Goal: Information Seeking & Learning: Learn about a topic

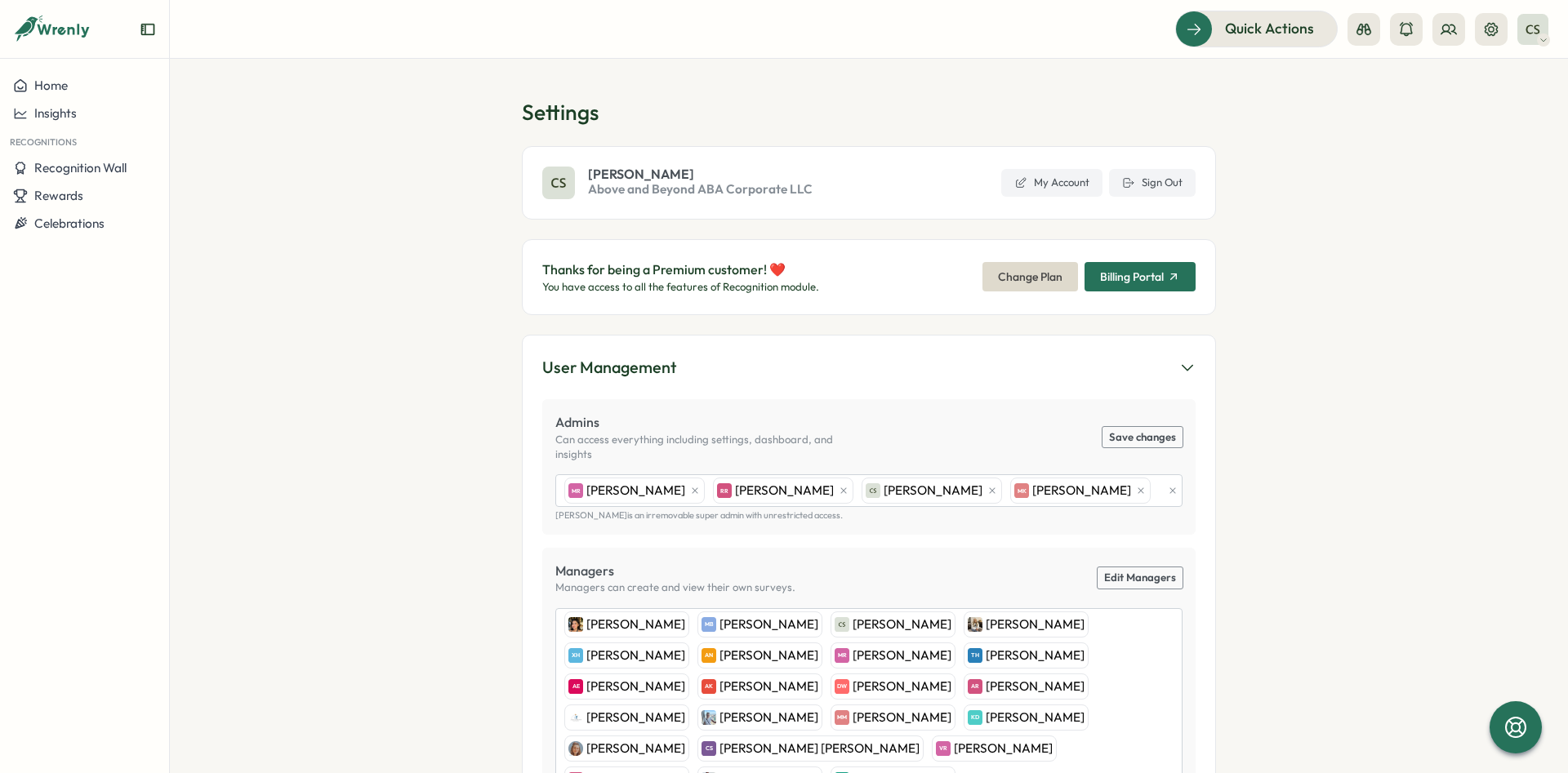
scroll to position [295, 0]
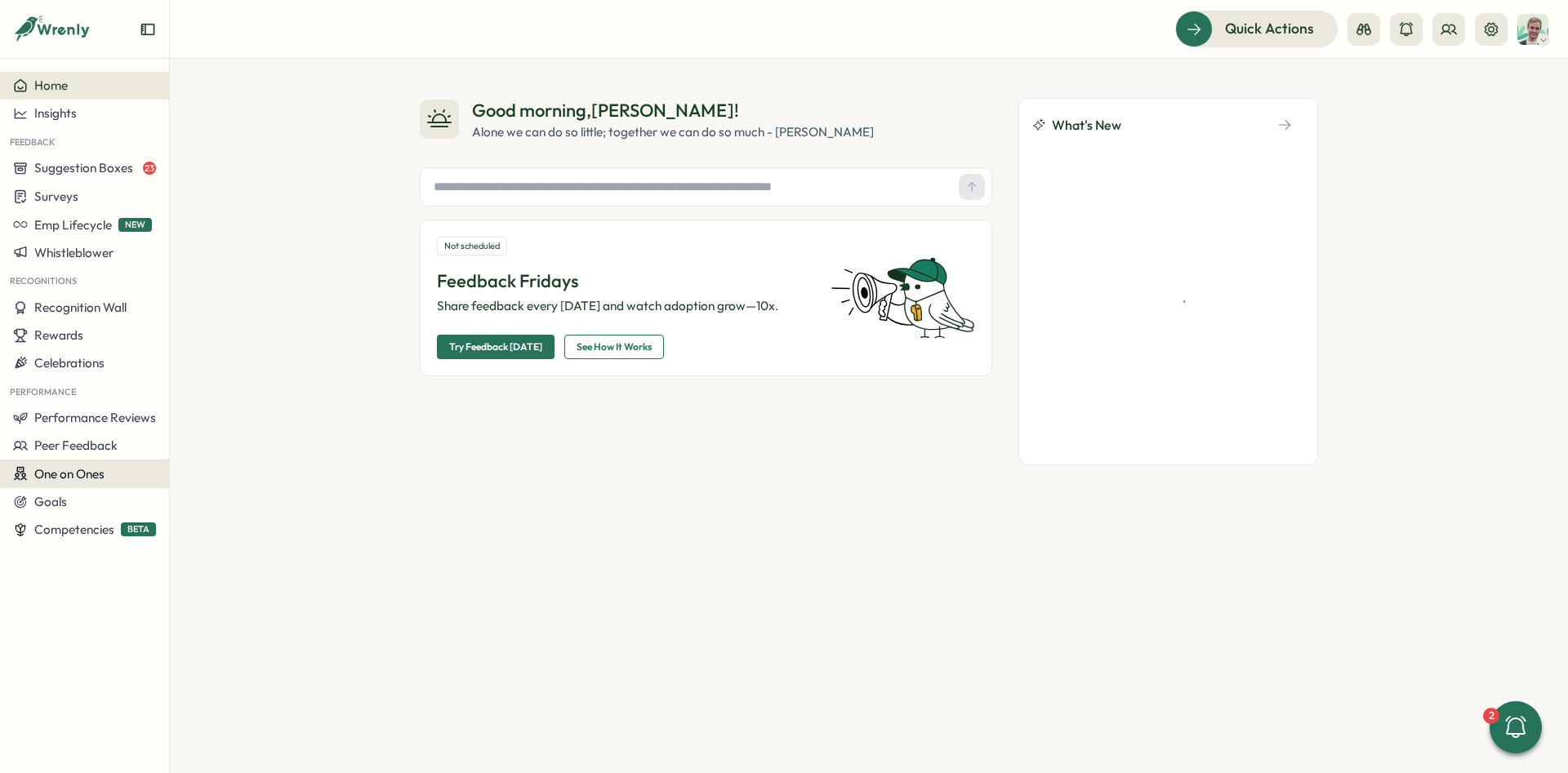
click at [80, 474] on span "One on Ones" at bounding box center [69, 473] width 71 height 15
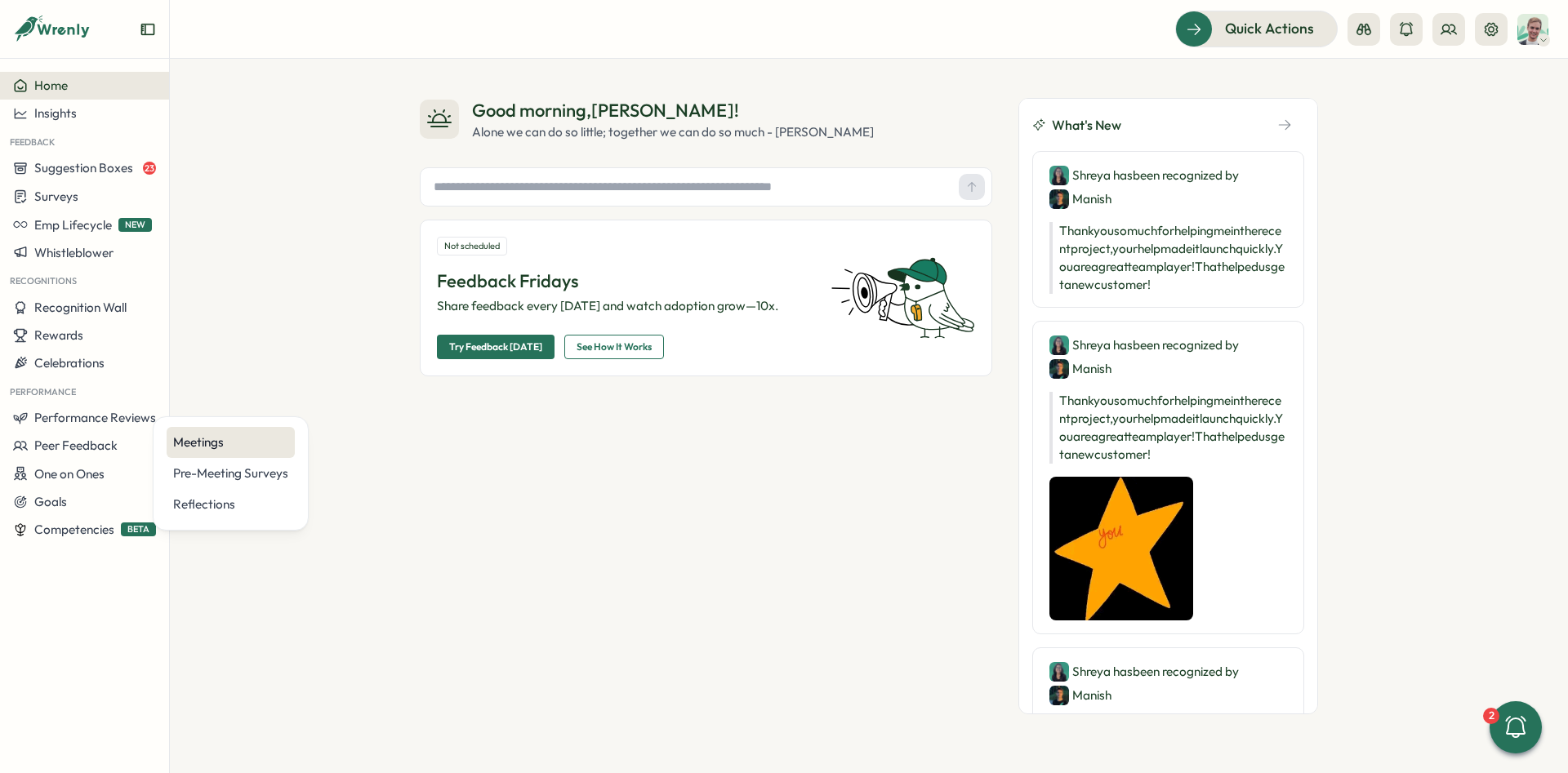
click at [211, 445] on div "Meetings" at bounding box center [231, 443] width 115 height 18
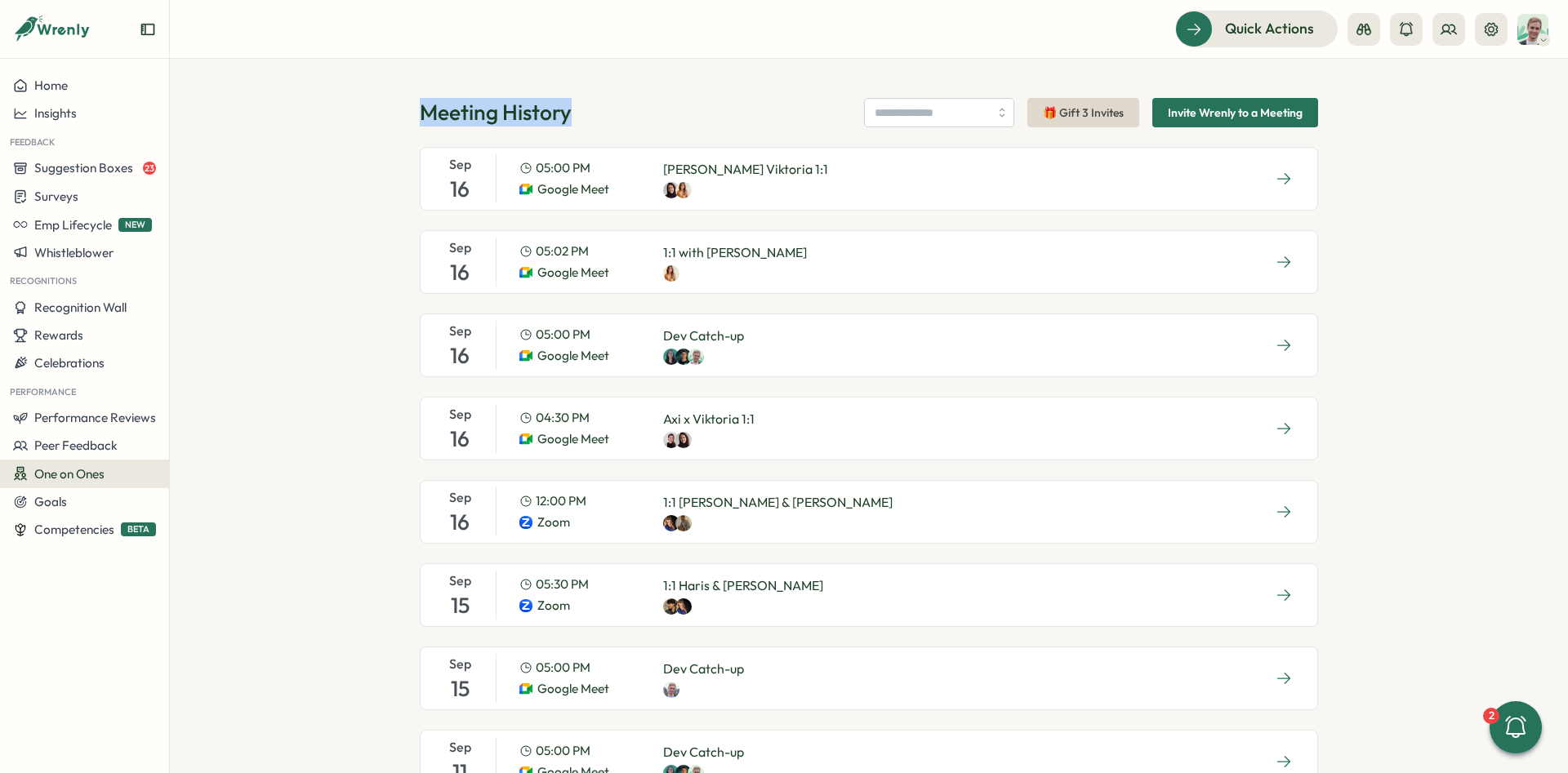
drag, startPoint x: 402, startPoint y: 112, endPoint x: 588, endPoint y: 116, distance: 186.0
click at [588, 116] on div "Meeting History 🎁 Gift 3 Invites Invite Wrenly to a Meeting [DATE] 05:00 PM Goo…" at bounding box center [869, 416] width 1398 height 715
click at [570, 109] on h1 "Meeting History" at bounding box center [496, 113] width 152 height 29
drag, startPoint x: 416, startPoint y: 104, endPoint x: 708, endPoint y: 107, distance: 292.0
click at [708, 107] on div "Meeting History 🎁 Gift 3 Invites Invite Wrenly to a Meeting [DATE] 05:00 PM Goo…" at bounding box center [869, 416] width 1398 height 715
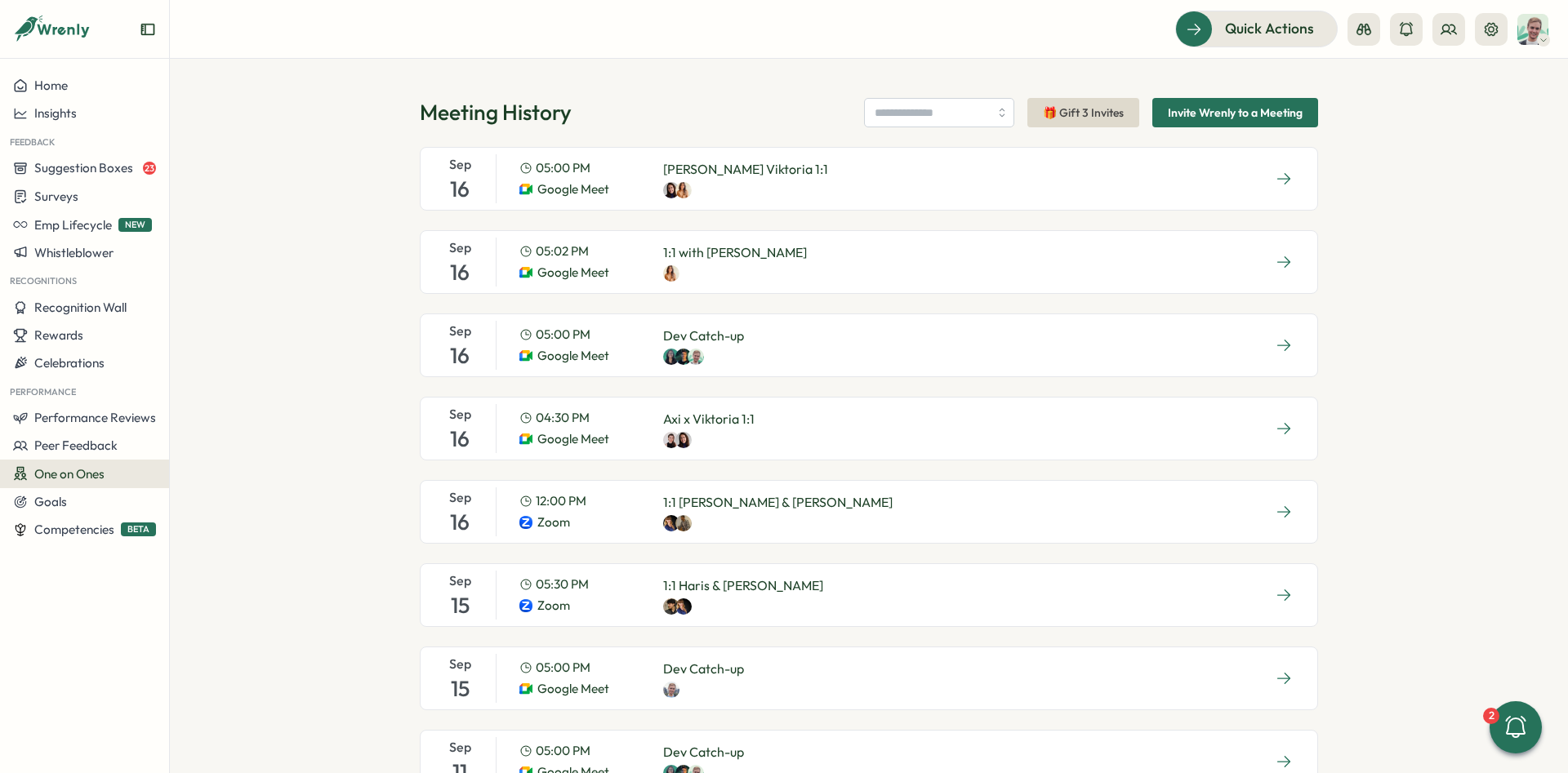
click at [708, 107] on div "Meeting History 🎁 Gift 3 Invites Invite Wrenly to a Meeting" at bounding box center [869, 113] width 898 height 30
drag, startPoint x: 412, startPoint y: 111, endPoint x: 602, endPoint y: 108, distance: 190.0
click at [602, 108] on div "Meeting History 🎁 Gift 3 Invites Invite Wrenly to a Meeting [DATE] 05:00 PM Goo…" at bounding box center [869, 416] width 1398 height 715
click at [391, 465] on div "Meeting History 🎁 Gift 3 Invites Invite Wrenly to a Meeting [DATE] 05:00 PM Goo…" at bounding box center [869, 416] width 1398 height 715
click at [776, 336] on div "[DATE] 05:00 PM Google Meet Dev Catch-up" at bounding box center [869, 345] width 898 height 64
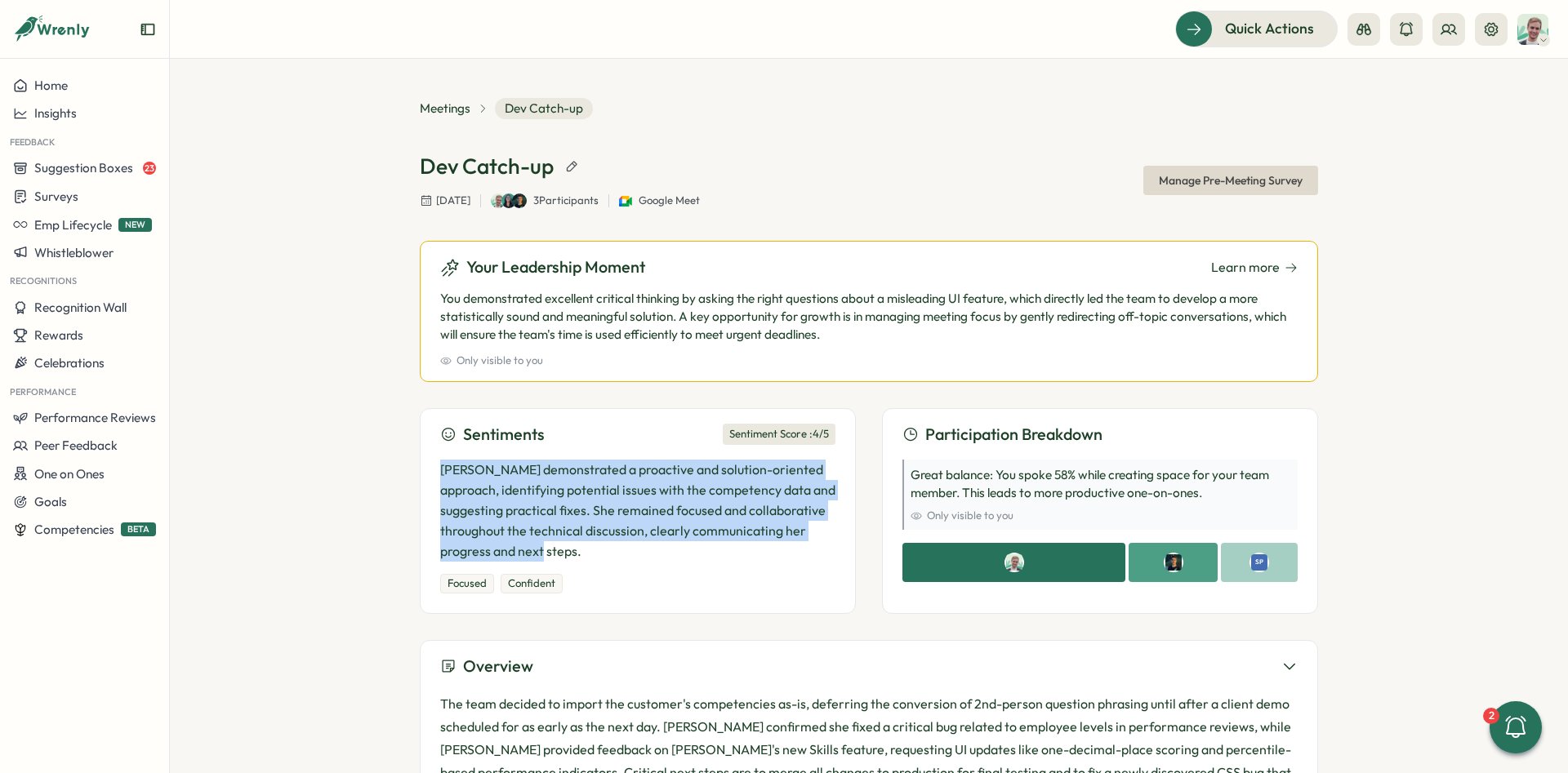
drag, startPoint x: 458, startPoint y: 479, endPoint x: 591, endPoint y: 542, distance: 147.2
click at [591, 542] on div "Sentiments Sentiment Score : 4 /5 [PERSON_NAME] demonstrated a proactive and so…" at bounding box center [637, 511] width 436 height 206
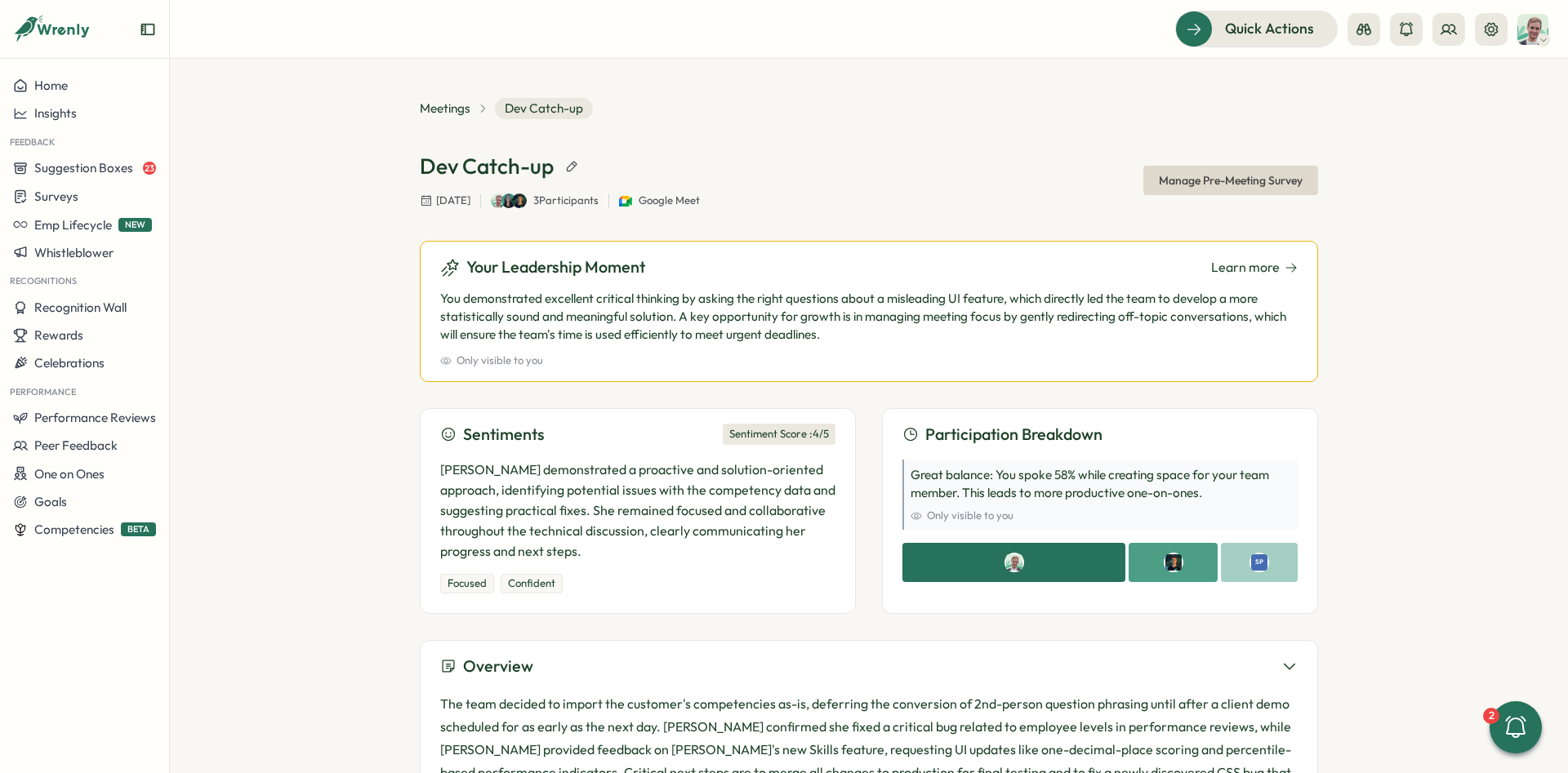
click at [593, 542] on p "[PERSON_NAME] demonstrated a proactive and solution-oriented approach, identify…" at bounding box center [638, 510] width 395 height 101
drag, startPoint x: 443, startPoint y: 578, endPoint x: 510, endPoint y: 577, distance: 67.0
click at [550, 580] on div "Focused Confident" at bounding box center [638, 584] width 395 height 20
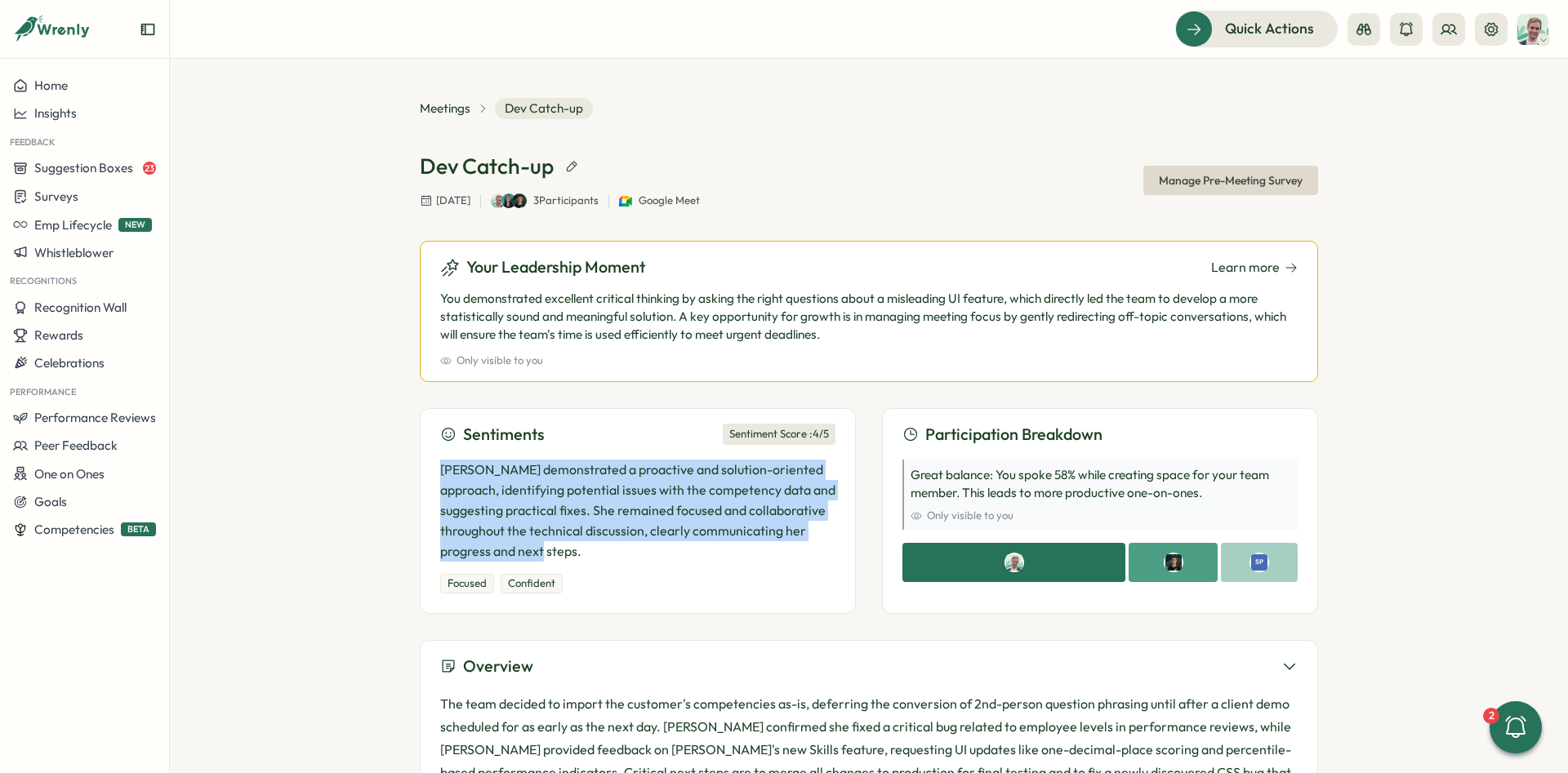
drag, startPoint x: 436, startPoint y: 473, endPoint x: 615, endPoint y: 542, distance: 191.8
click at [614, 542] on p "[PERSON_NAME] demonstrated a proactive and solution-oriented approach, identify…" at bounding box center [638, 510] width 395 height 101
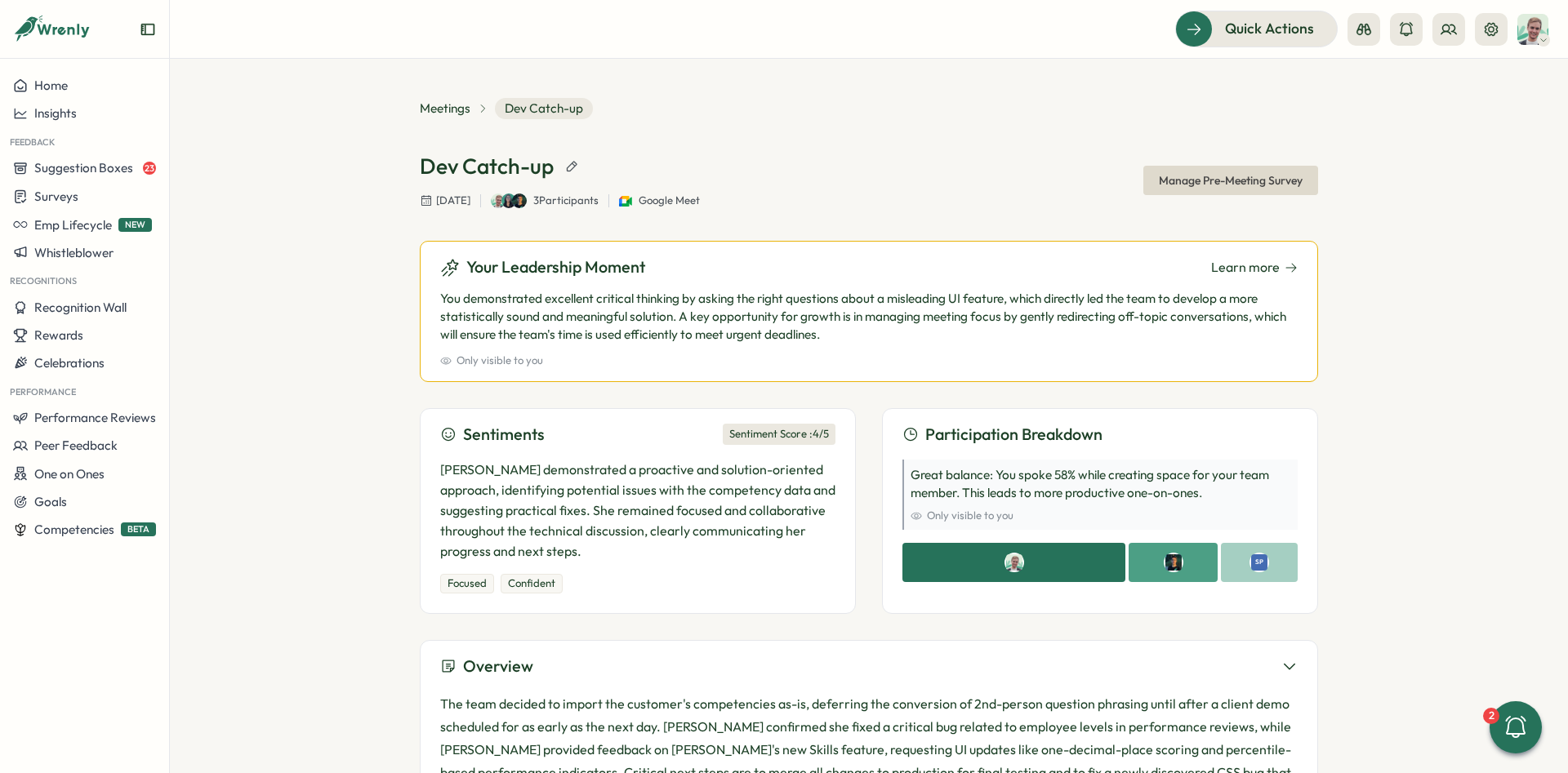
click at [615, 542] on p "[PERSON_NAME] demonstrated a proactive and solution-oriented approach, identify…" at bounding box center [638, 510] width 395 height 101
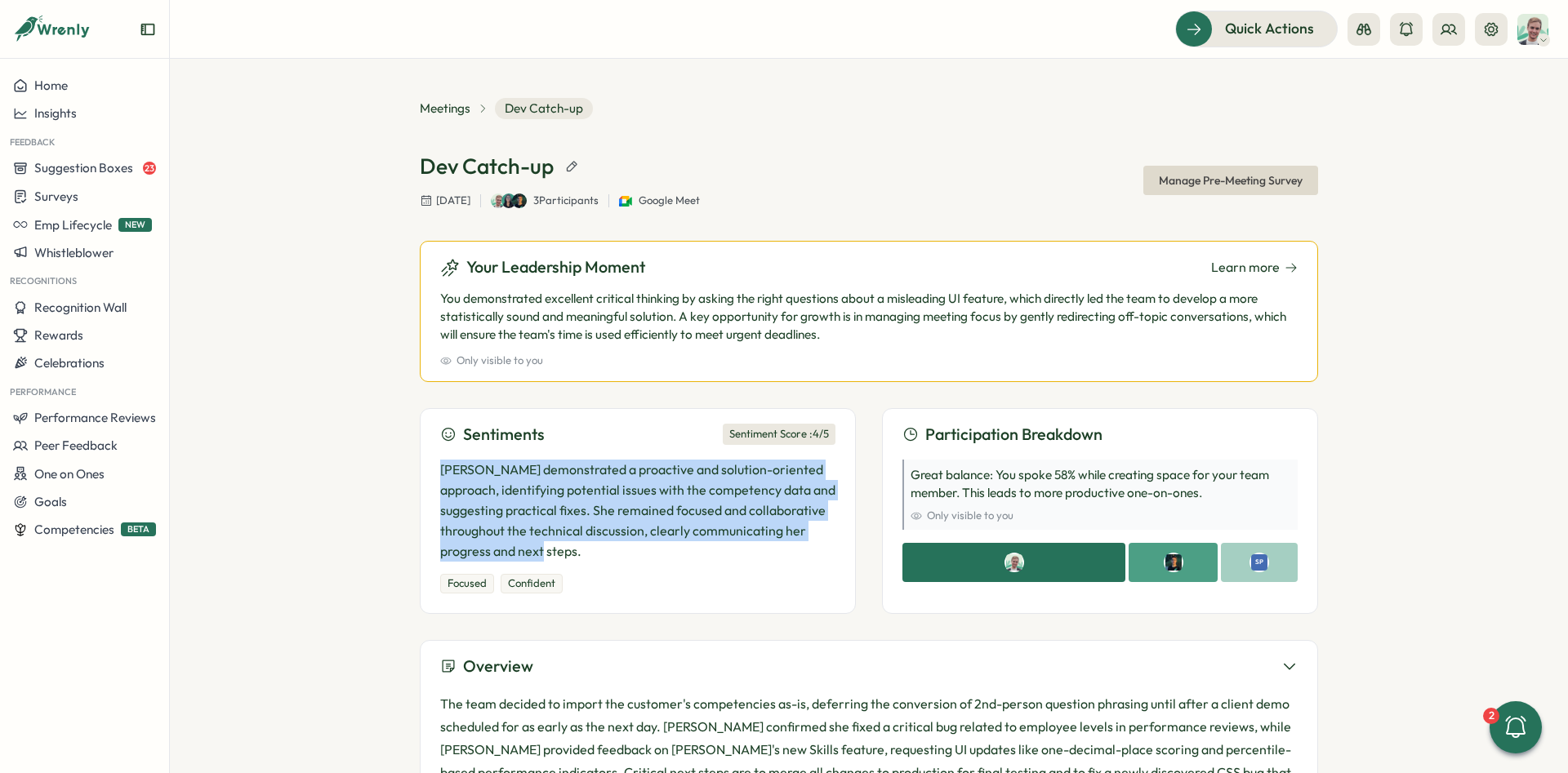
drag, startPoint x: 614, startPoint y: 542, endPoint x: 397, endPoint y: 465, distance: 230.3
click at [397, 465] on div "Meetings Dev Catch-up Dev Catch-up [DATE] 3 Participants Google Meet Manage Pre…" at bounding box center [869, 416] width 1398 height 715
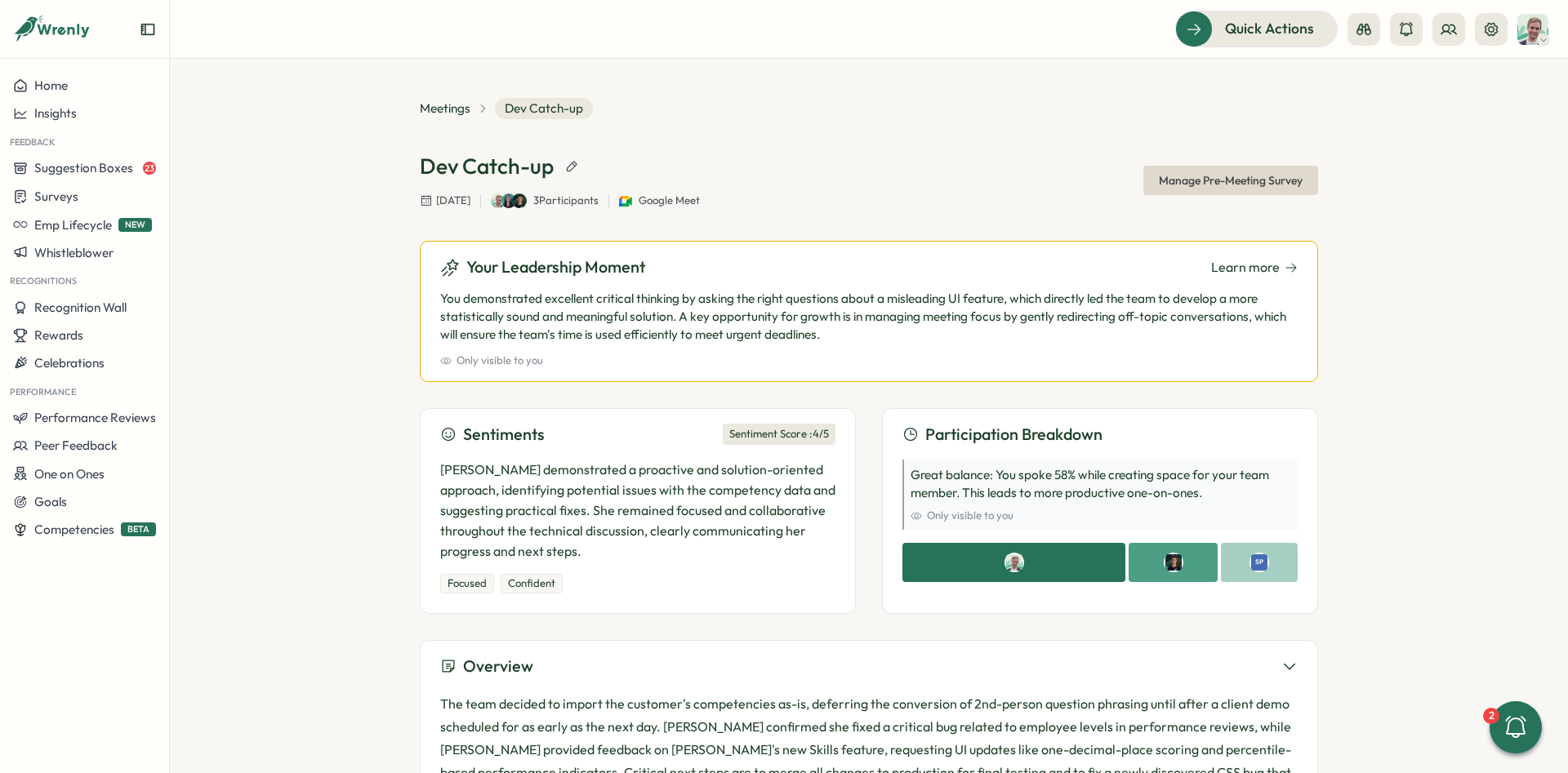
click at [623, 482] on p "[PERSON_NAME] demonstrated a proactive and solution-oriented approach, identify…" at bounding box center [638, 510] width 395 height 101
drag, startPoint x: 773, startPoint y: 434, endPoint x: 857, endPoint y: 436, distance: 84.0
click at [857, 436] on div "Sentiments Sentiment Score : 4 /5 [PERSON_NAME] demonstrated a proactive and so…" at bounding box center [869, 511] width 898 height 206
drag, startPoint x: 439, startPoint y: 585, endPoint x: 590, endPoint y: 578, distance: 151.2
click at [590, 578] on div "Sentiments Sentiment Score : 4 /5 [PERSON_NAME] demonstrated a proactive and so…" at bounding box center [637, 511] width 436 height 206
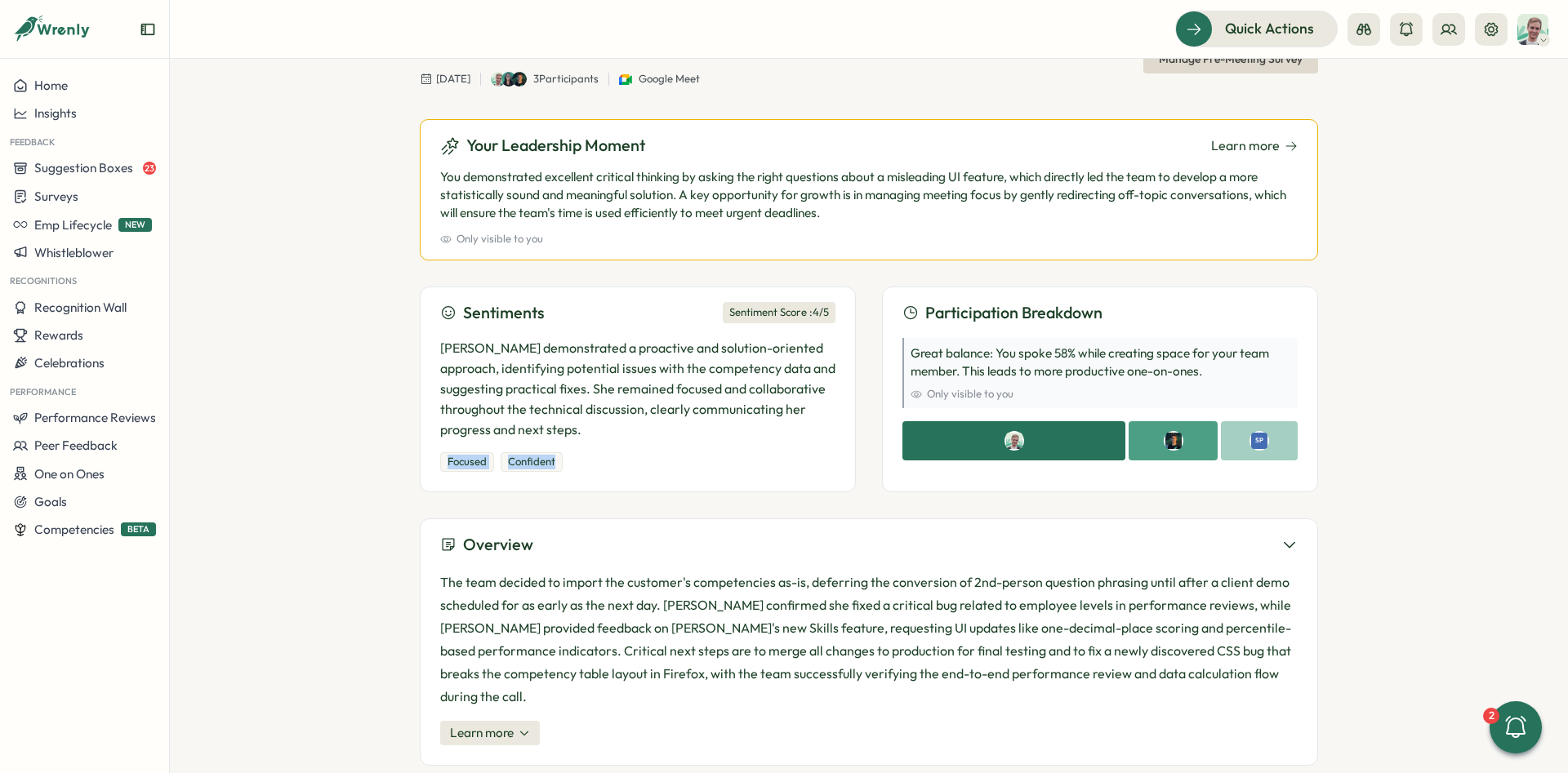
scroll to position [123, 0]
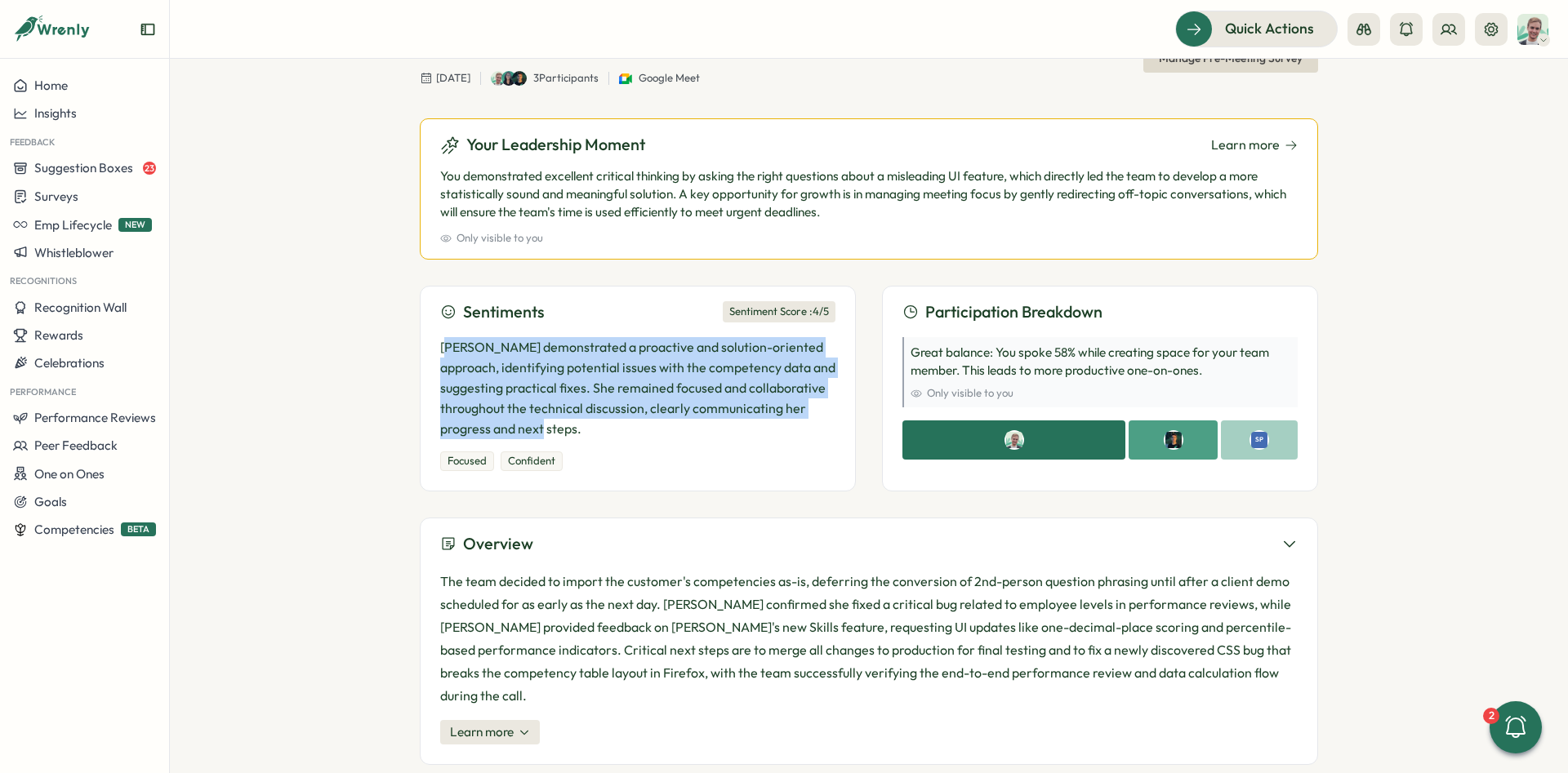
drag, startPoint x: 498, startPoint y: 359, endPoint x: 711, endPoint y: 418, distance: 221.0
click at [714, 422] on div "[PERSON_NAME] demonstrated a proactive and solution-oriented approach, identify…" at bounding box center [638, 401] width 395 height 154
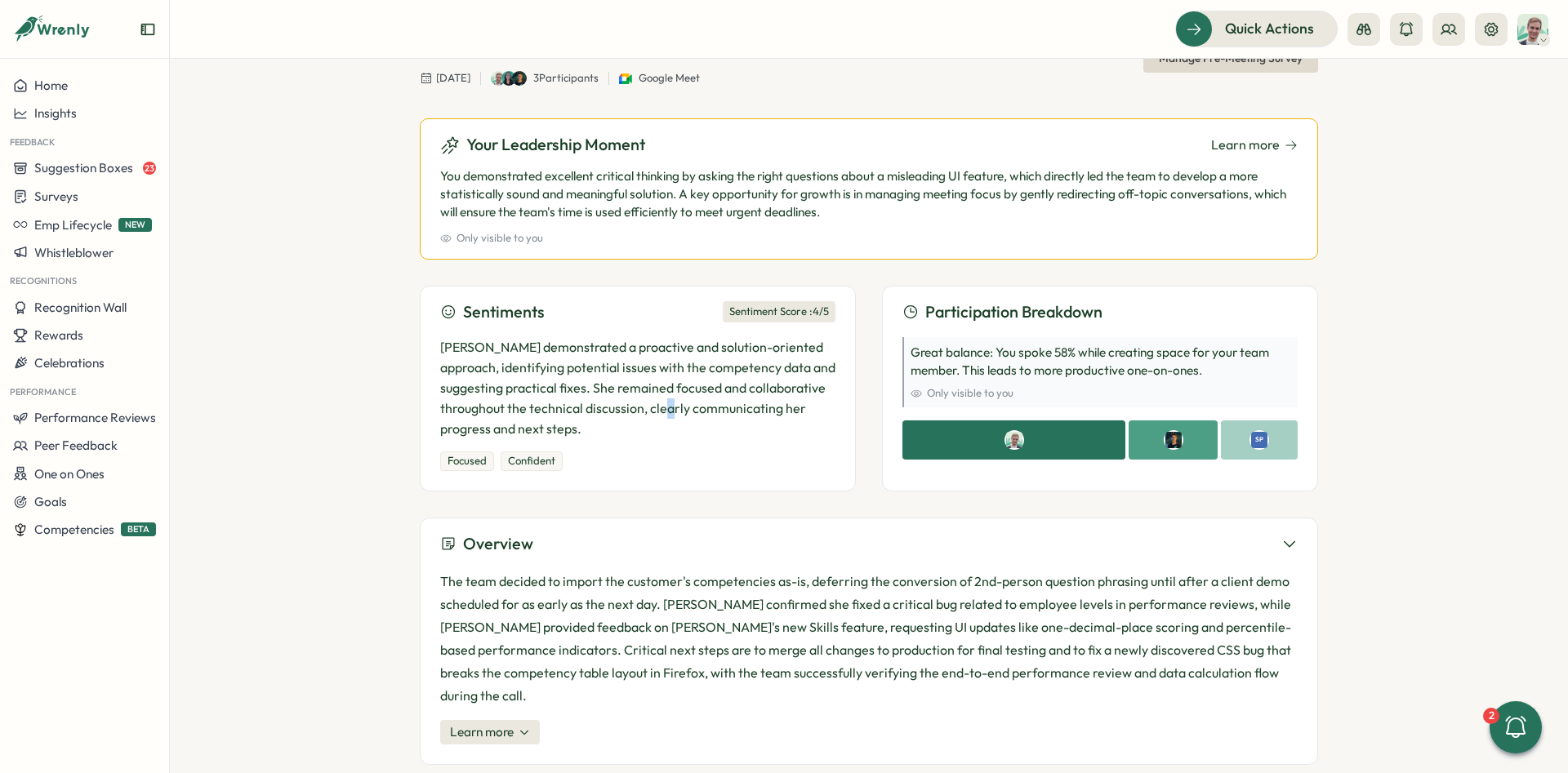
drag, startPoint x: 711, startPoint y: 418, endPoint x: 417, endPoint y: 286, distance: 322.3
click at [708, 418] on p "[PERSON_NAME] demonstrated a proactive and solution-oriented approach, identify…" at bounding box center [638, 387] width 395 height 101
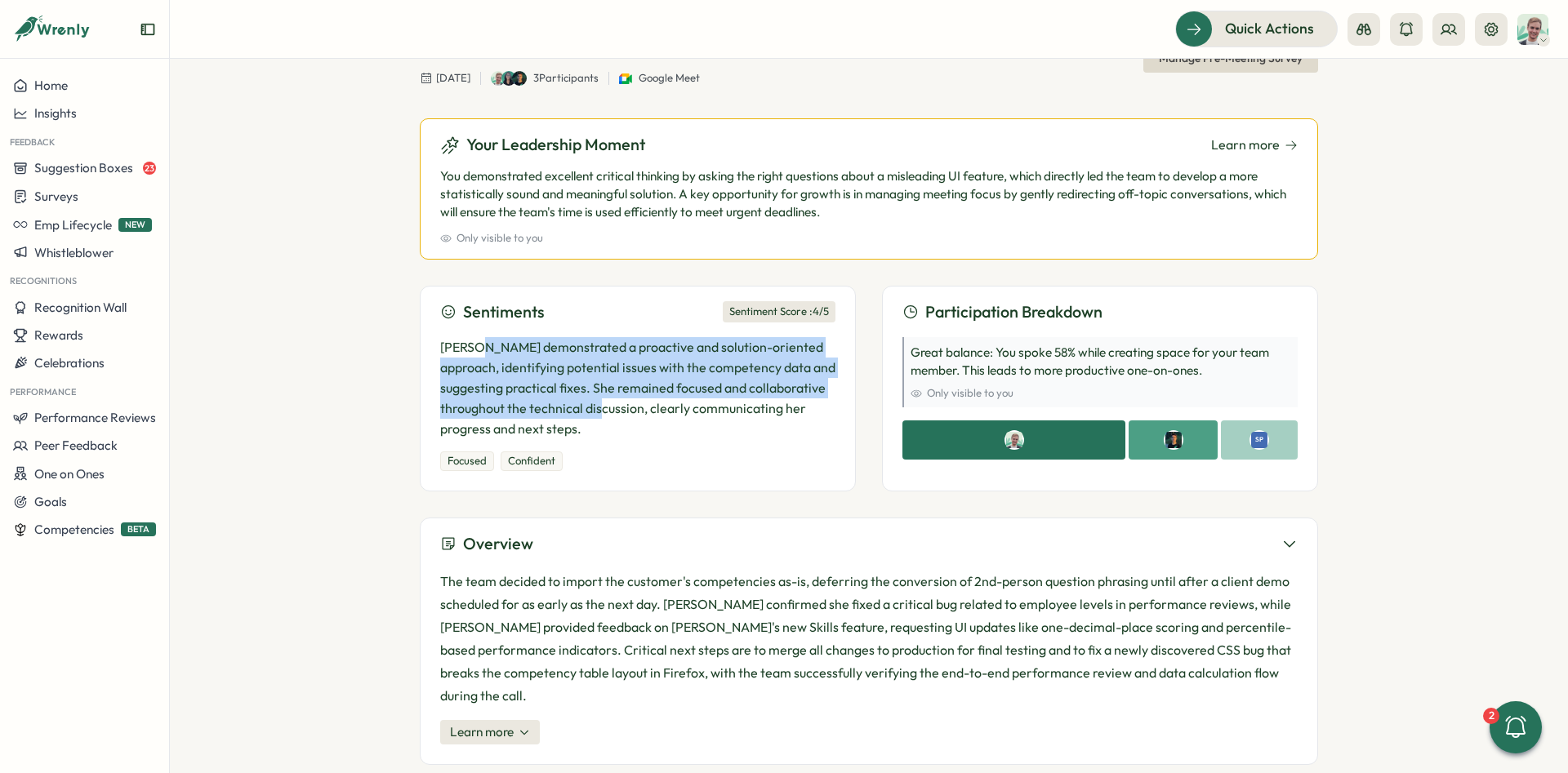
drag, startPoint x: 477, startPoint y: 352, endPoint x: 643, endPoint y: 418, distance: 178.6
click at [643, 418] on p "[PERSON_NAME] demonstrated a proactive and solution-oriented approach, identify…" at bounding box center [638, 387] width 395 height 101
click at [641, 415] on p "[PERSON_NAME] demonstrated a proactive and solution-oriented approach, identify…" at bounding box center [638, 387] width 395 height 101
drag, startPoint x: 641, startPoint y: 421, endPoint x: 406, endPoint y: 333, distance: 250.9
click at [406, 333] on div "Meetings Dev Catch-up Dev Catch-up [DATE] 3 Participants Google Meet Manage Pre…" at bounding box center [869, 416] width 1398 height 715
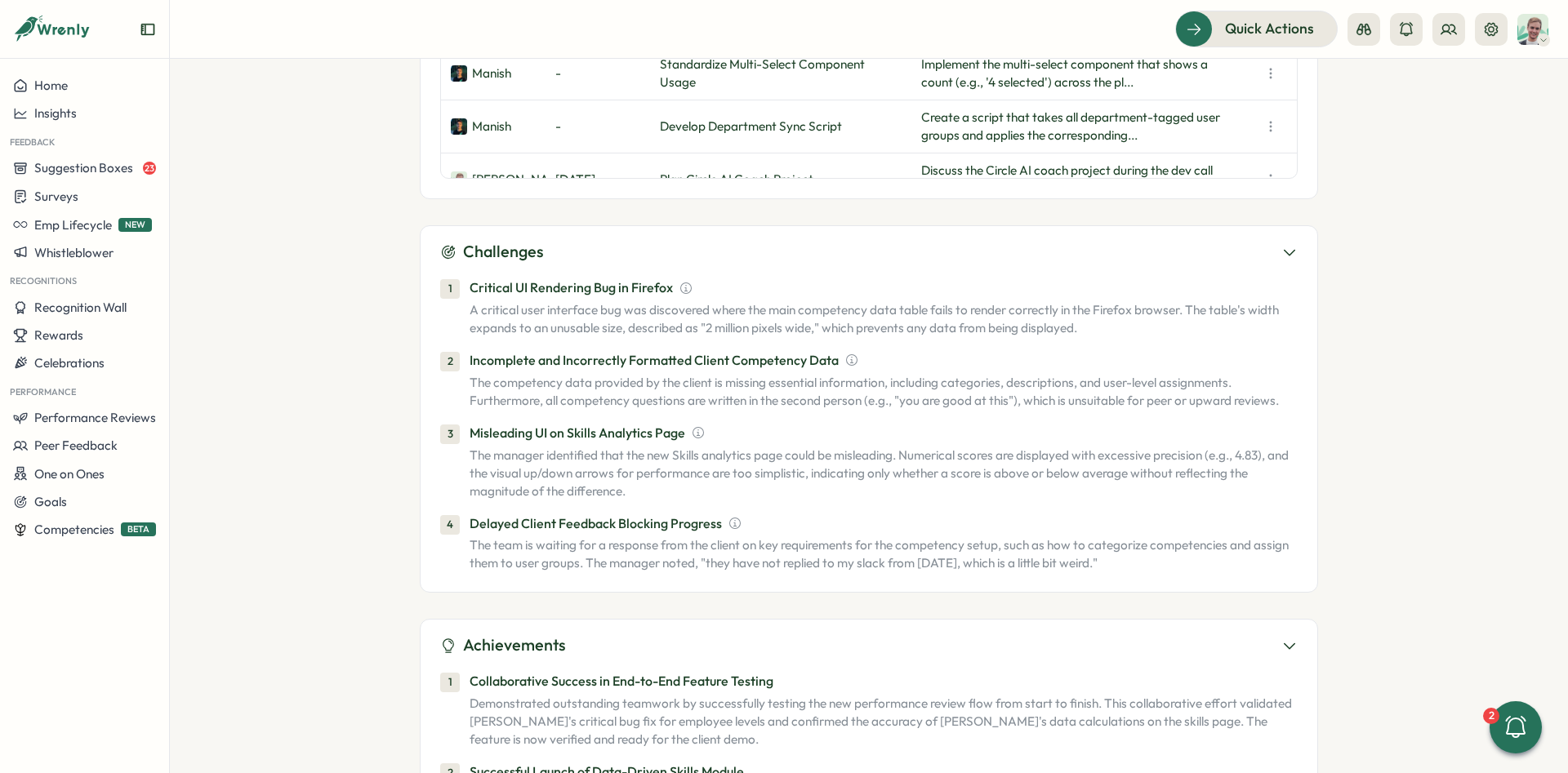
scroll to position [1593, 0]
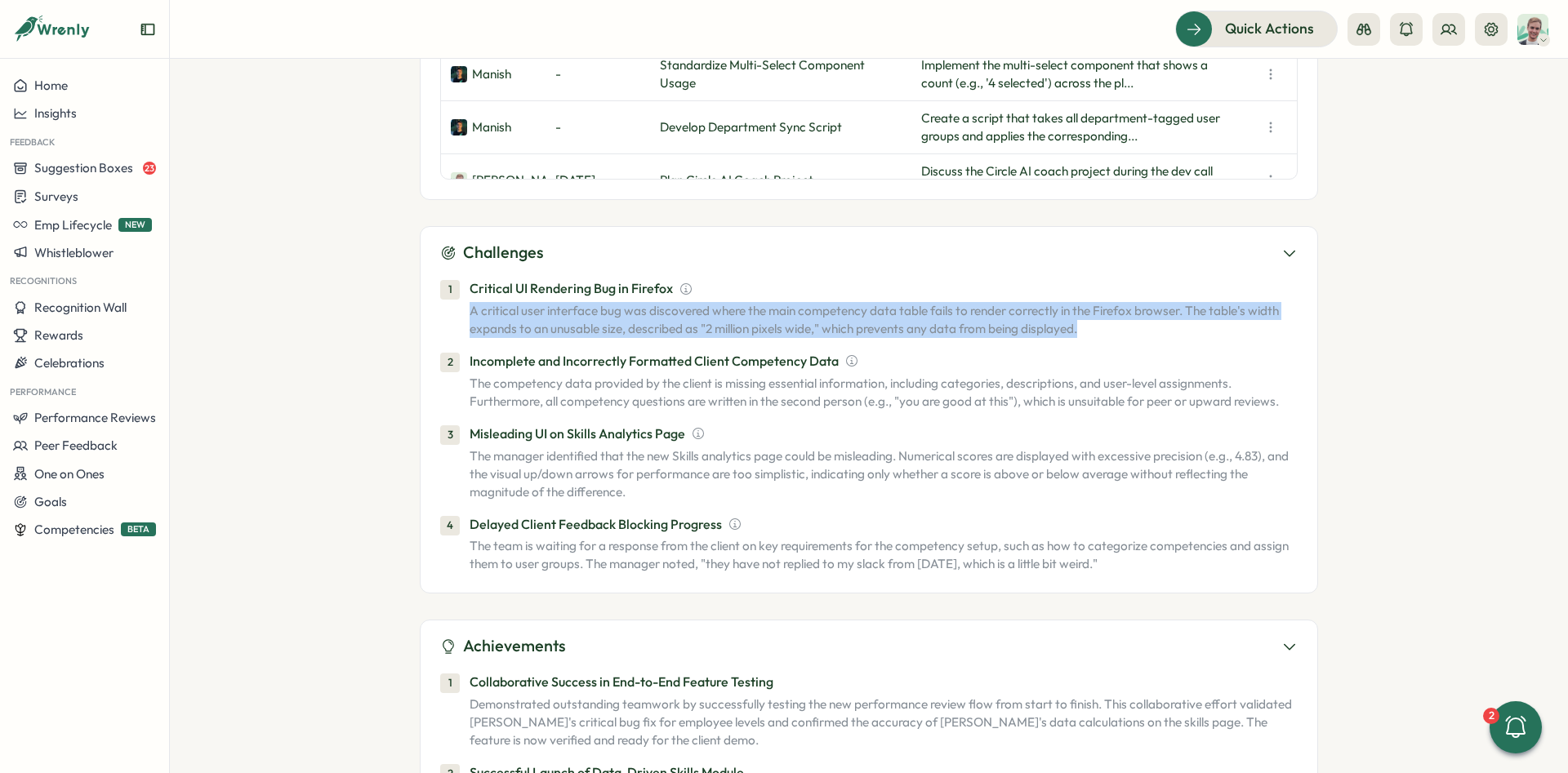
drag, startPoint x: 470, startPoint y: 285, endPoint x: 1092, endPoint y: 310, distance: 622.5
click at [1092, 310] on p "A critical user interface bug was discovered where the main competency data tab…" at bounding box center [884, 320] width 828 height 36
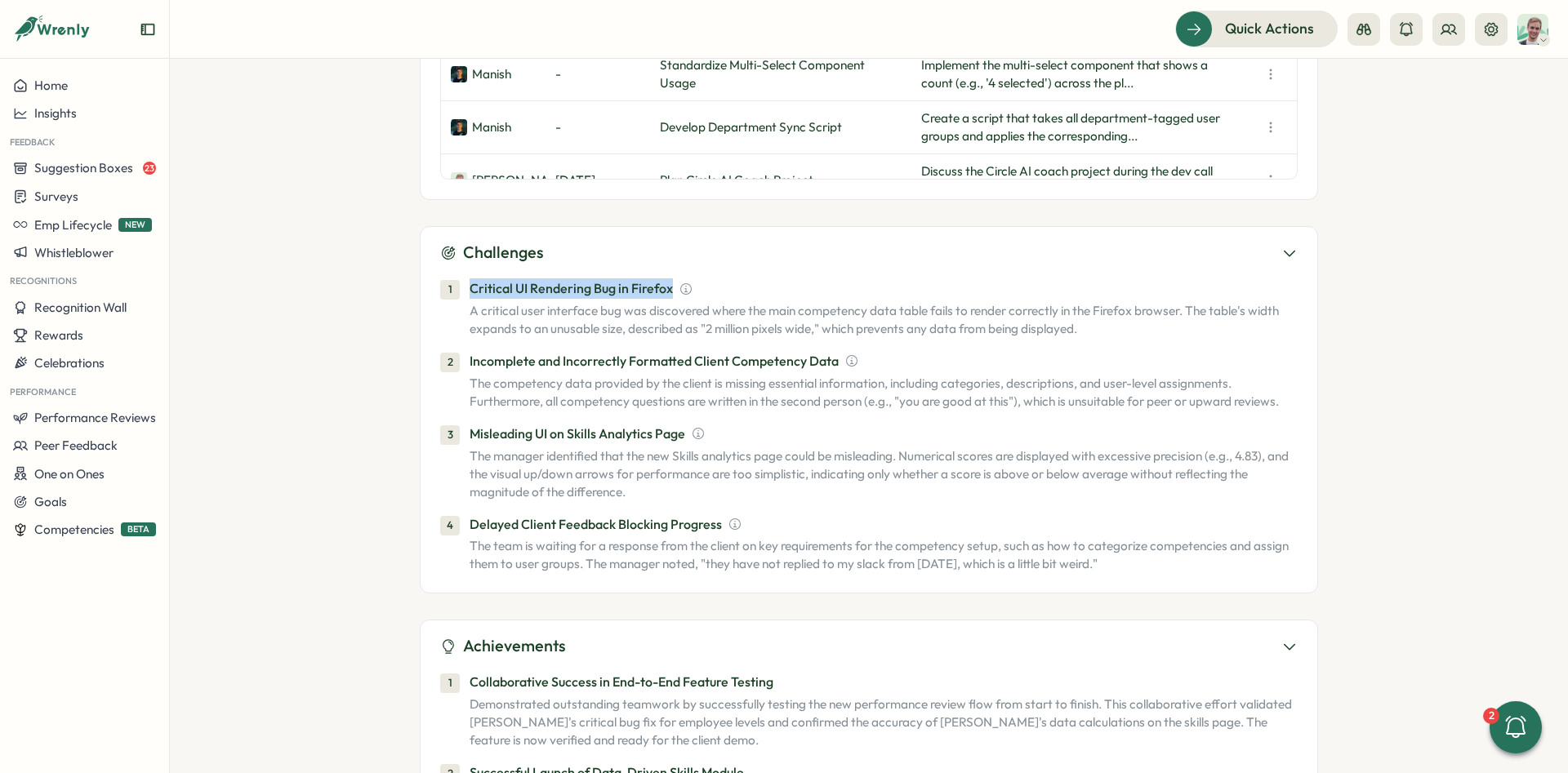
drag, startPoint x: 470, startPoint y: 266, endPoint x: 668, endPoint y: 272, distance: 198.1
click at [668, 278] on p "Critical UI Rendering Bug in Firefox" at bounding box center [571, 288] width 203 height 21
click at [761, 302] on p "A critical user interface bug was discovered where the main competency data tab…" at bounding box center [884, 320] width 828 height 36
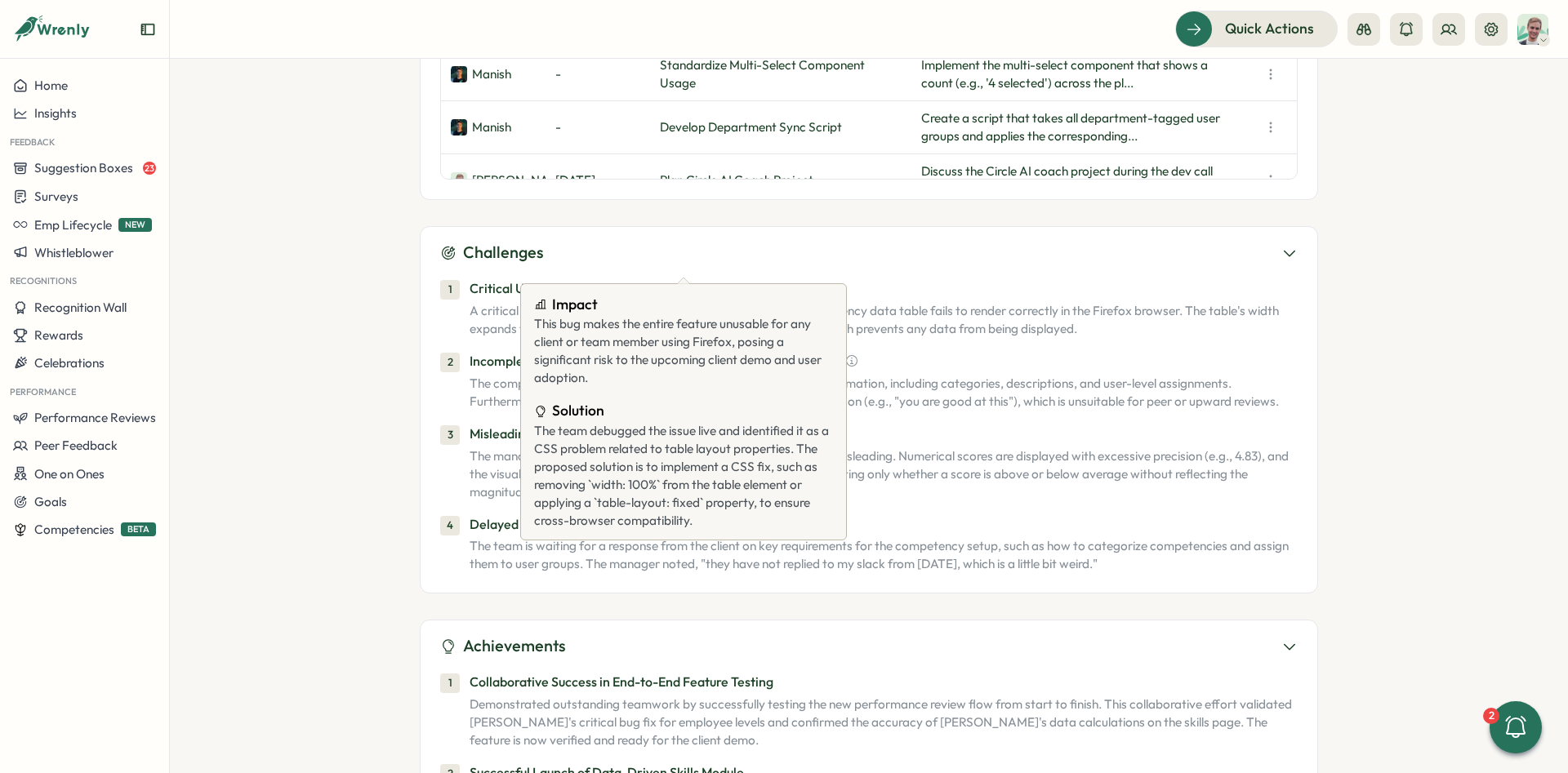
click at [738, 293] on div "Impact This bug makes the entire feature unusable for any client or team member…" at bounding box center [682, 412] width 305 height 242
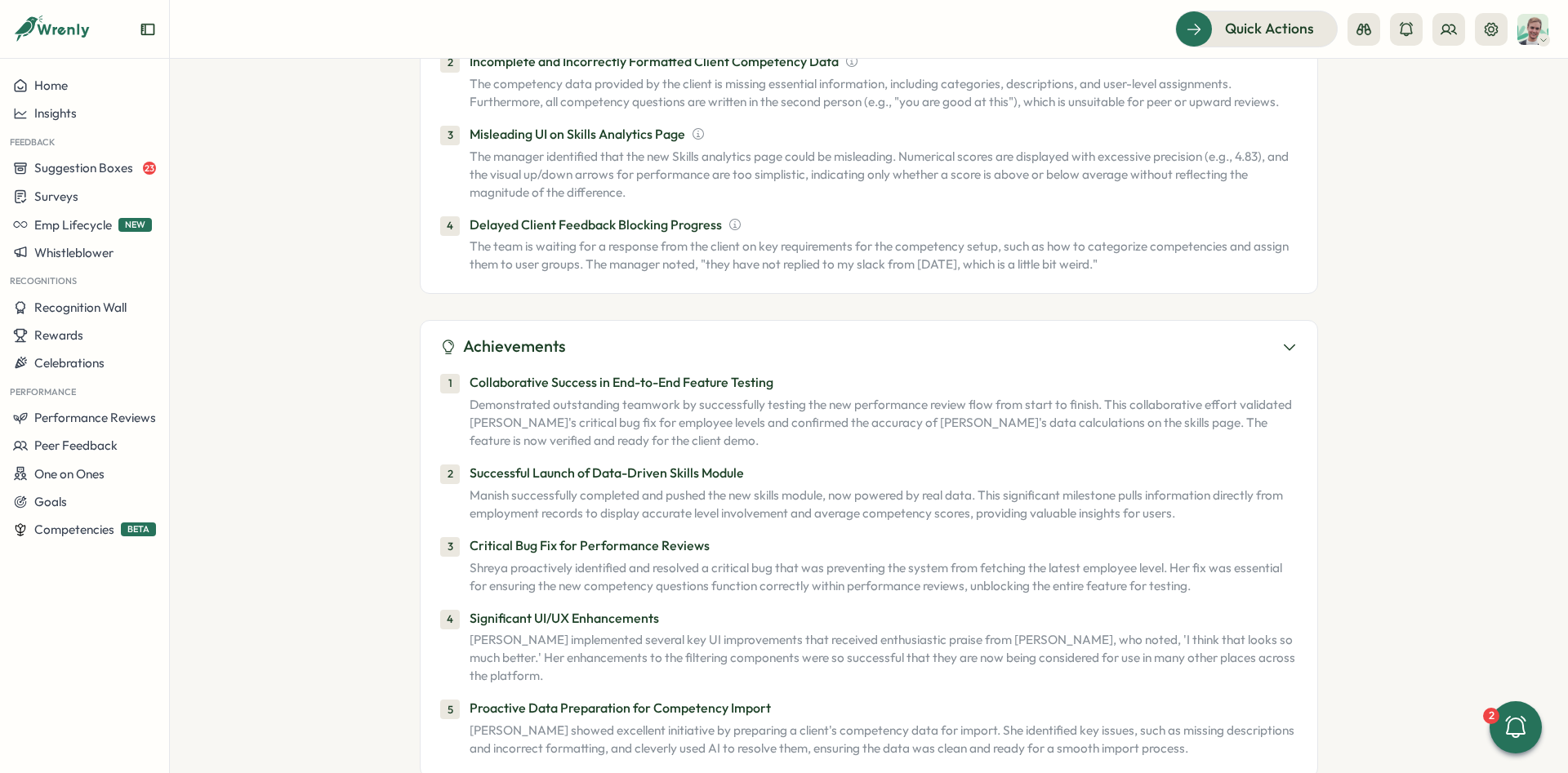
scroll to position [1896, 0]
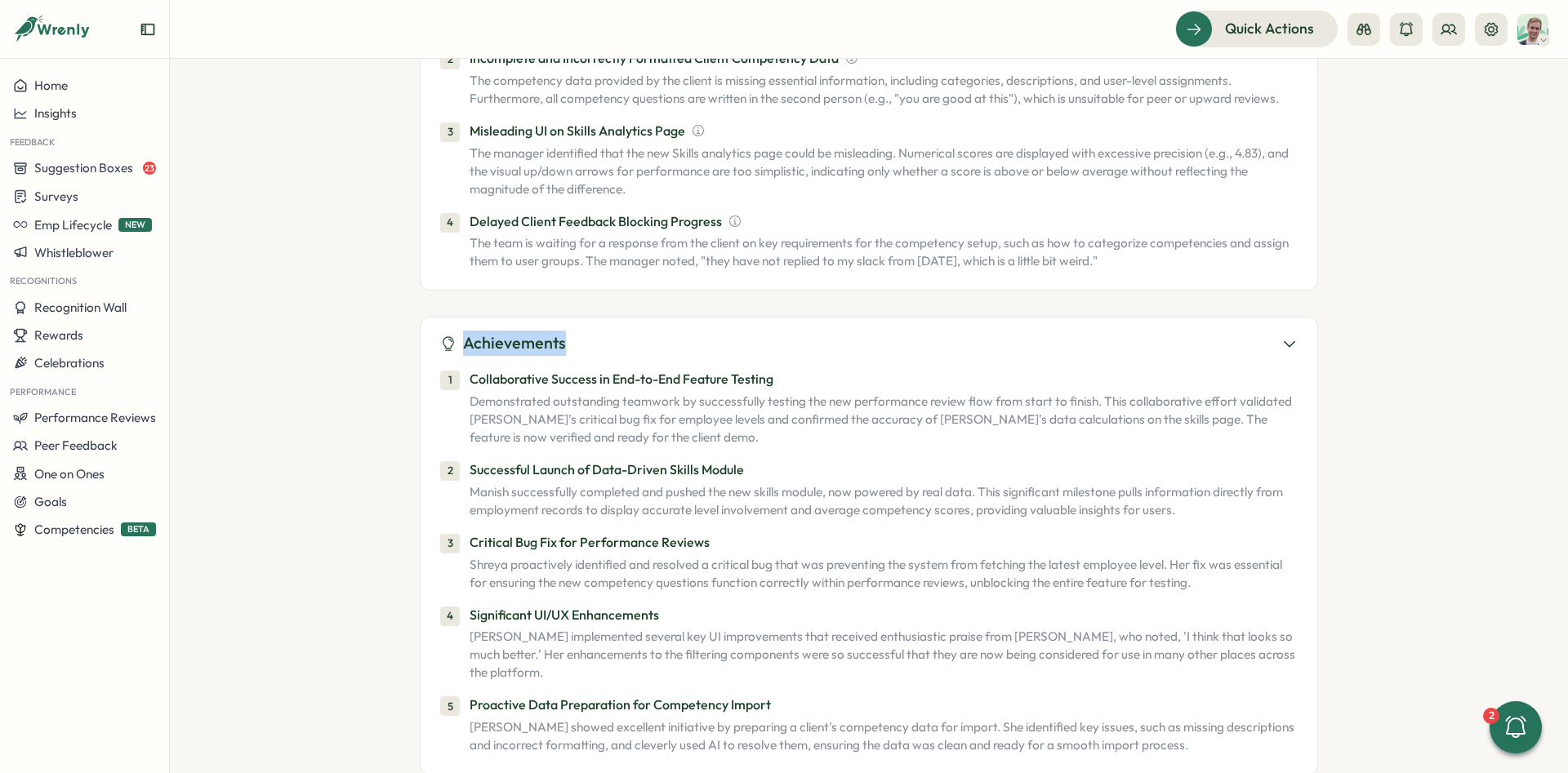
drag, startPoint x: 467, startPoint y: 321, endPoint x: 587, endPoint y: 323, distance: 120.0
click at [587, 331] on div "Achievements" at bounding box center [869, 344] width 857 height 25
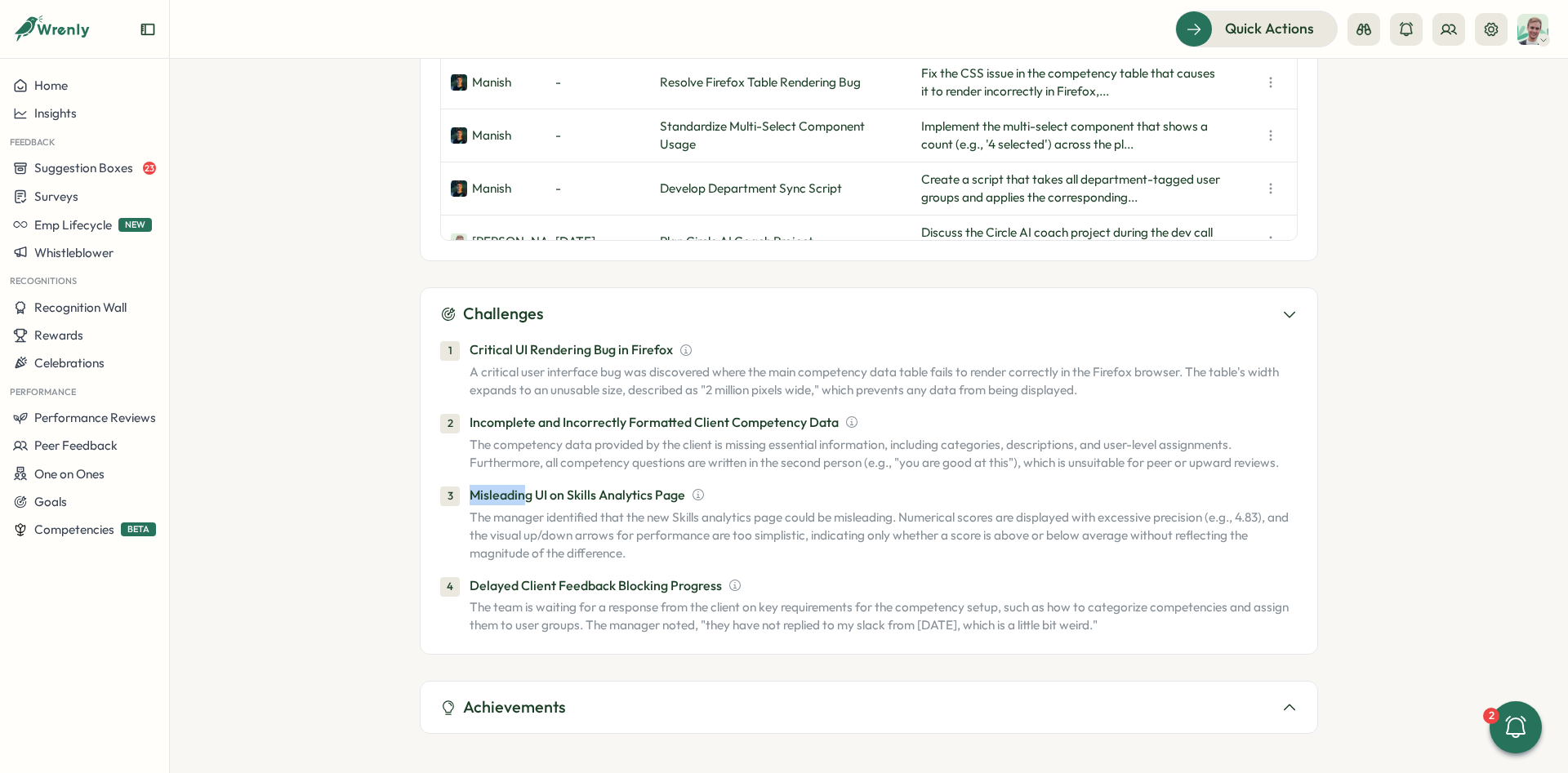
click at [518, 370] on div "1 Critical UI Rendering Bug in Firefox A critical user interface bug was discov…" at bounding box center [869, 488] width 857 height 295
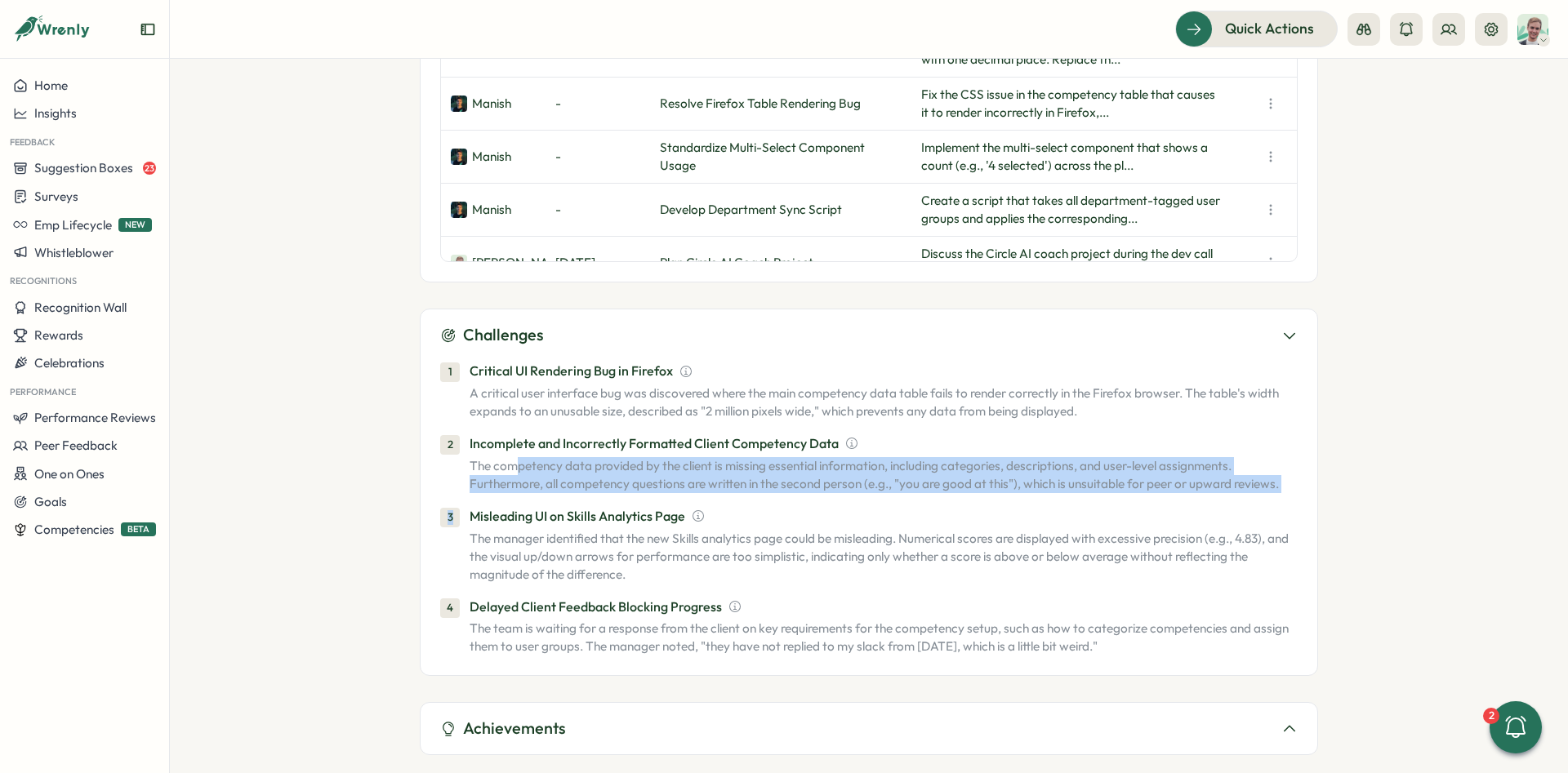
scroll to position [1508, 0]
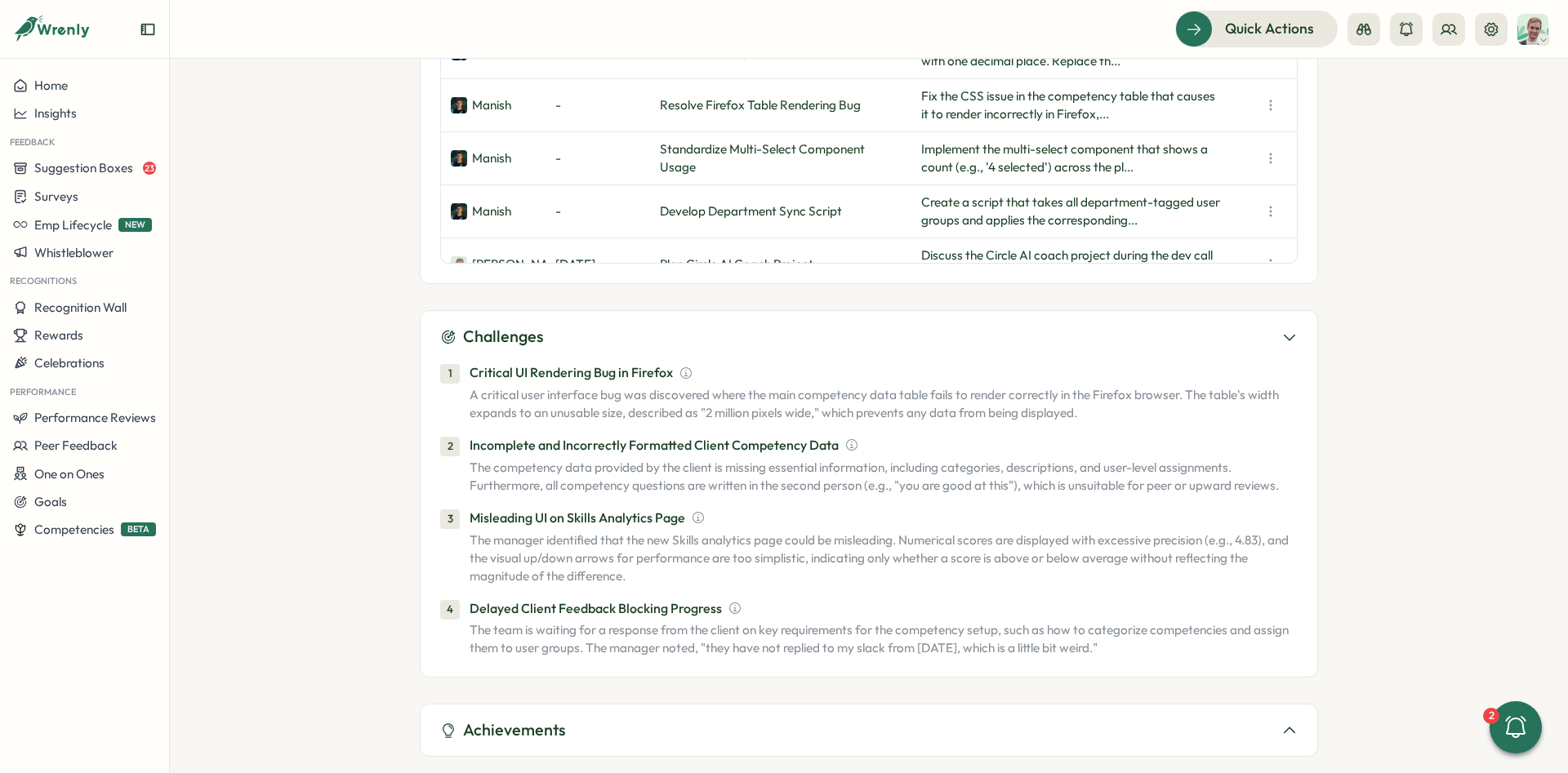
click at [539, 718] on h3 "Achievements" at bounding box center [514, 730] width 103 height 25
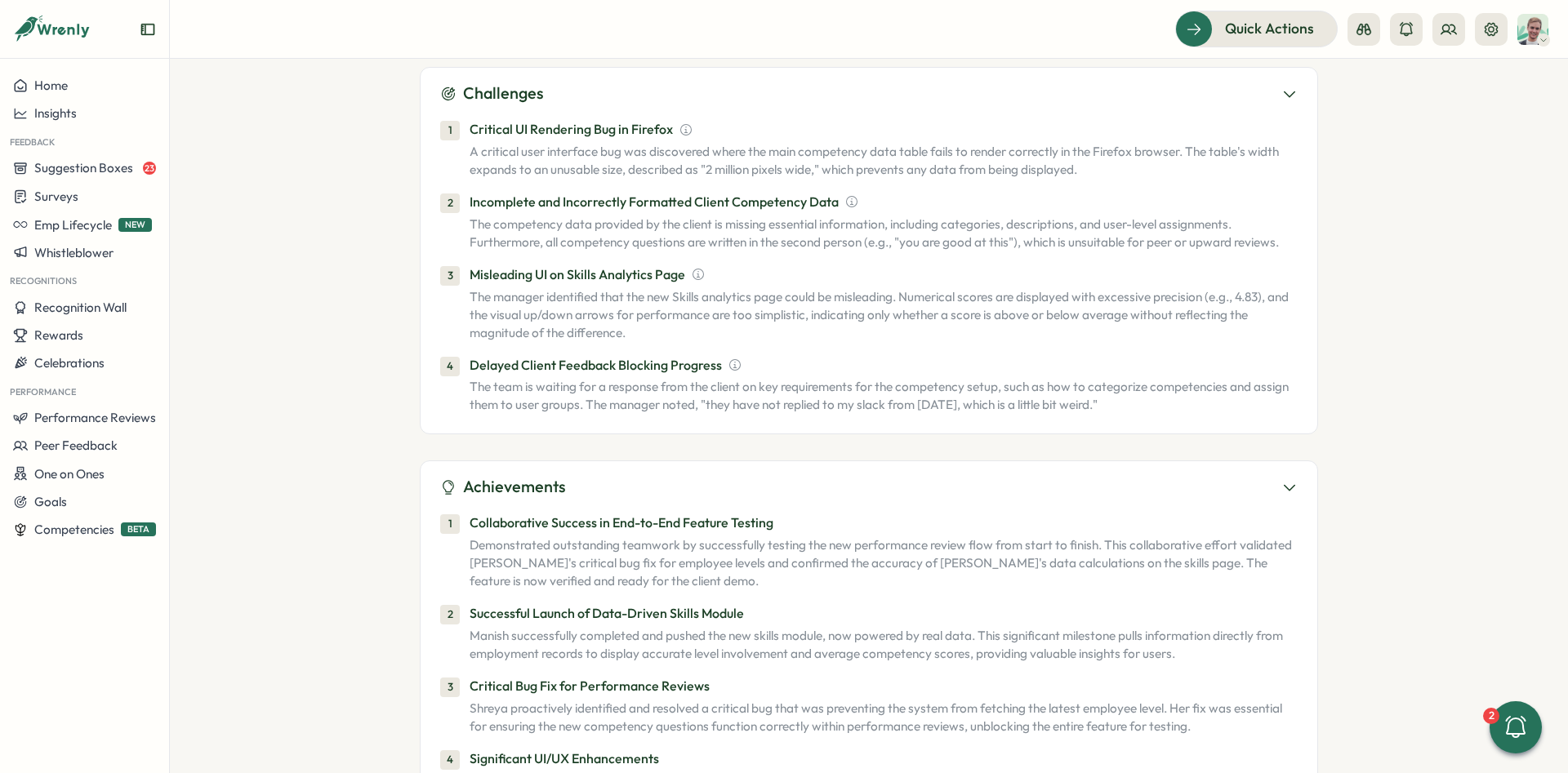
scroll to position [1754, 0]
drag, startPoint x: 491, startPoint y: 498, endPoint x: 788, endPoint y: 497, distance: 297.0
click at [788, 511] on p "Collaborative Success in End-to-End Feature Testing" at bounding box center [884, 521] width 828 height 21
click at [486, 511] on p "Collaborative Success in End-to-End Feature Testing" at bounding box center [884, 521] width 828 height 21
drag, startPoint x: 538, startPoint y: 499, endPoint x: 809, endPoint y: 507, distance: 271.1
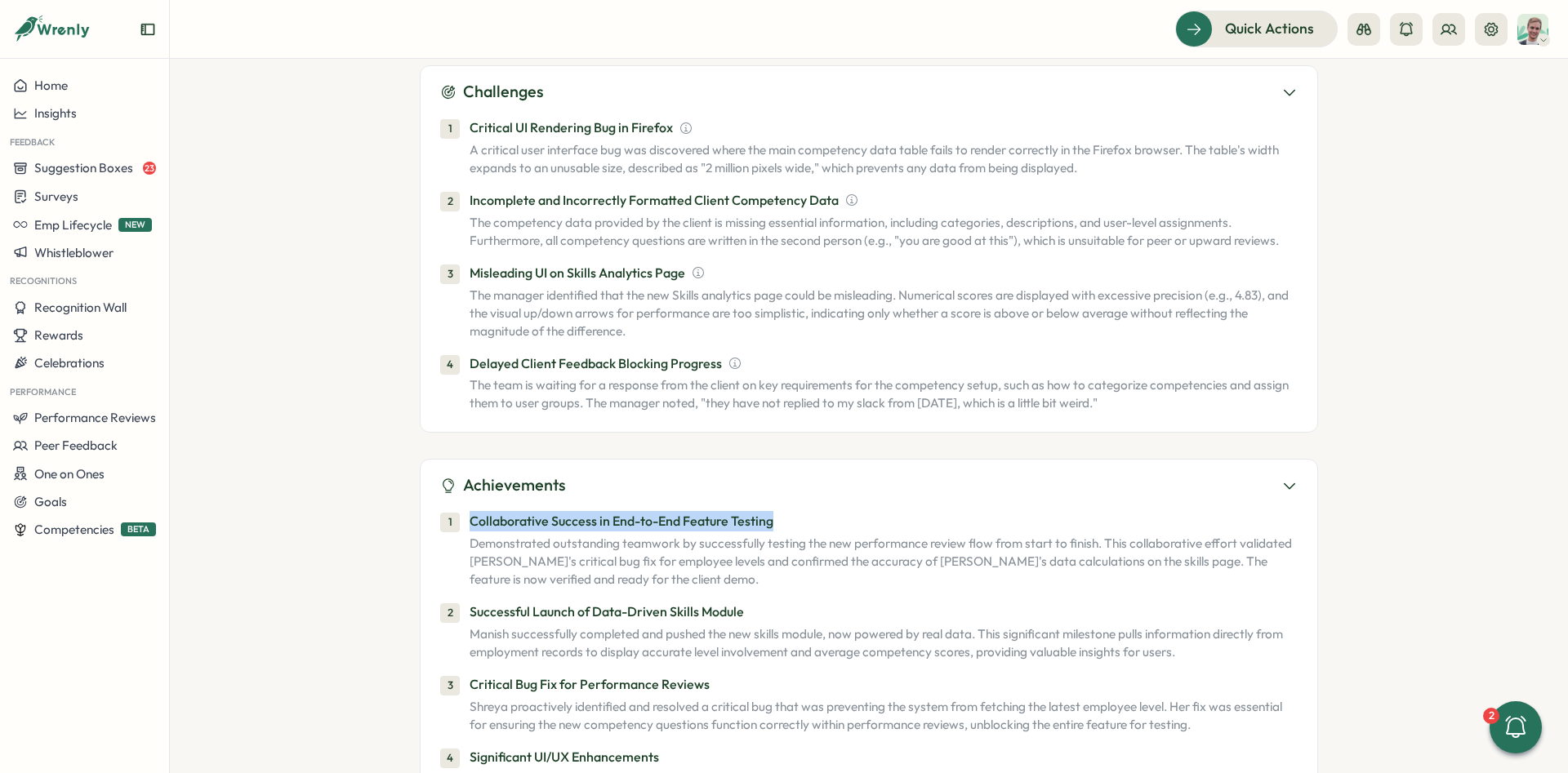
click at [809, 511] on p "Collaborative Success in End-to-End Feature Testing" at bounding box center [884, 521] width 828 height 21
click at [532, 511] on p "Collaborative Success in End-to-End Feature Testing" at bounding box center [884, 521] width 828 height 21
click at [780, 511] on p "Collaborative Success in End-to-End Feature Testing" at bounding box center [884, 521] width 828 height 21
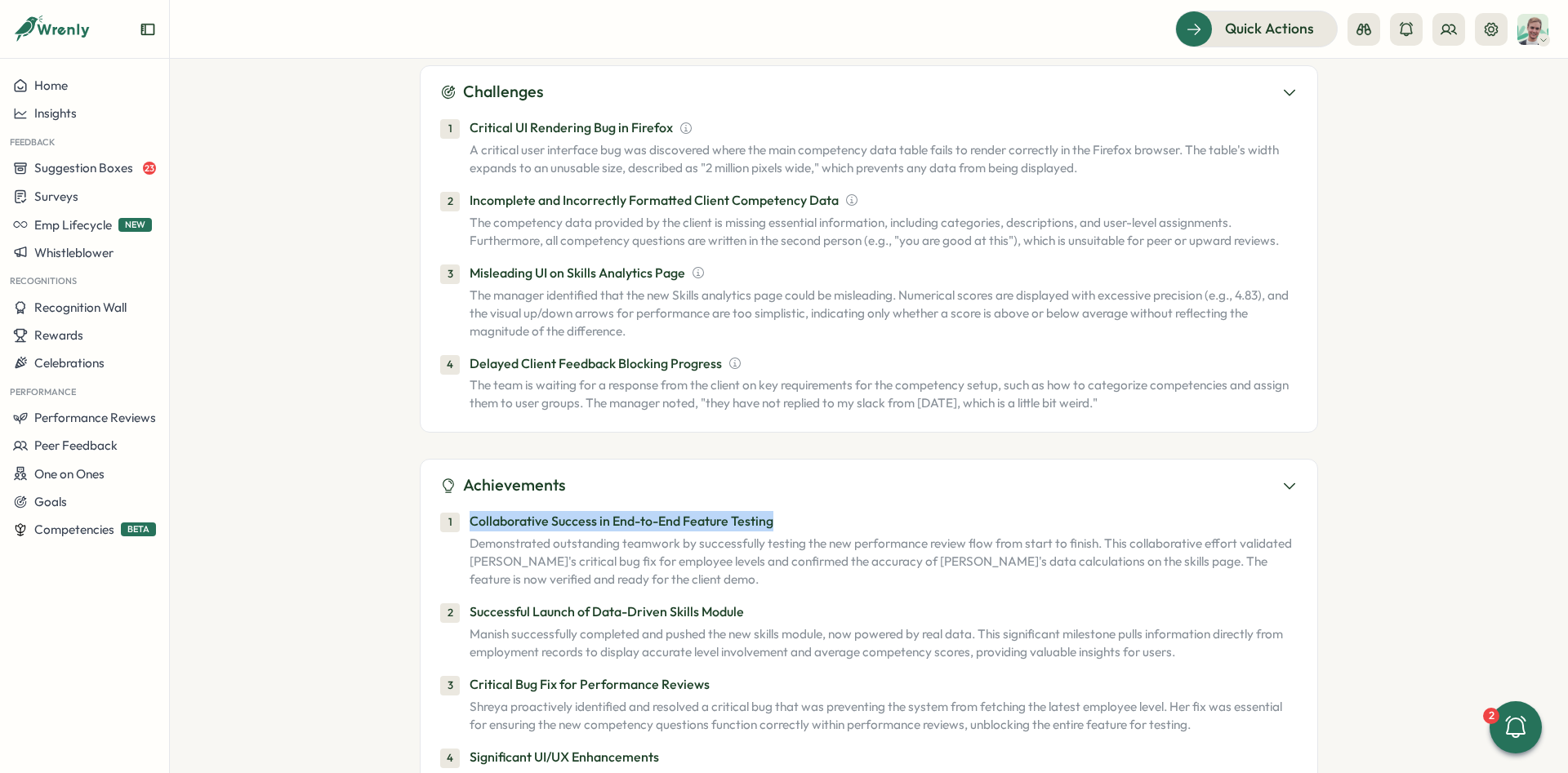
drag, startPoint x: 463, startPoint y: 507, endPoint x: 821, endPoint y: 506, distance: 358.0
click at [821, 511] on div "1 Collaborative Success in End-to-End Feature Testing Demonstrated outstanding …" at bounding box center [869, 549] width 857 height 78
click at [593, 535] on p "Demonstrated outstanding teamwork by successfully testing the new performance r…" at bounding box center [884, 562] width 828 height 54
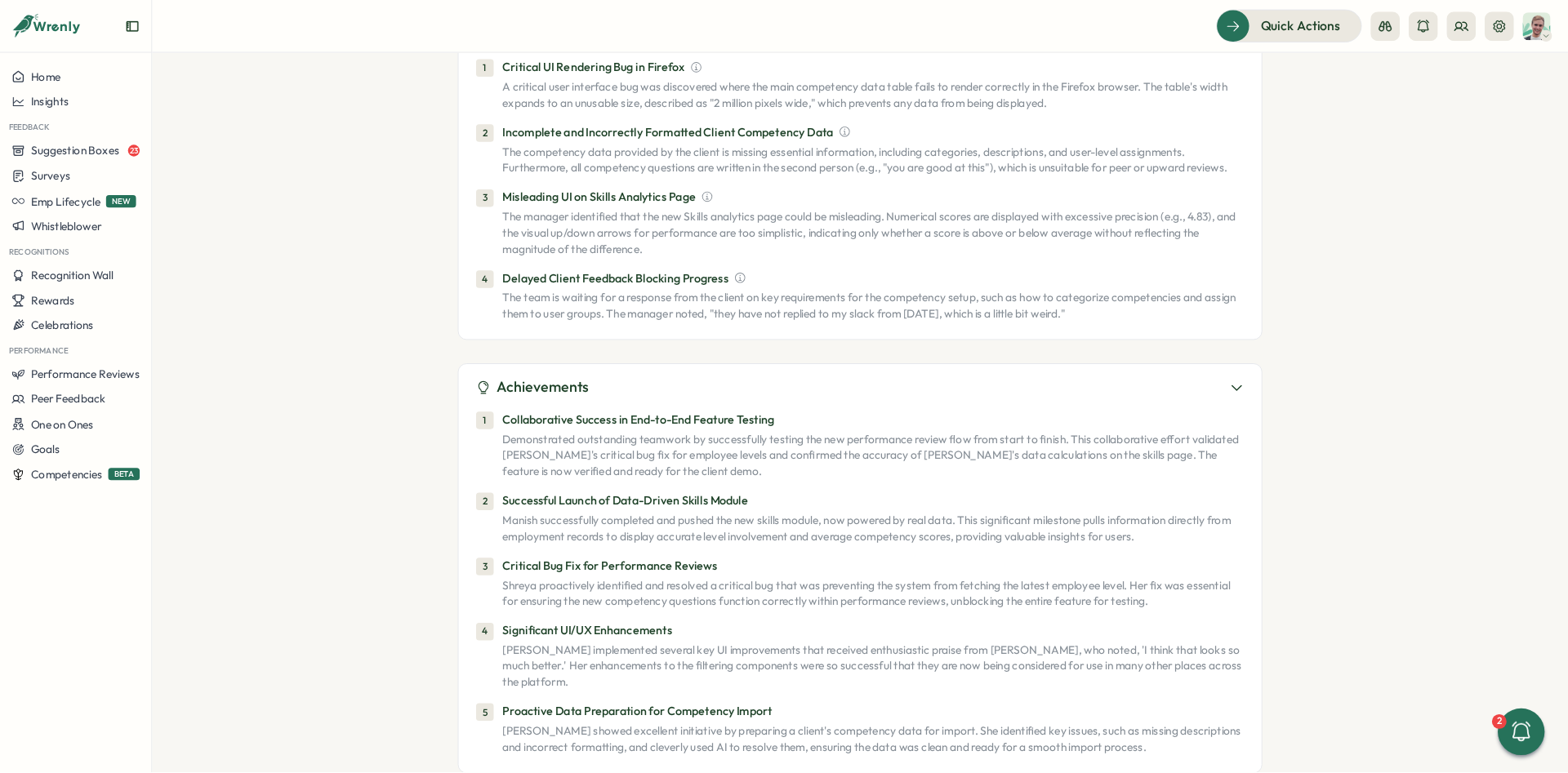
scroll to position [1807, 0]
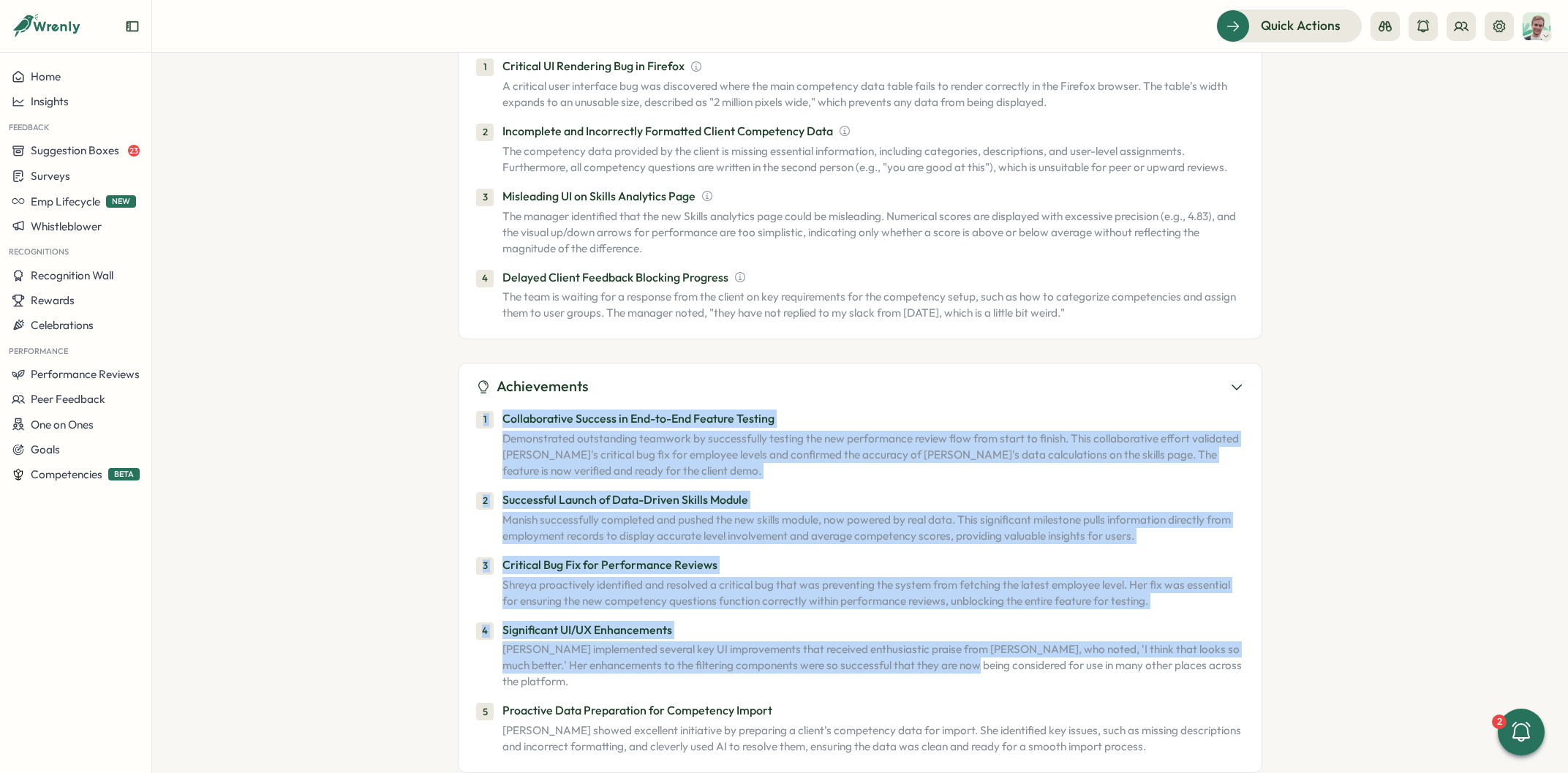
drag, startPoint x: 564, startPoint y: 117, endPoint x: 1036, endPoint y: 658, distance: 718.0
click at [974, 327] on div "1 Critical UI Rendering Bug in Firefox A critical user interface bug was discov…" at bounding box center [860, 186] width 768 height 281
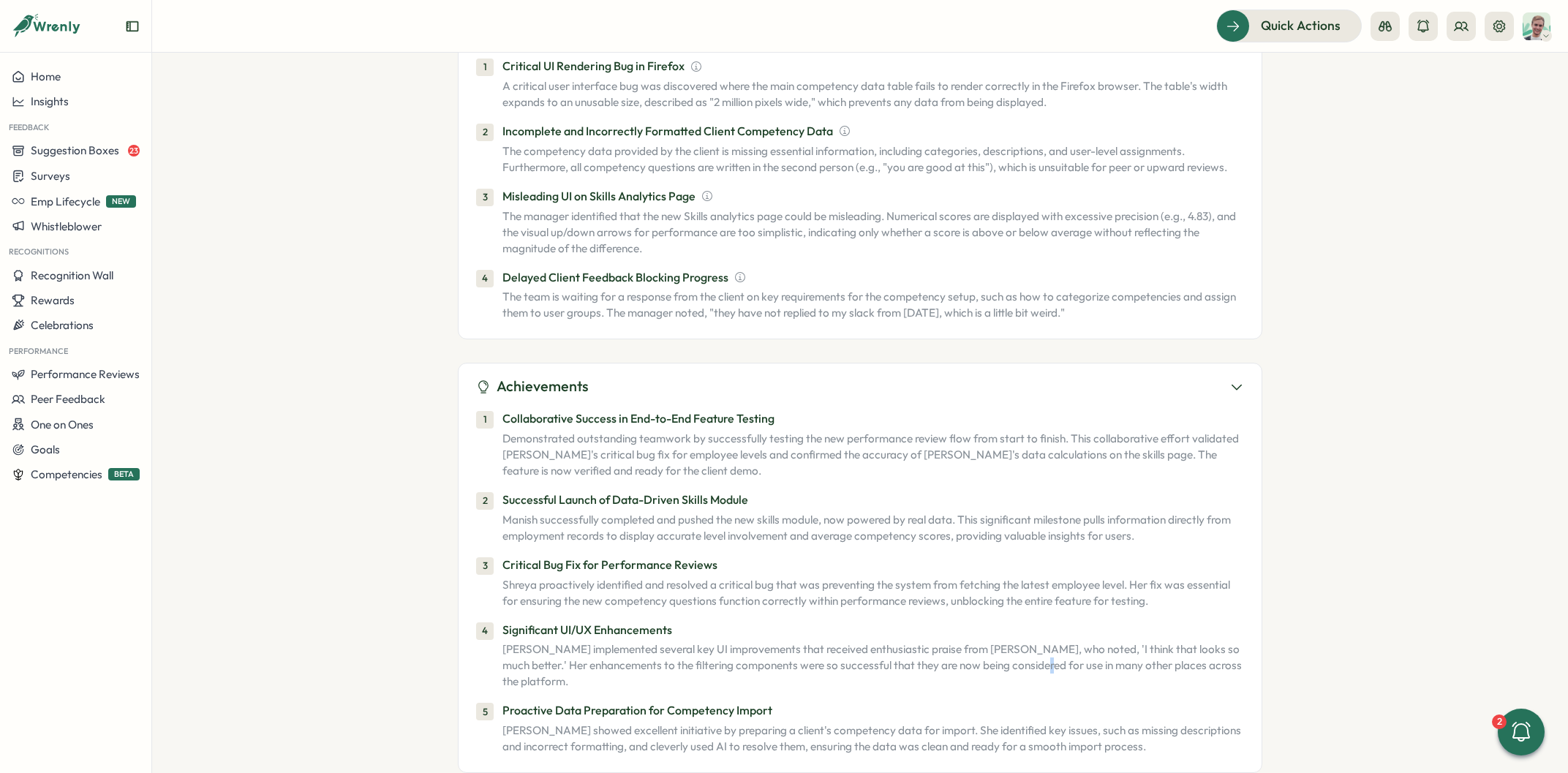
drag, startPoint x: 1044, startPoint y: 658, endPoint x: 1062, endPoint y: 665, distance: 19.3
click at [1045, 658] on div "1 Collaborative Success in End-to-End Feature Testing Demonstrated outstanding …" at bounding box center [860, 582] width 768 height 345
click at [881, 577] on p "Shreya proactively identified and resolved a critical bug that was preventing t…" at bounding box center [873, 593] width 742 height 32
click at [640, 292] on p "The team is waiting for a response from the client on key requirements for the …" at bounding box center [873, 305] width 742 height 32
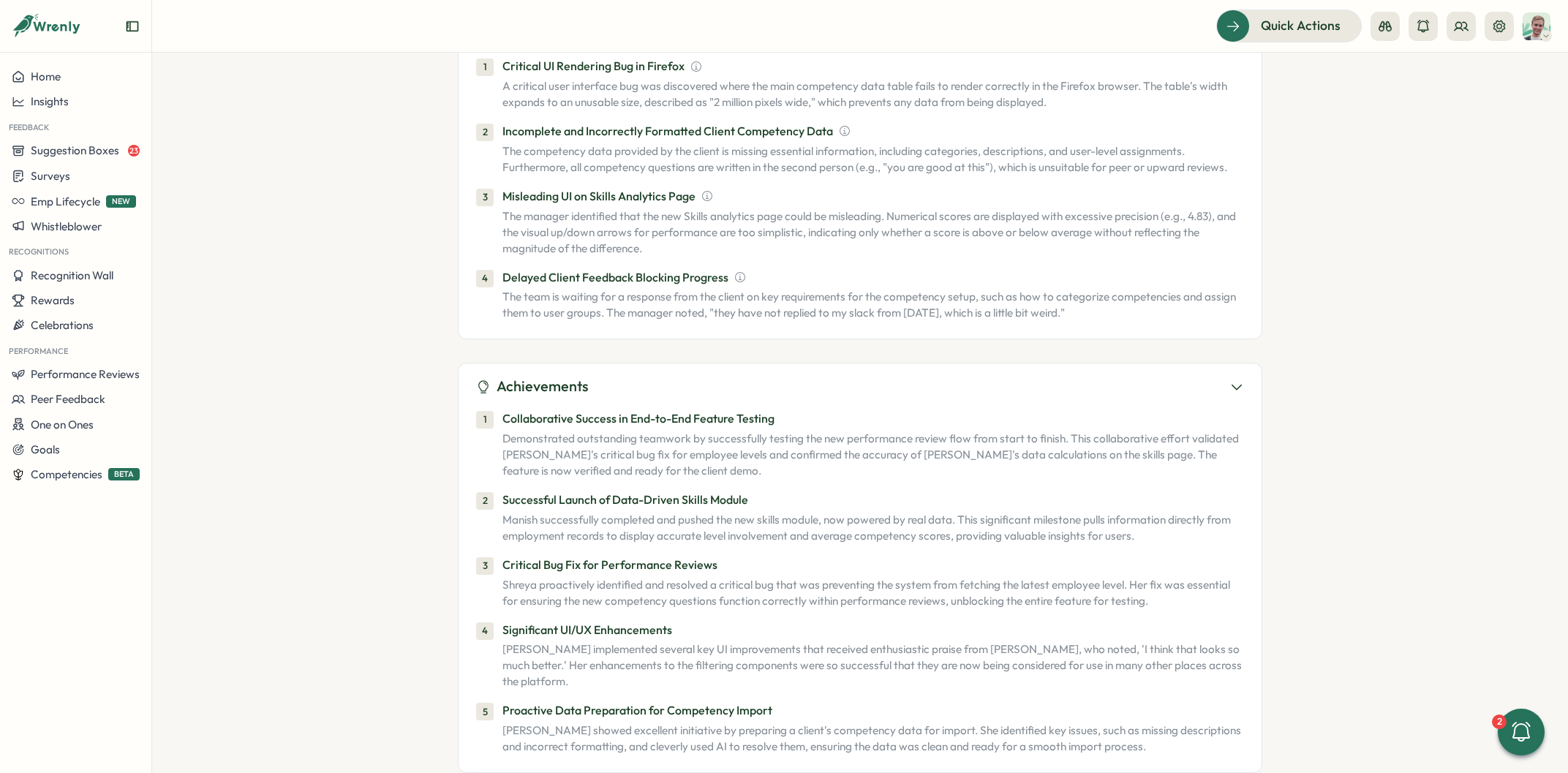
click at [640, 292] on p "The team is waiting for a response from the client on key requirements for the …" at bounding box center [873, 305] width 742 height 32
click at [638, 228] on p "The manager identified that the new Skills analytics page could be misleading. …" at bounding box center [873, 232] width 742 height 48
click at [636, 151] on p "The competency data provided by the client is missing essential information, in…" at bounding box center [873, 159] width 742 height 32
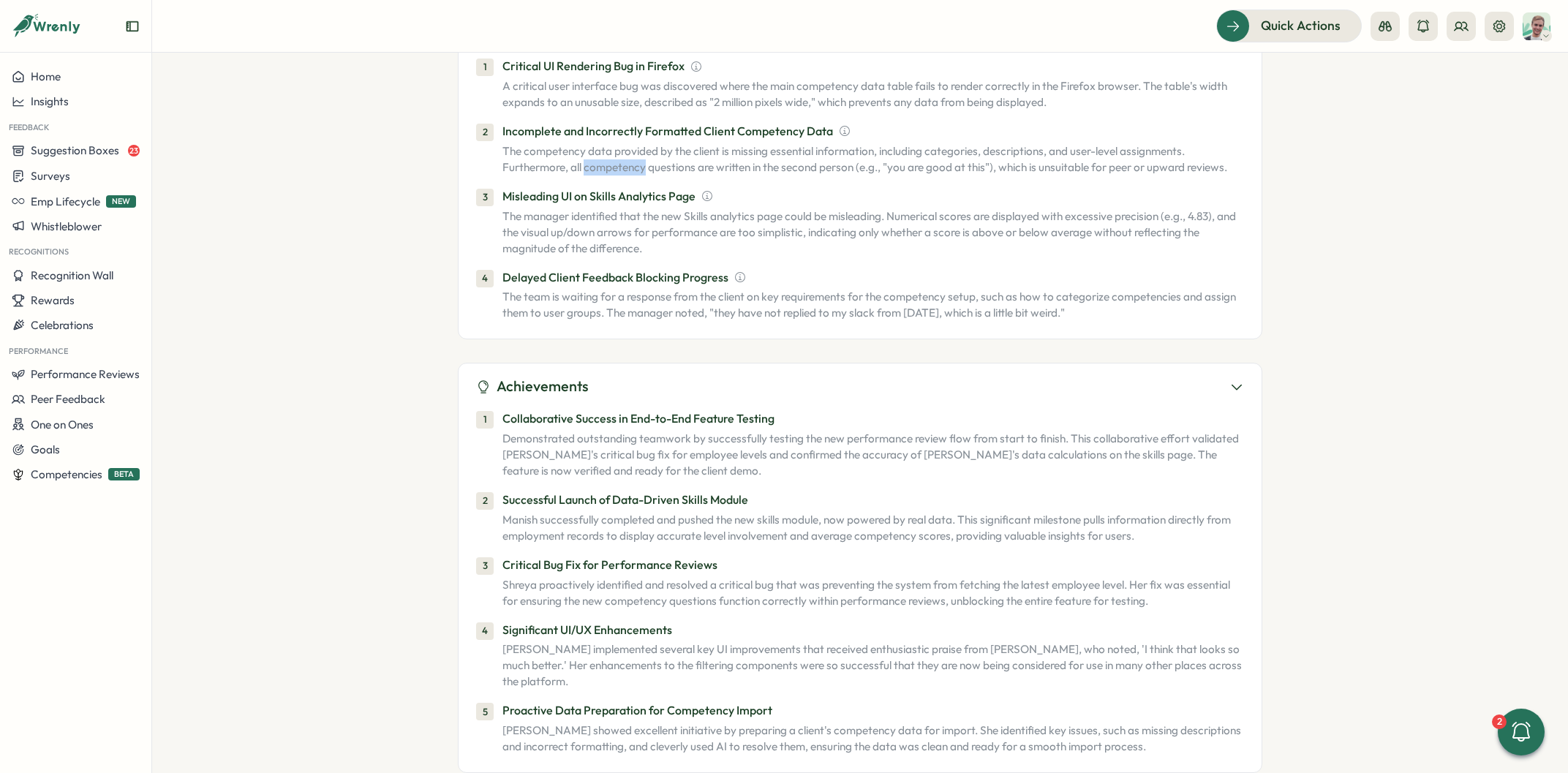
click at [636, 151] on p "The competency data provided by the client is missing essential information, in…" at bounding box center [873, 159] width 742 height 32
click at [783, 187] on div "Misleading UI on Skills Analytics Page" at bounding box center [873, 196] width 742 height 18
drag, startPoint x: 1152, startPoint y: 716, endPoint x: 520, endPoint y: 99, distance: 883.2
click at [520, 398] on div "1 Collaborative Success in End-to-End Feature Testing Demonstrated outstanding …" at bounding box center [860, 579] width 768 height 363
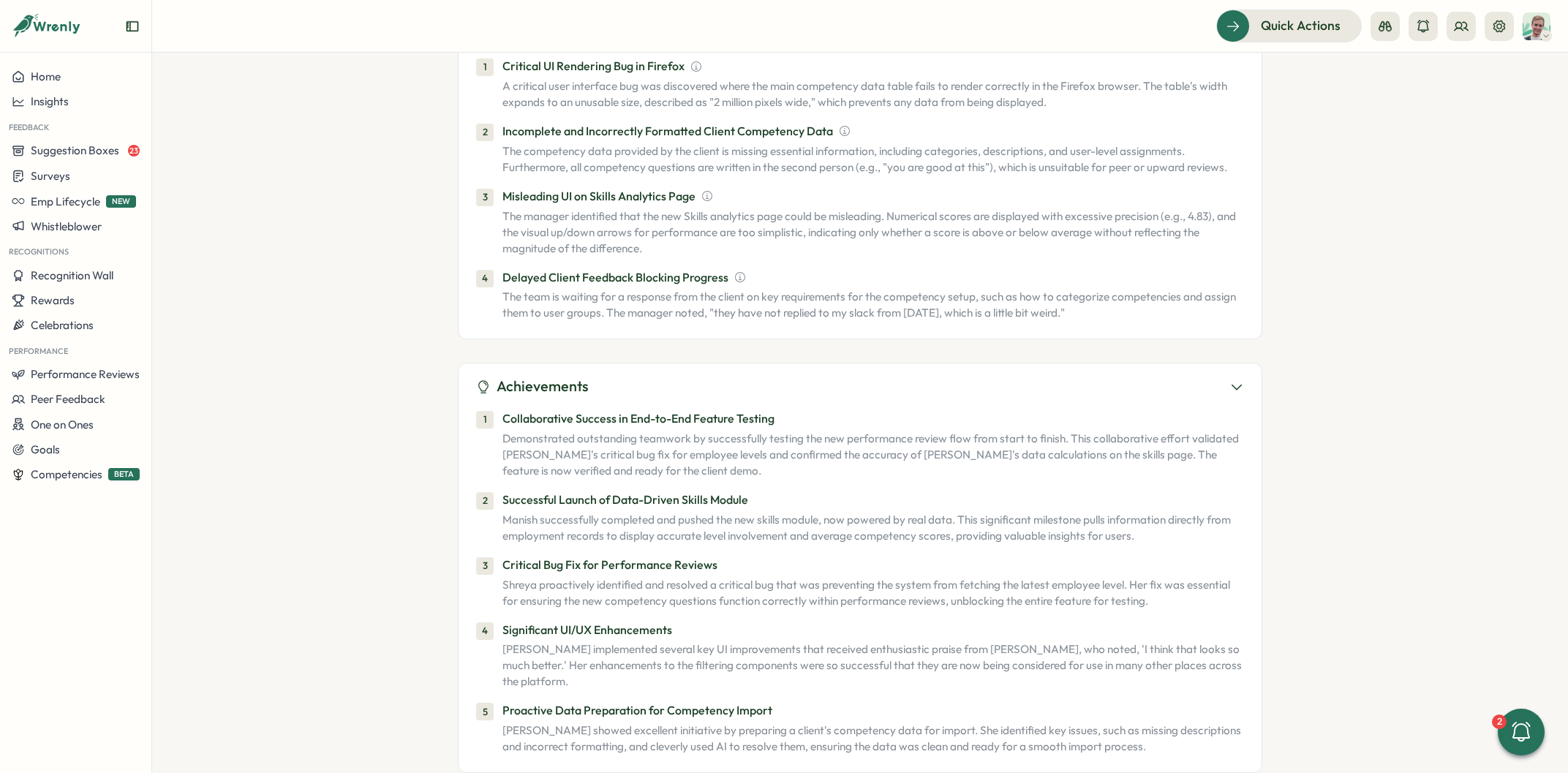
click at [520, 99] on div "1 Critical UI Rendering Bug in Firefox A critical user interface bug was discov…" at bounding box center [860, 189] width 768 height 264
drag, startPoint x: 680, startPoint y: 611, endPoint x: 517, endPoint y: 611, distance: 163.0
click at [517, 621] on p "Significant UI/UX Enhancements" at bounding box center [873, 630] width 742 height 18
click at [659, 656] on div "1 Collaborative Success in End-to-End Feature Testing Demonstrated outstanding …" at bounding box center [860, 582] width 768 height 345
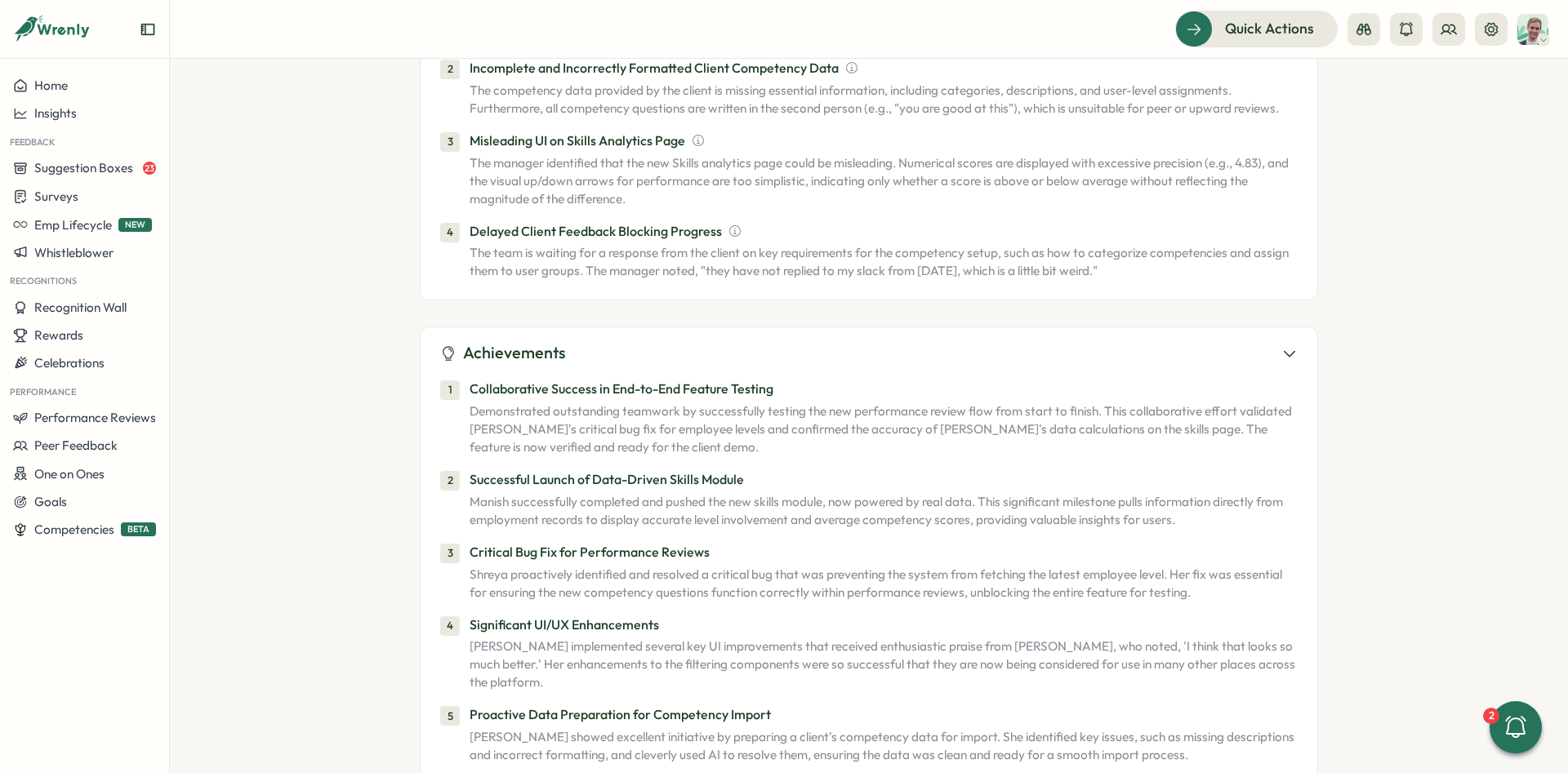
scroll to position [1896, 0]
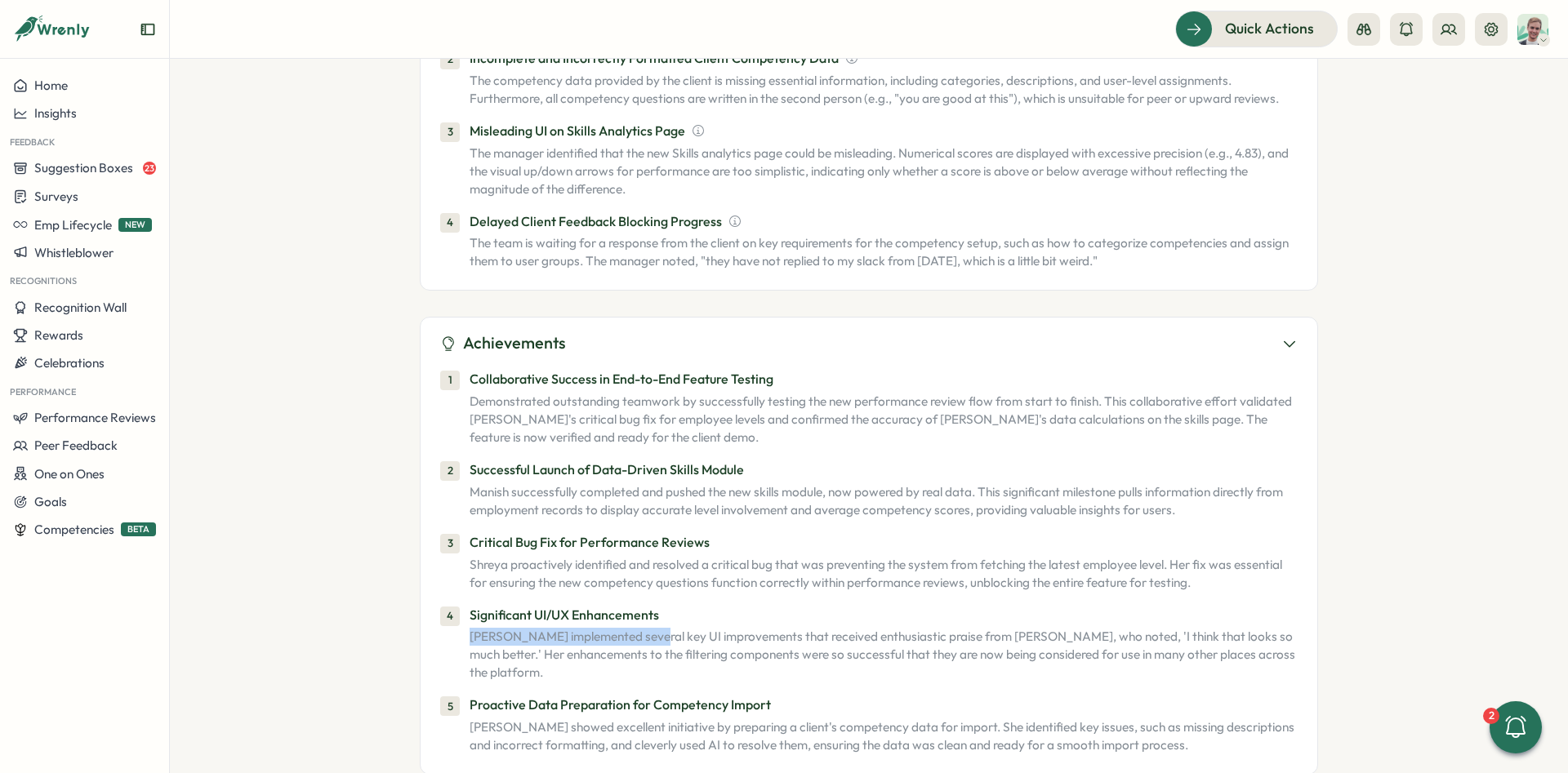
drag, startPoint x: 472, startPoint y: 610, endPoint x: 647, endPoint y: 607, distance: 175.0
click at [647, 628] on p "[PERSON_NAME] implemented several key UI improvements that received enthusiasti…" at bounding box center [884, 655] width 828 height 54
click at [718, 628] on p "[PERSON_NAME] implemented several key UI improvements that received enthusiasti…" at bounding box center [884, 655] width 828 height 54
drag, startPoint x: 666, startPoint y: 585, endPoint x: 473, endPoint y: 590, distance: 193.1
click at [473, 605] on p "Significant UI/UX Enhancements" at bounding box center [884, 615] width 828 height 21
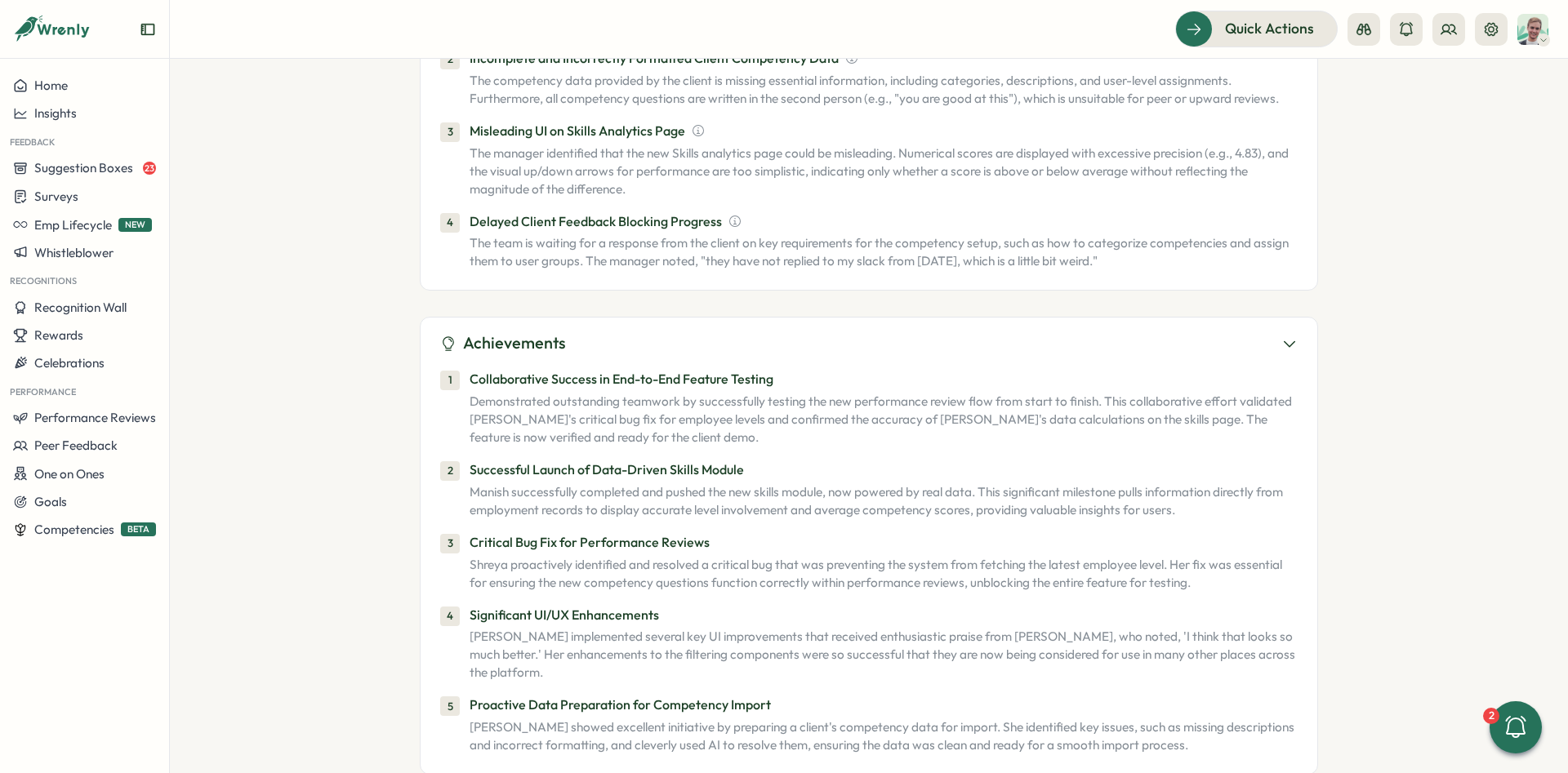
click at [473, 605] on p "Significant UI/UX Enhancements" at bounding box center [884, 615] width 828 height 21
drag, startPoint x: 825, startPoint y: 613, endPoint x: 950, endPoint y: 611, distance: 125.0
click at [950, 628] on p "[PERSON_NAME] implemented several key UI improvements that received enthusiasti…" at bounding box center [884, 655] width 828 height 54
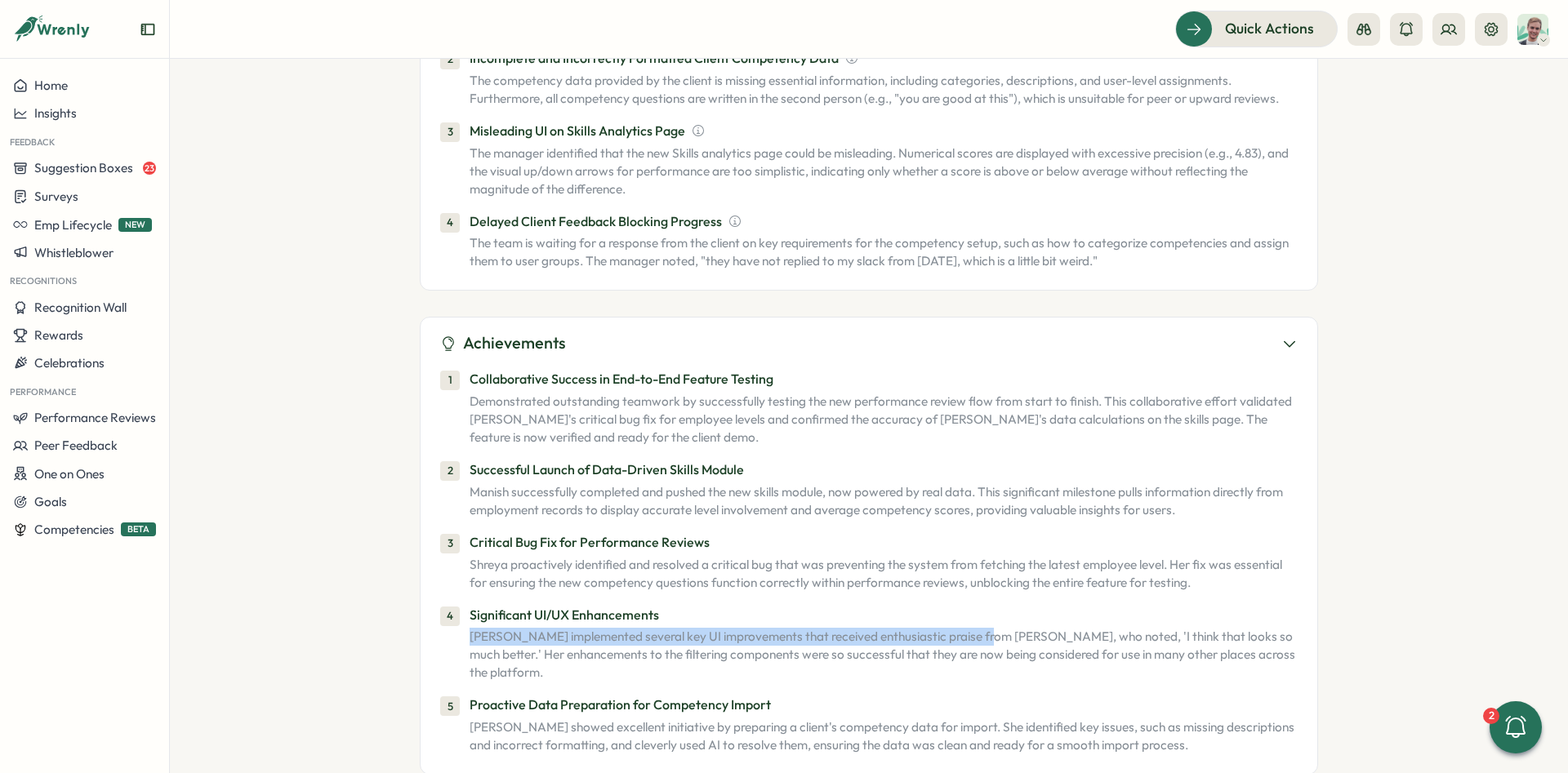
drag, startPoint x: 986, startPoint y: 614, endPoint x: 464, endPoint y: 616, distance: 522.0
click at [464, 616] on div "4 Significant UI/UX Enhancements [PERSON_NAME] implemented several key UI impro…" at bounding box center [869, 643] width 857 height 78
click at [464, 616] on div "4 Significant UI/UX Enhancements [PERSON_NAME] implemented several key UI impro…" at bounding box center [869, 643] width 857 height 78
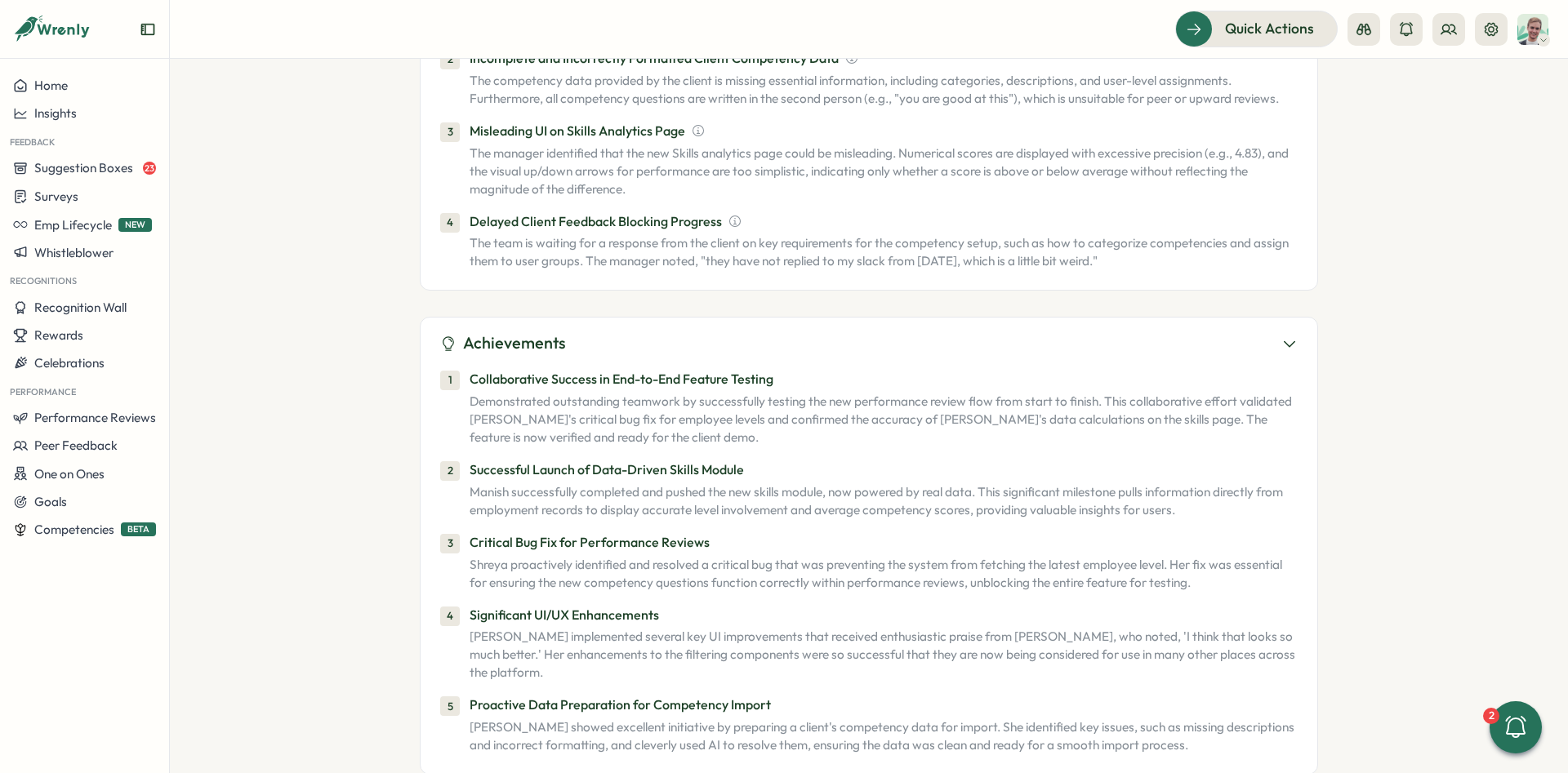
click at [668, 605] on div "Significant UI/UX Enhancements [PERSON_NAME] implemented several key UI improve…" at bounding box center [884, 643] width 828 height 78
click at [463, 614] on div "4 Significant UI/UX Enhancements [PERSON_NAME] implemented several key UI impro…" at bounding box center [869, 643] width 857 height 78
click at [560, 628] on p "[PERSON_NAME] implemented several key UI improvements that received enthusiasti…" at bounding box center [884, 655] width 828 height 54
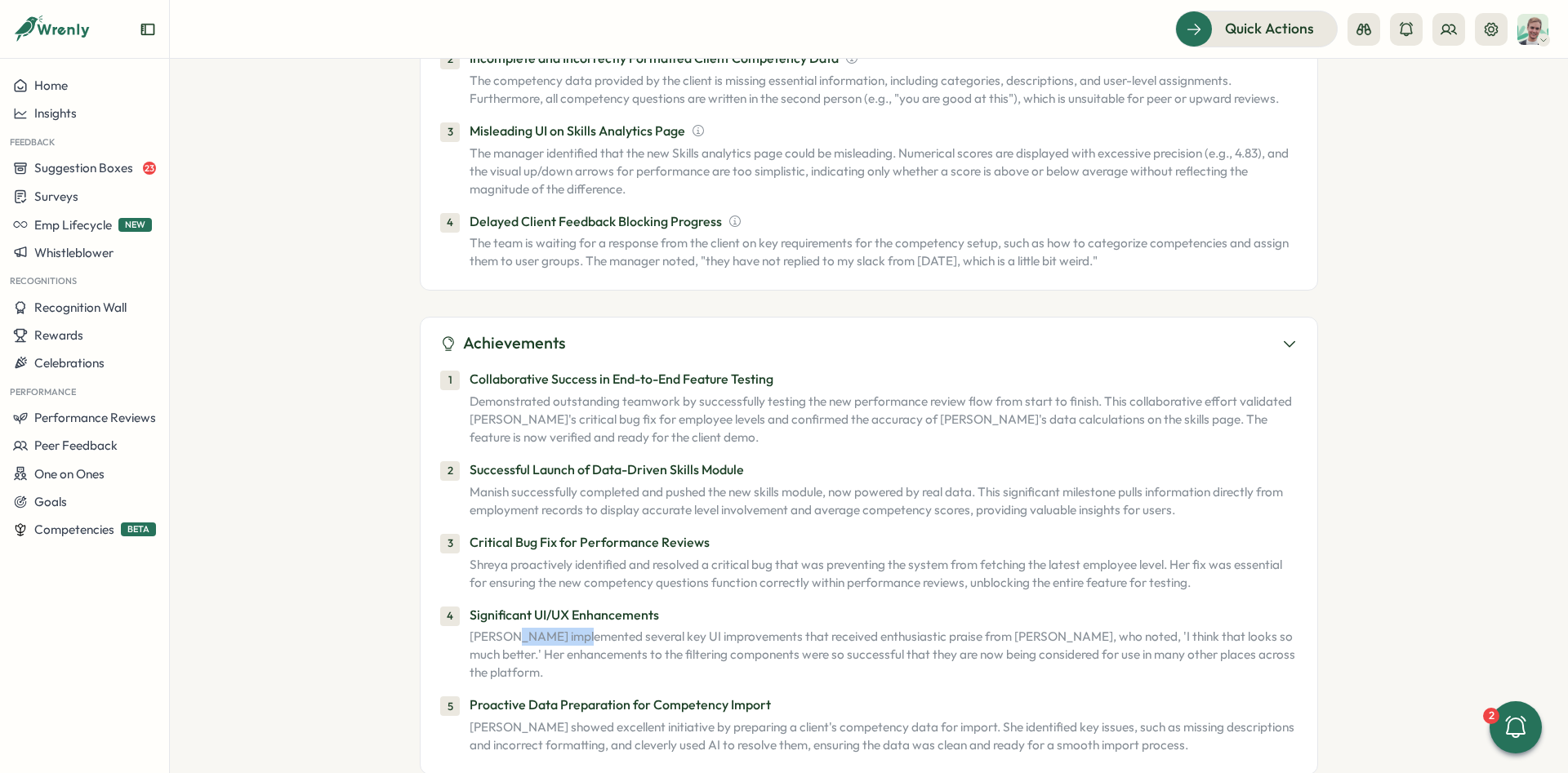
click at [560, 628] on p "[PERSON_NAME] implemented several key UI improvements that received enthusiasti…" at bounding box center [884, 655] width 828 height 54
click at [1191, 628] on p "[PERSON_NAME] implemented several key UI improvements that received enthusiasti…" at bounding box center [884, 655] width 828 height 54
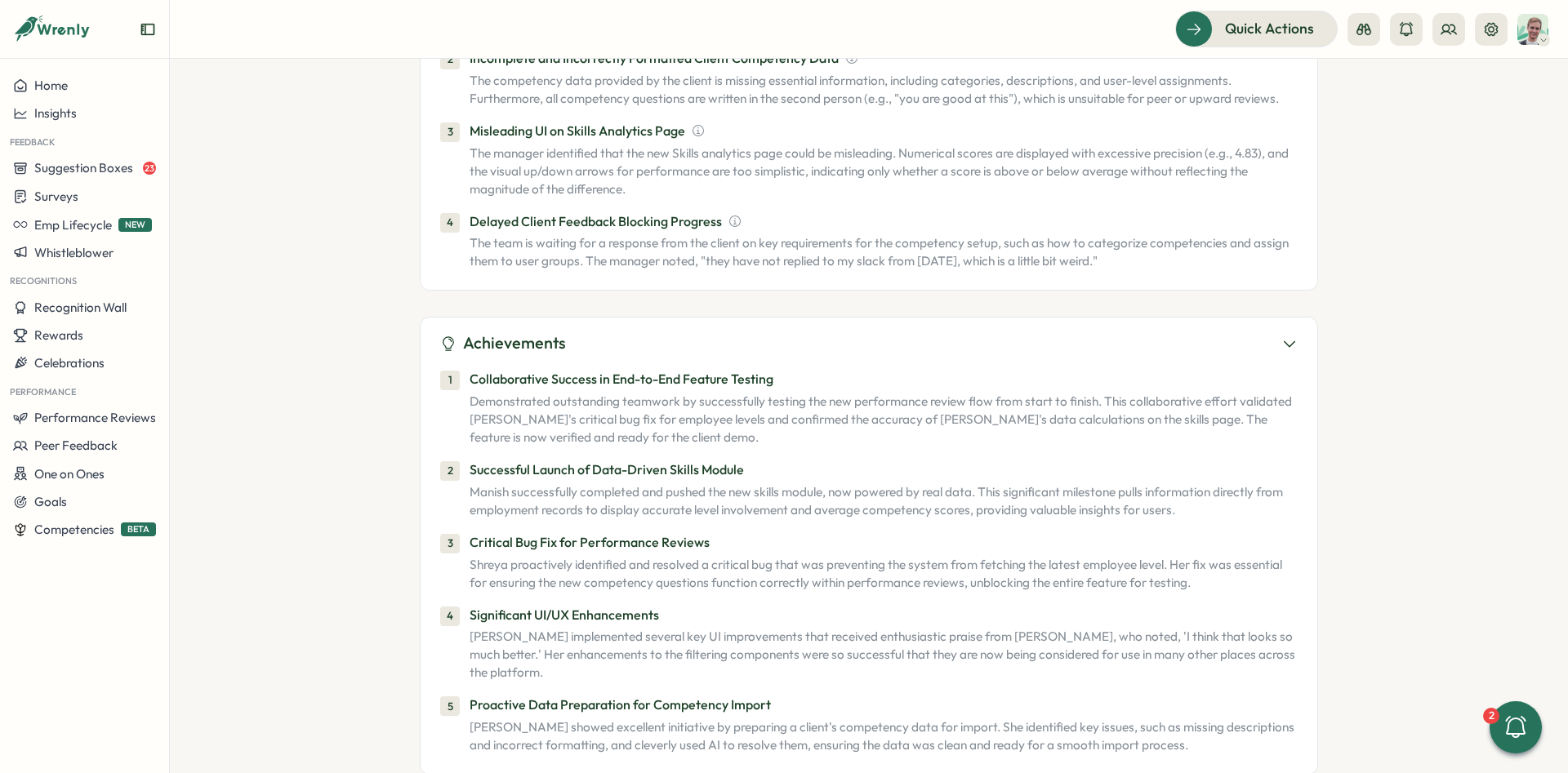
click at [742, 628] on p "[PERSON_NAME] implemented several key UI improvements that received enthusiasti…" at bounding box center [884, 655] width 828 height 54
drag, startPoint x: 472, startPoint y: 591, endPoint x: 700, endPoint y: 583, distance: 228.1
click at [700, 605] on p "Significant UI/UX Enhancements" at bounding box center [884, 615] width 828 height 21
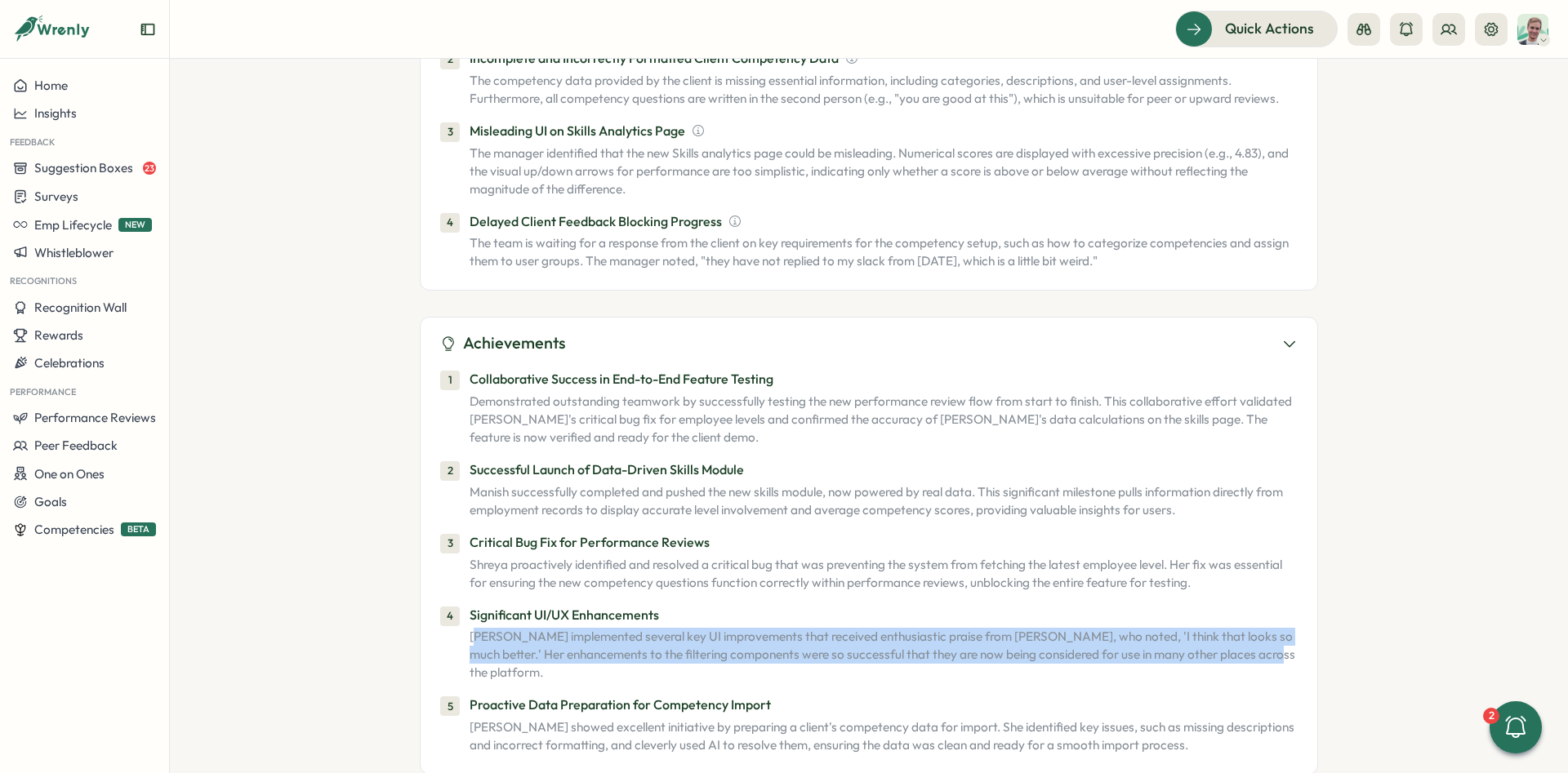
drag, startPoint x: 473, startPoint y: 607, endPoint x: 1306, endPoint y: 627, distance: 833.2
click at [1297, 627] on div "1 Collaborative Success in End-to-End Feature Testing Demonstrated outstanding …" at bounding box center [869, 558] width 857 height 405
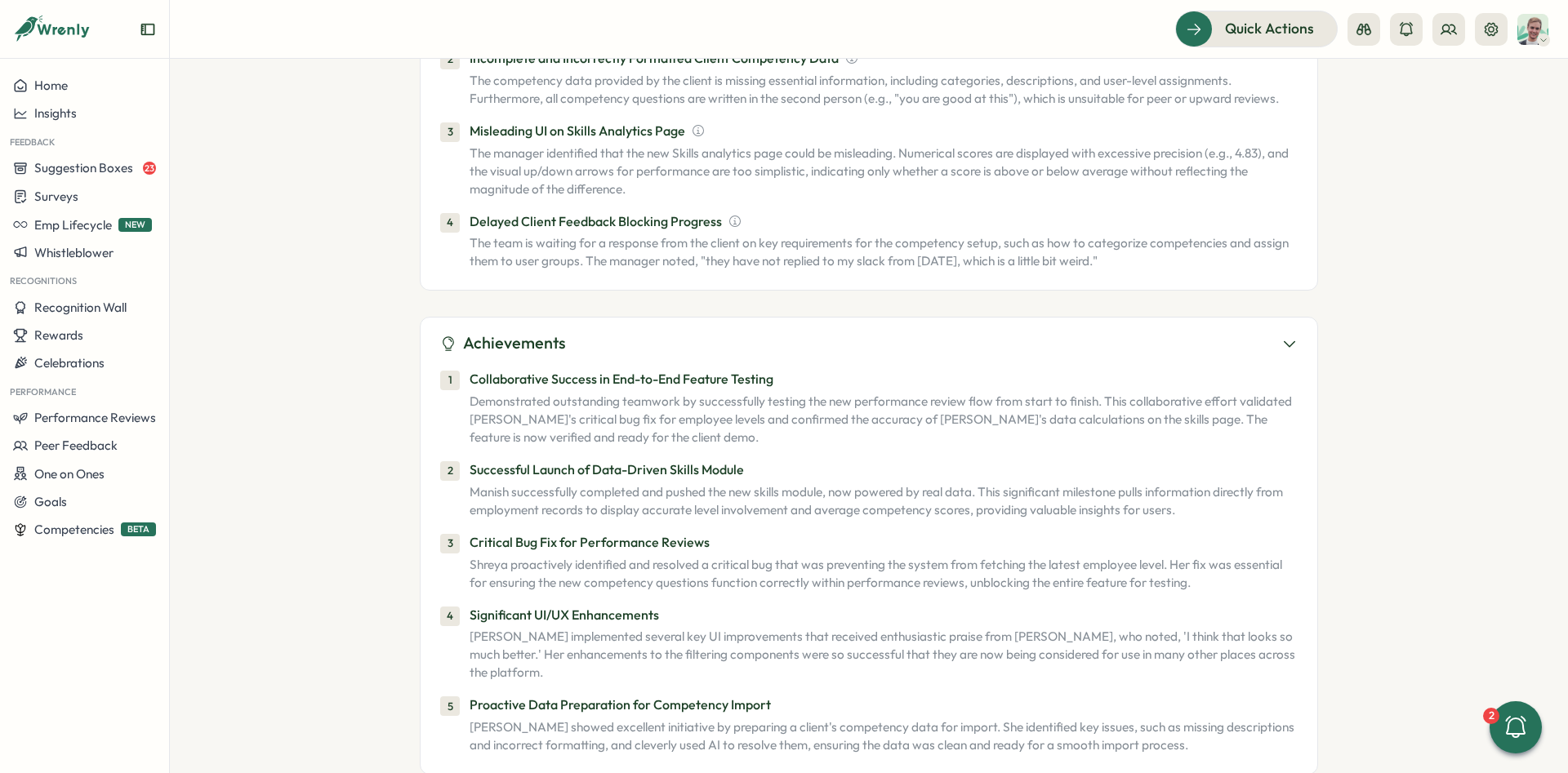
click at [1306, 627] on div "Achievements 1 Collaborative Success in End-to-End Feature Testing Demonstrated…" at bounding box center [869, 546] width 898 height 458
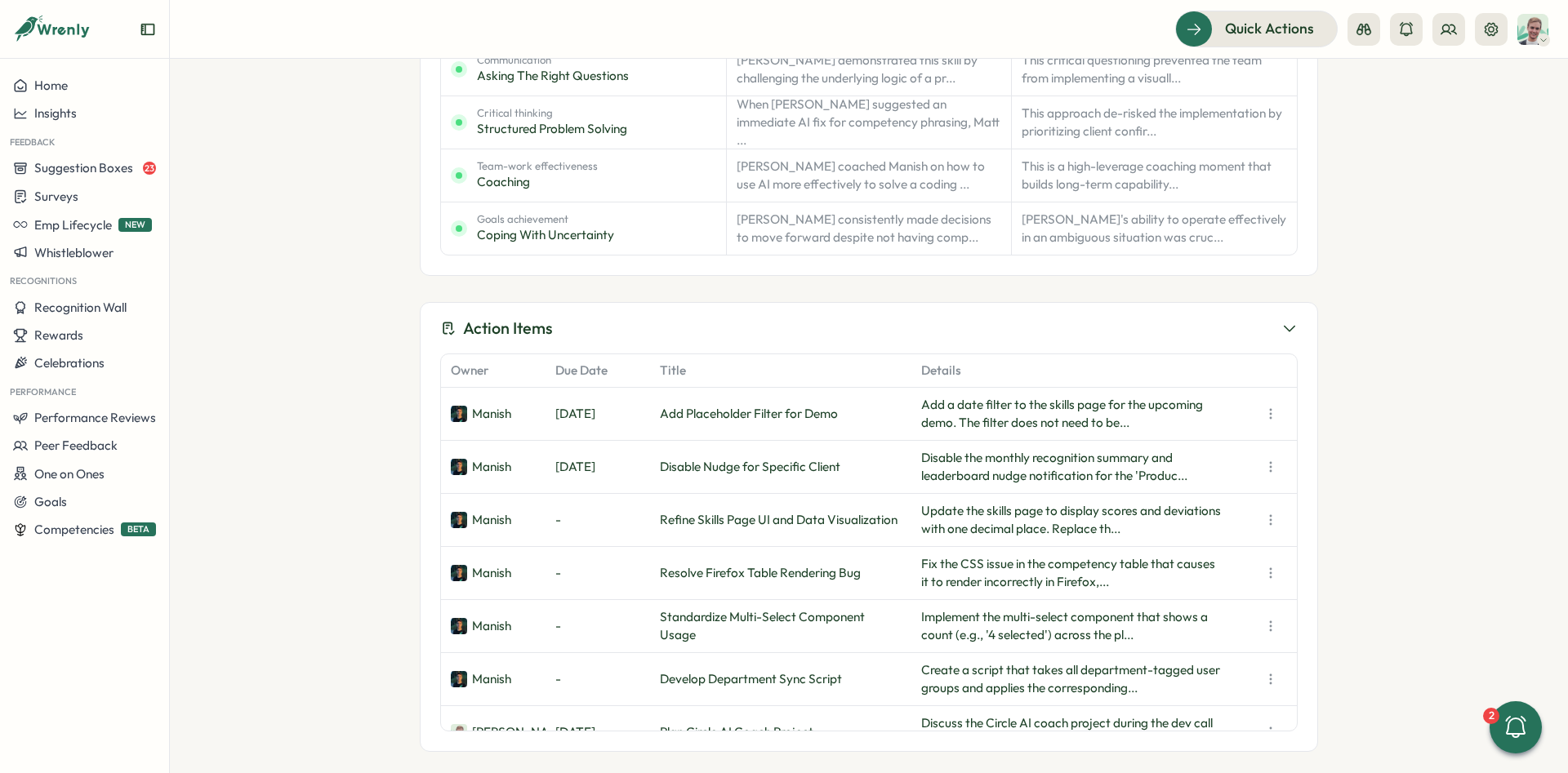
scroll to position [1038, 0]
drag, startPoint x: 445, startPoint y: 389, endPoint x: 560, endPoint y: 392, distance: 115.0
click at [498, 391] on div "Manish" at bounding box center [493, 416] width 105 height 52
drag, startPoint x: 652, startPoint y: 388, endPoint x: 709, endPoint y: 388, distance: 57.0
click at [546, 390] on div "Manish" at bounding box center [493, 416] width 105 height 52
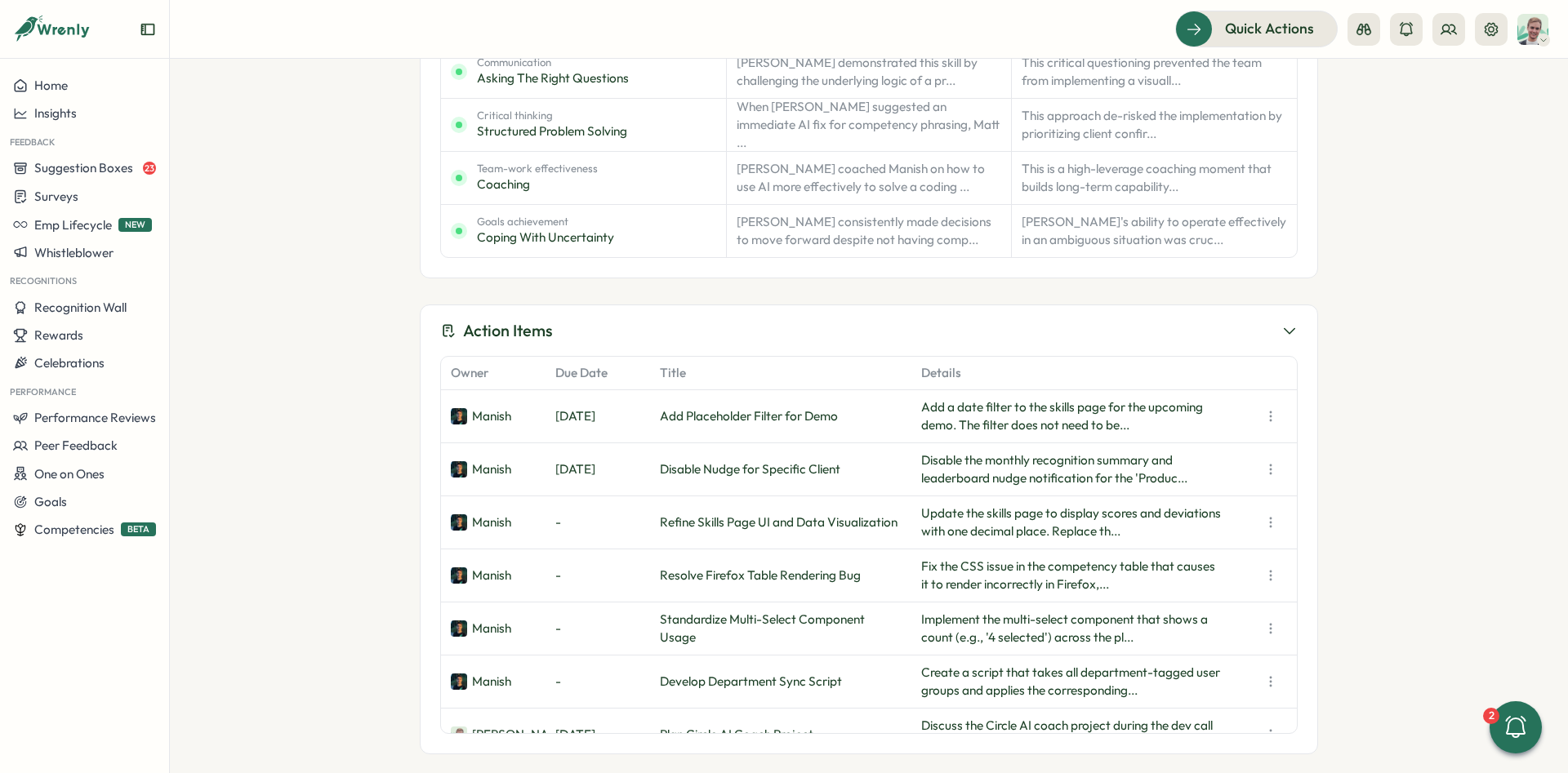
click at [729, 414] on div "Add Placeholder Filter for Demo" at bounding box center [781, 416] width 261 height 52
drag, startPoint x: 668, startPoint y: 392, endPoint x: 834, endPoint y: 409, distance: 166.9
click at [834, 409] on div "Add Placeholder Filter for Demo" at bounding box center [781, 416] width 261 height 52
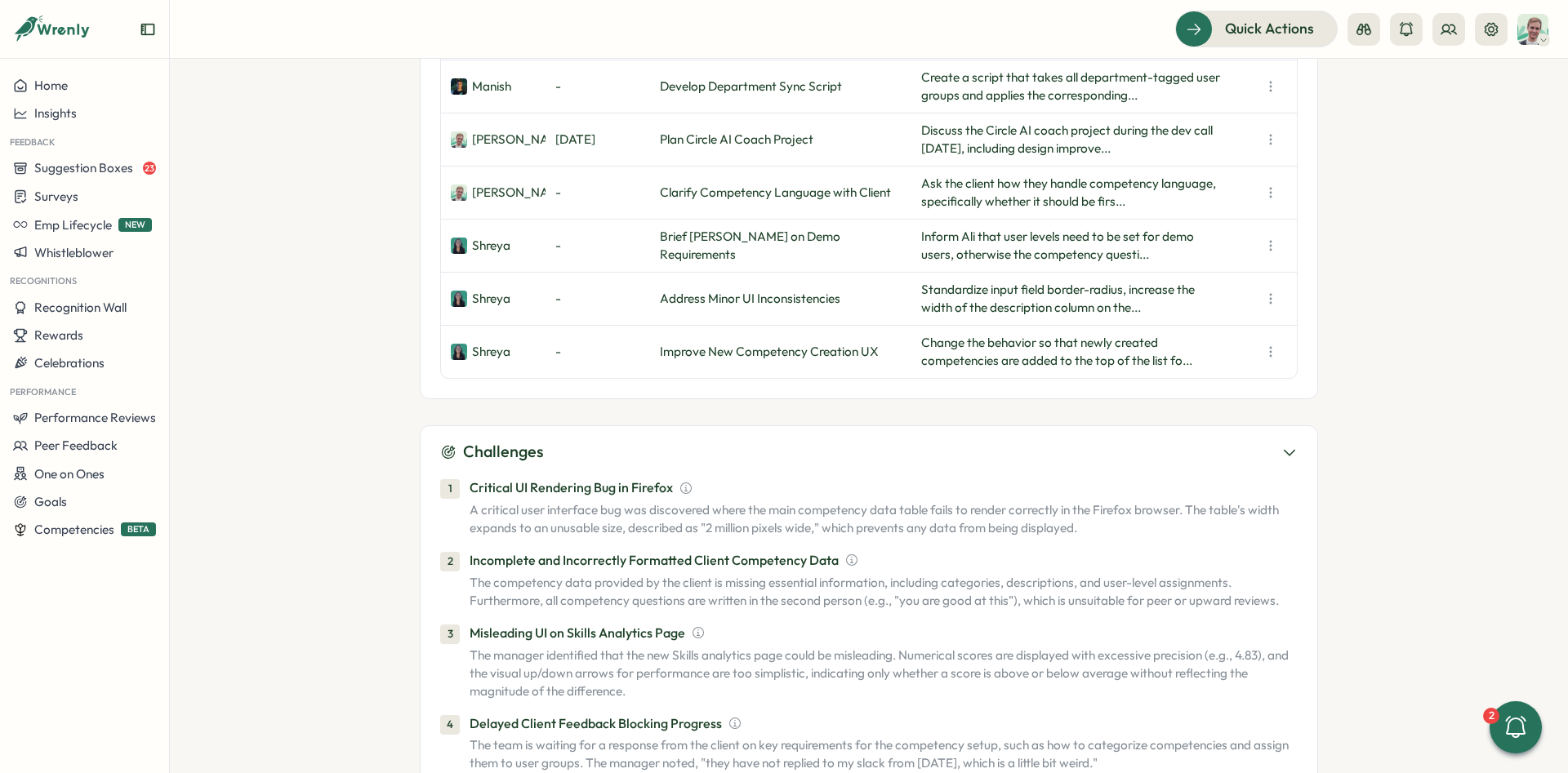
scroll to position [1406, 0]
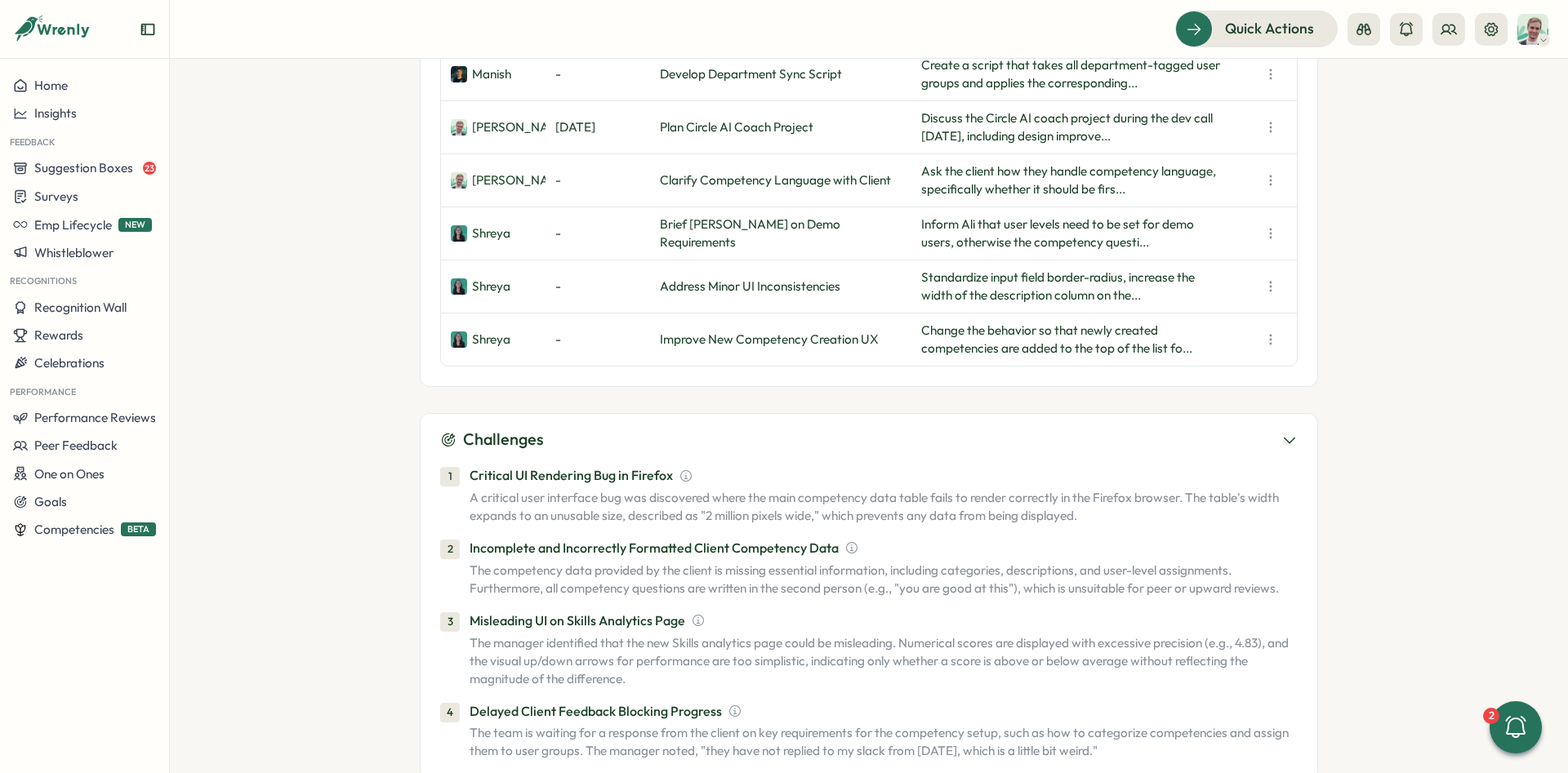
click at [616, 489] on p "A critical user interface bug was discovered where the main competency data tab…" at bounding box center [884, 507] width 828 height 36
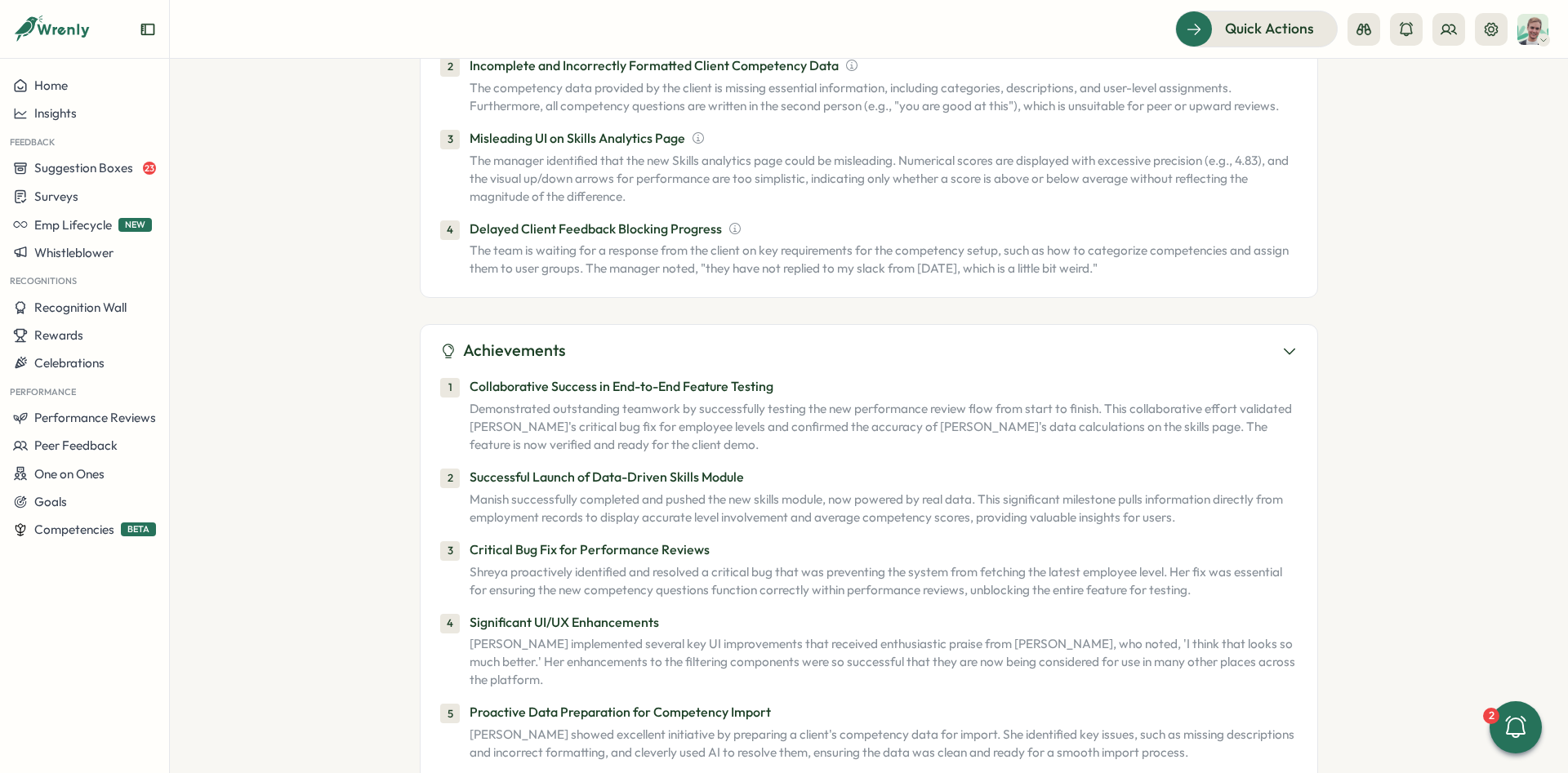
scroll to position [1896, 0]
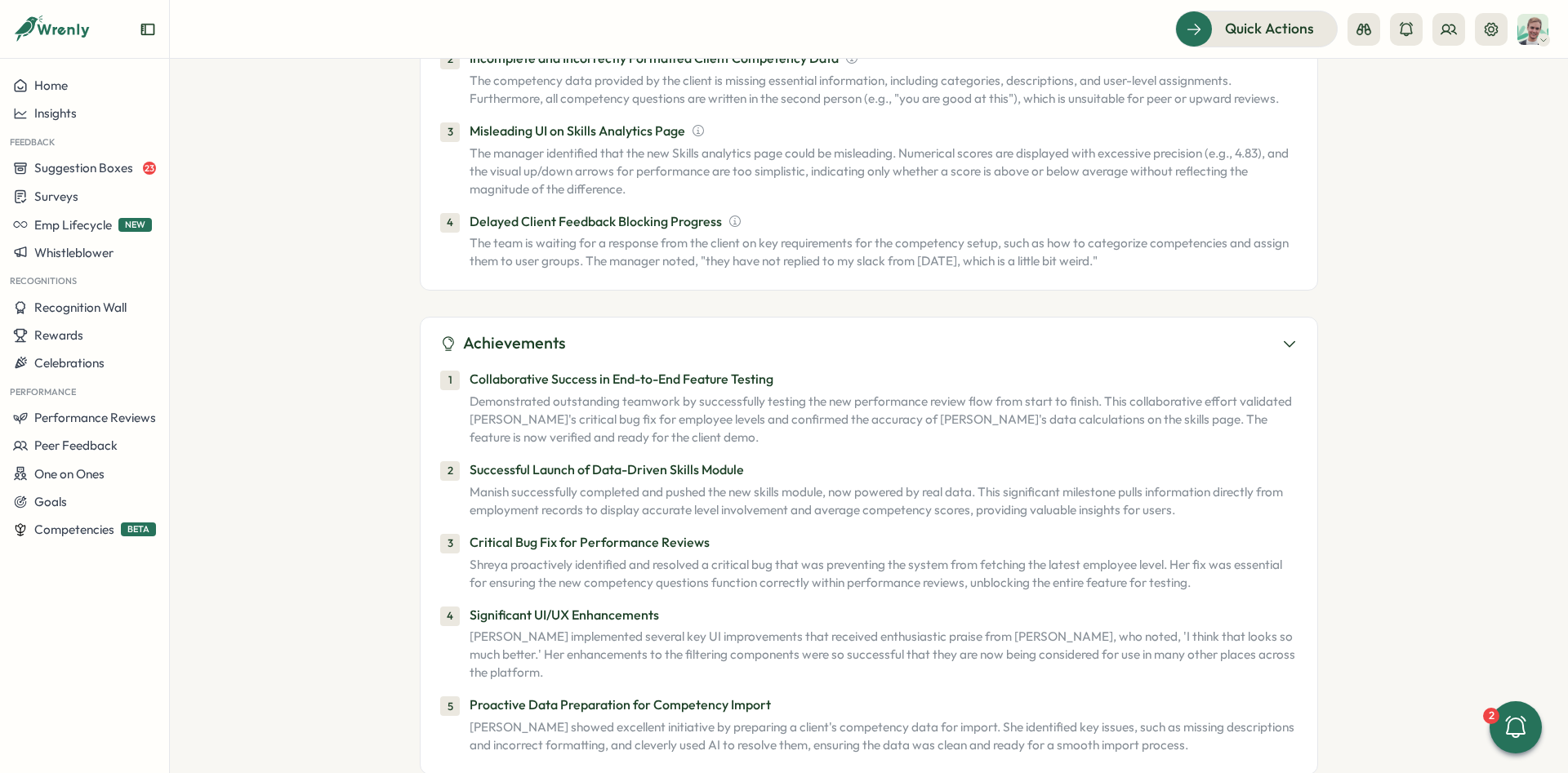
click at [564, 393] on p "Demonstrated outstanding teamwork by successfully testing the new performance r…" at bounding box center [884, 420] width 828 height 54
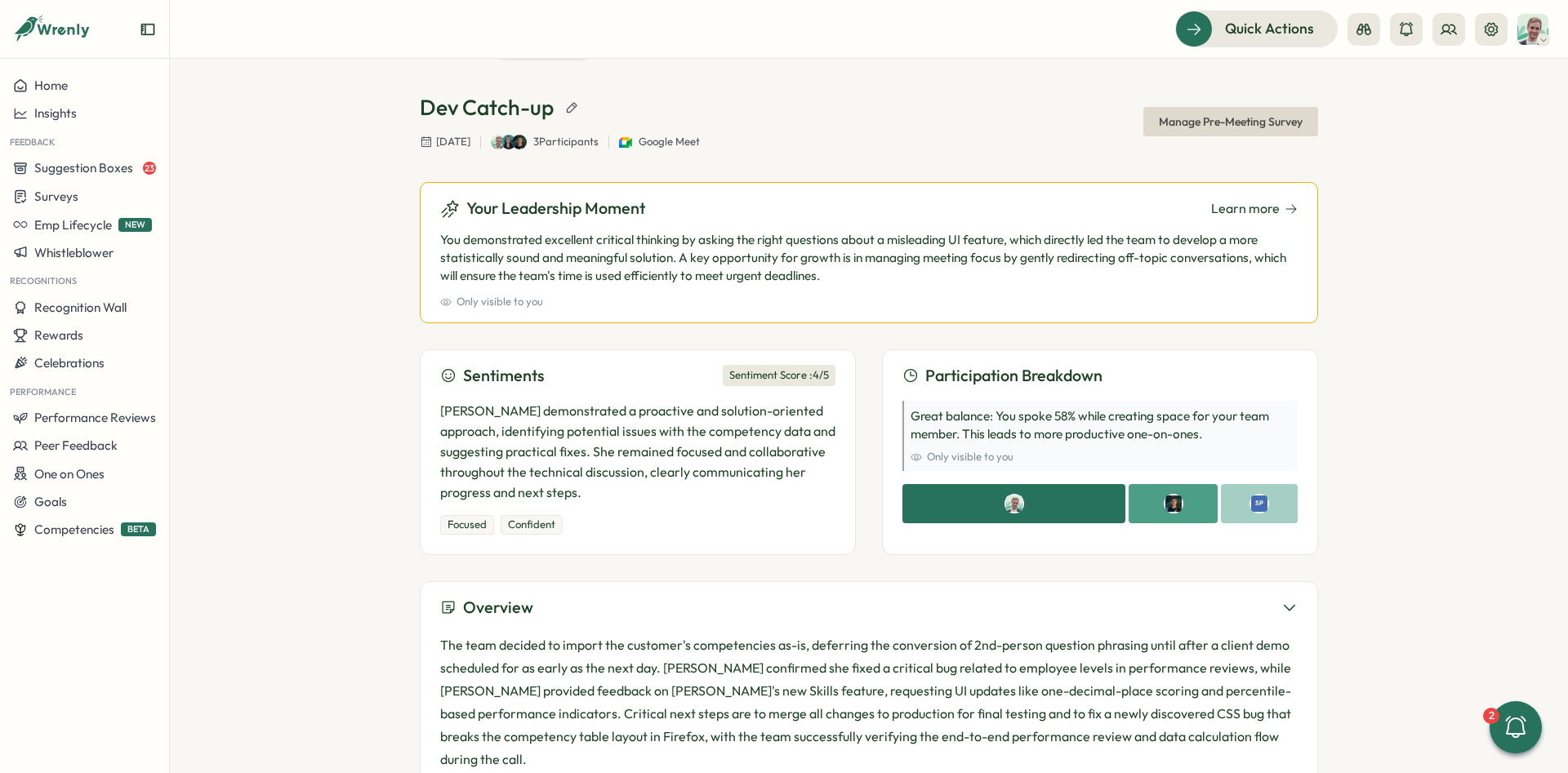
scroll to position [58, 0]
drag, startPoint x: 437, startPoint y: 225, endPoint x: 843, endPoint y: 280, distance: 409.7
click at [847, 281] on div "Your Leadership Moment Learn more You demonstrated excellent critical thinking …" at bounding box center [869, 252] width 898 height 140
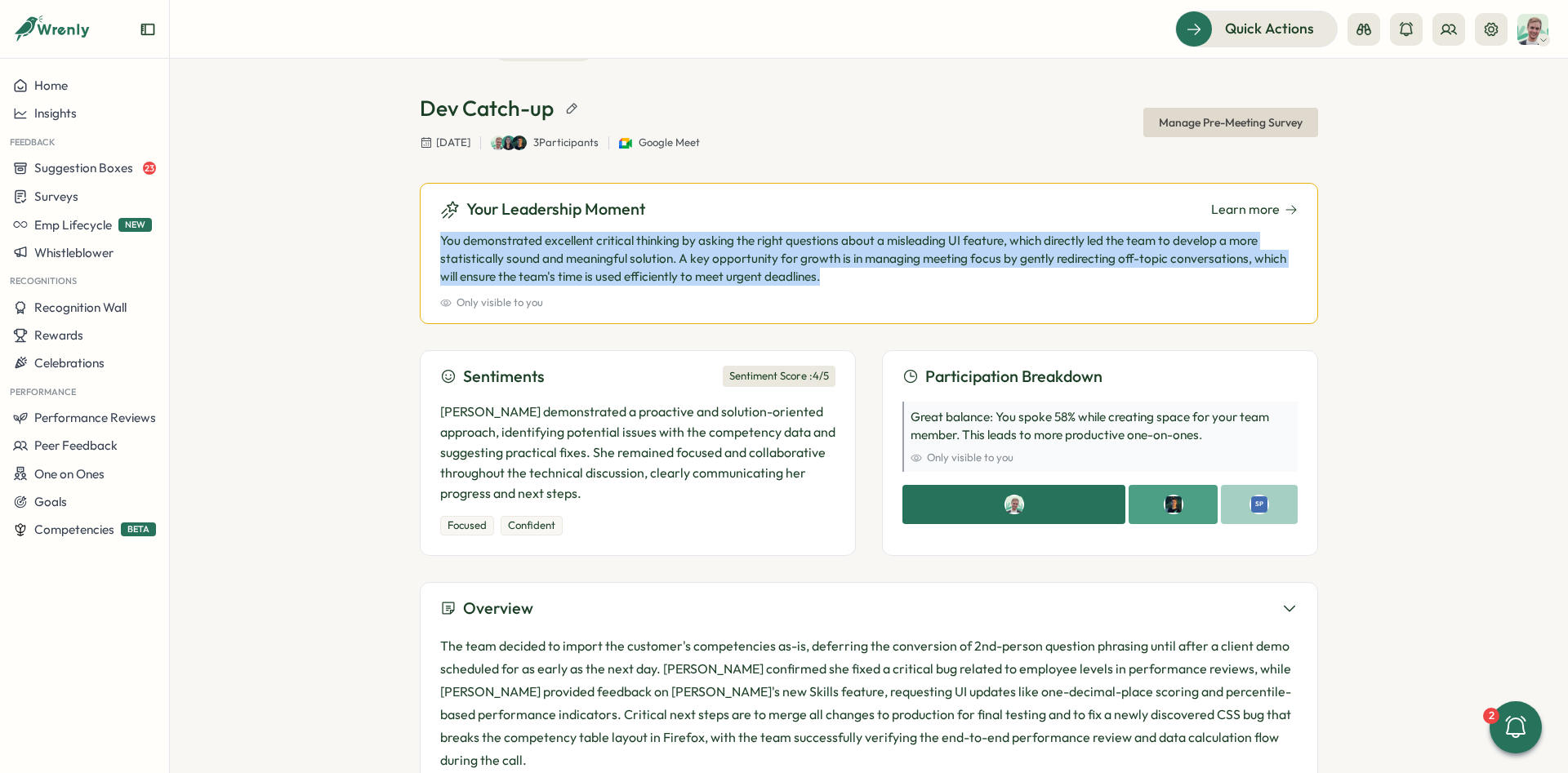
drag, startPoint x: 838, startPoint y: 280, endPoint x: 424, endPoint y: 234, distance: 416.5
click at [424, 234] on div "Your Leadership Moment Learn more You demonstrated excellent critical thinking …" at bounding box center [869, 252] width 898 height 140
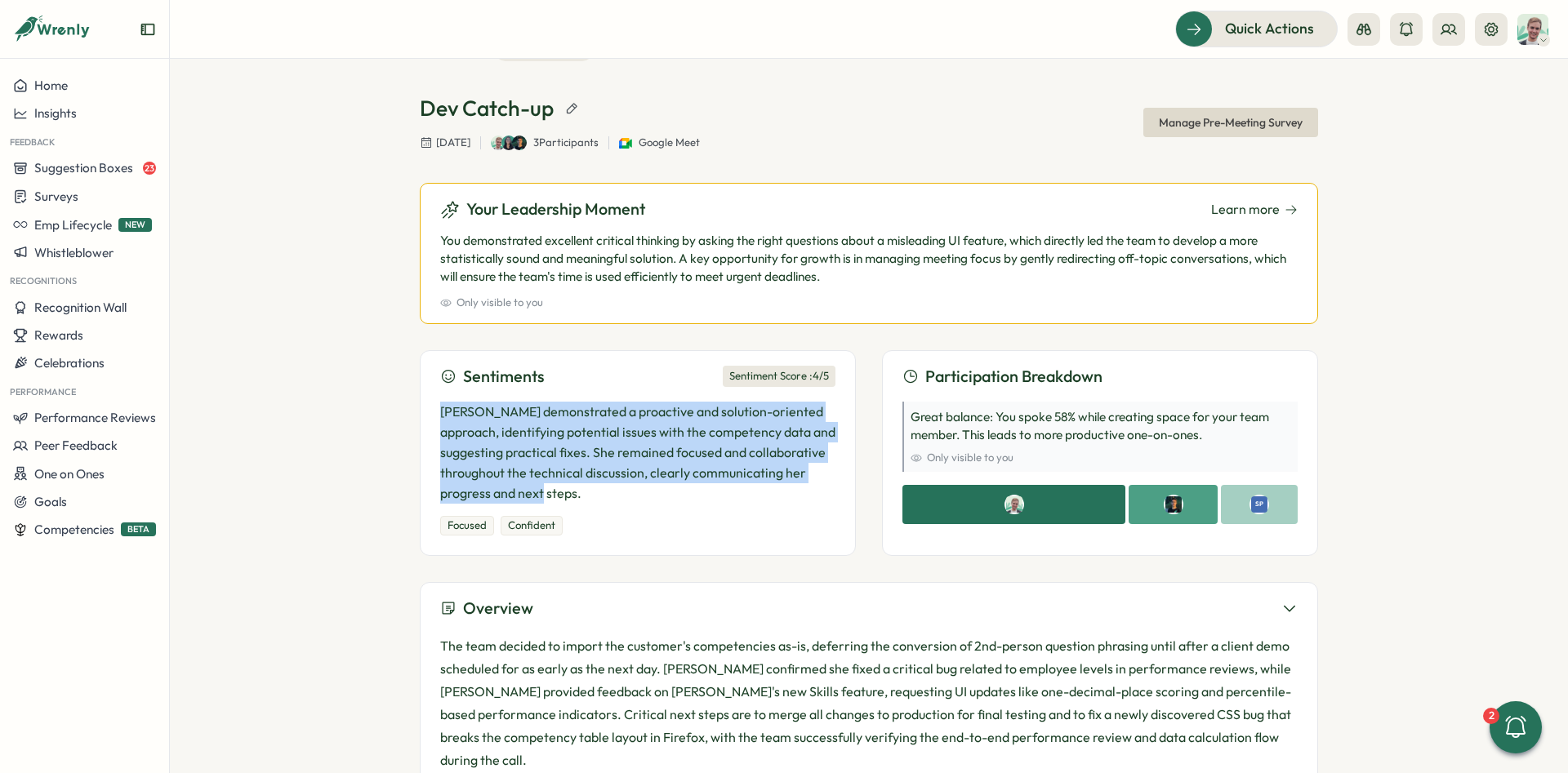
drag, startPoint x: 417, startPoint y: 410, endPoint x: 566, endPoint y: 218, distance: 243.0
click at [630, 497] on div "Meetings Dev Catch-up Dev Catch-up [DATE] 3 Participants Google Meet Manage Pre…" at bounding box center [869, 416] width 1398 height 715
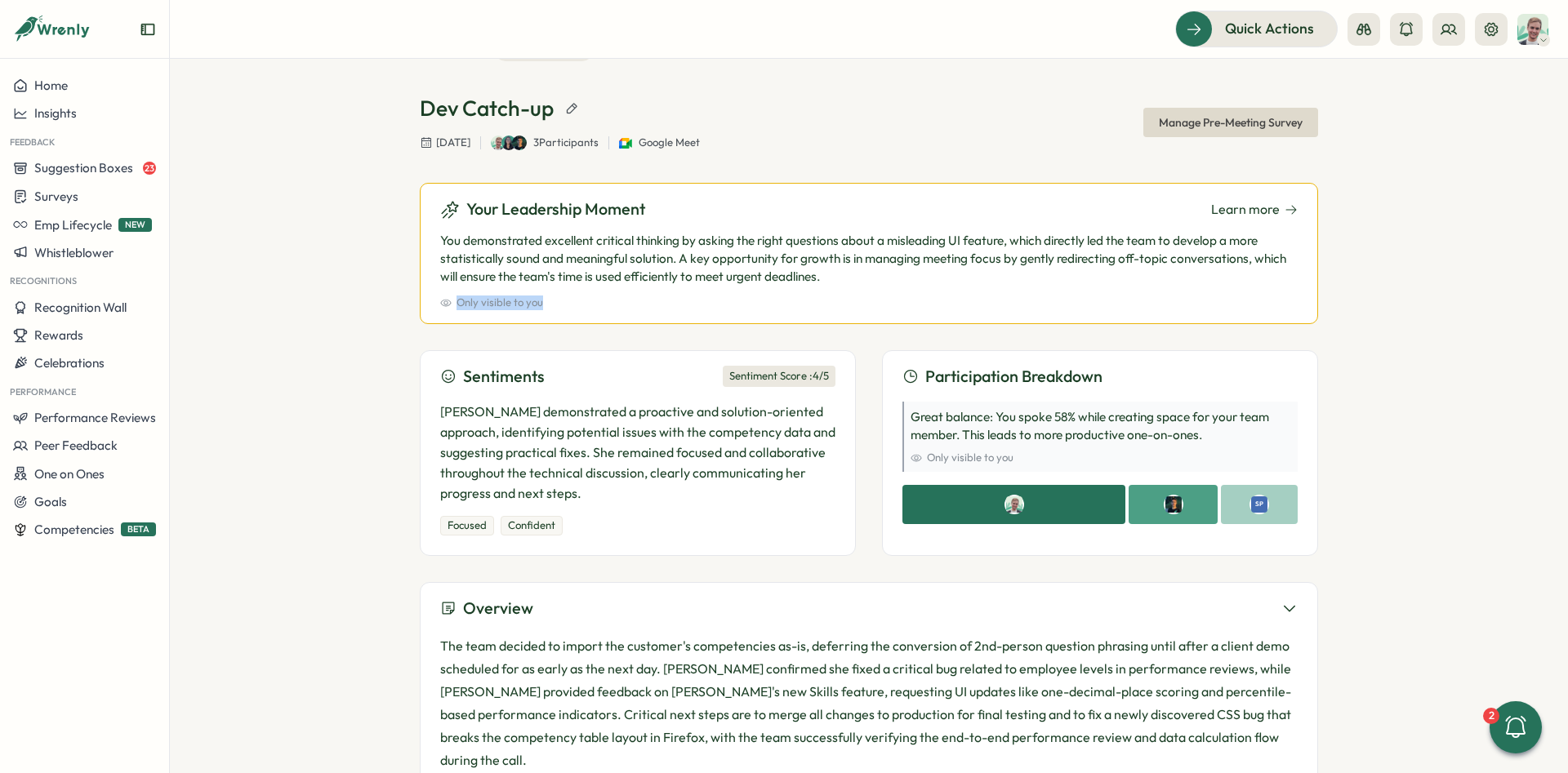
drag, startPoint x: 559, startPoint y: 209, endPoint x: 804, endPoint y: 412, distance: 318.2
click at [750, 320] on div "Your Leadership Moment Learn more You demonstrated excellent critical thinking …" at bounding box center [869, 252] width 898 height 140
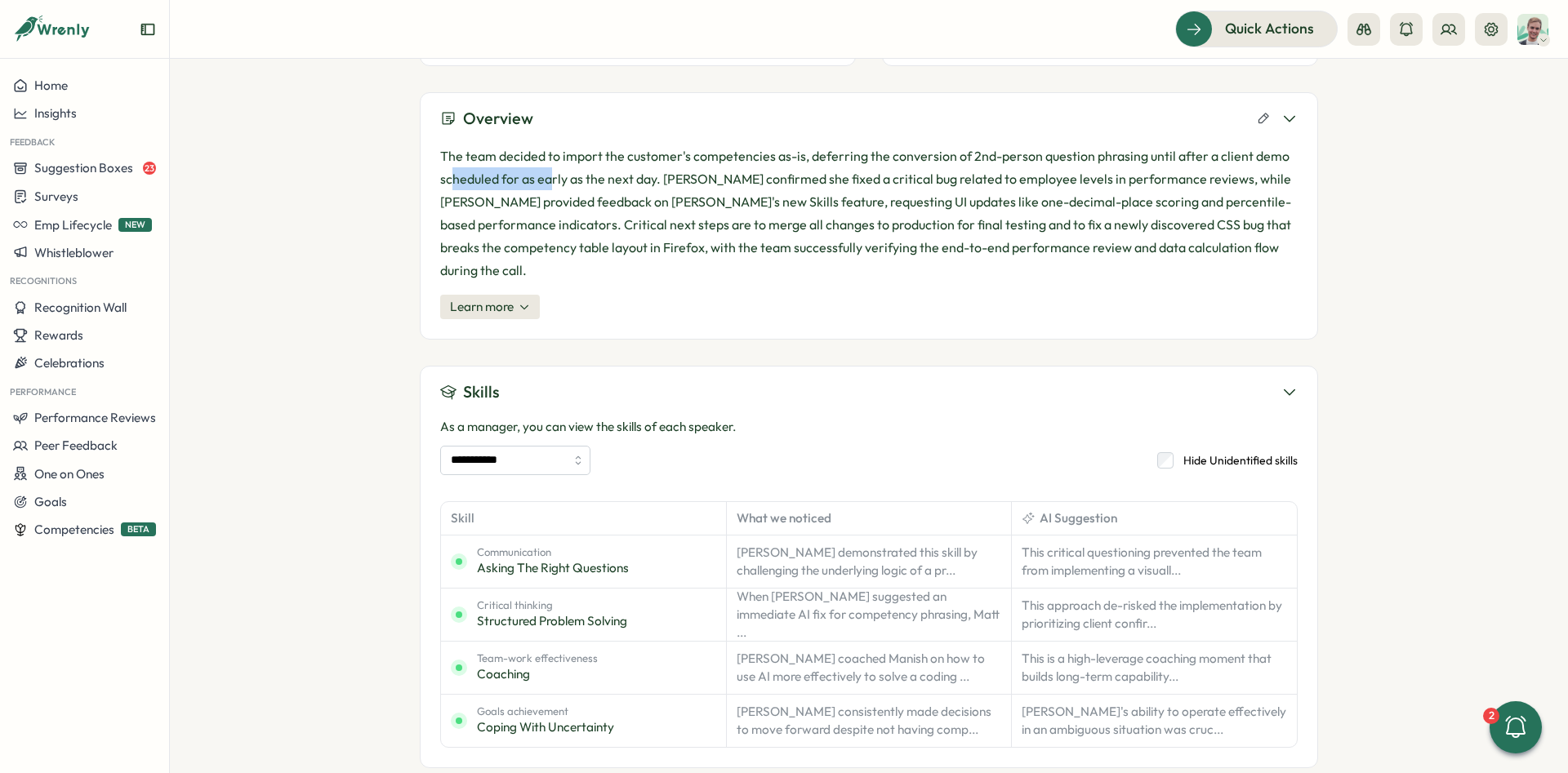
drag, startPoint x: 452, startPoint y: 172, endPoint x: 510, endPoint y: 286, distance: 127.9
click at [555, 188] on p "The team decided to import the customer's competencies as-is, deferring the con…" at bounding box center [869, 213] width 857 height 137
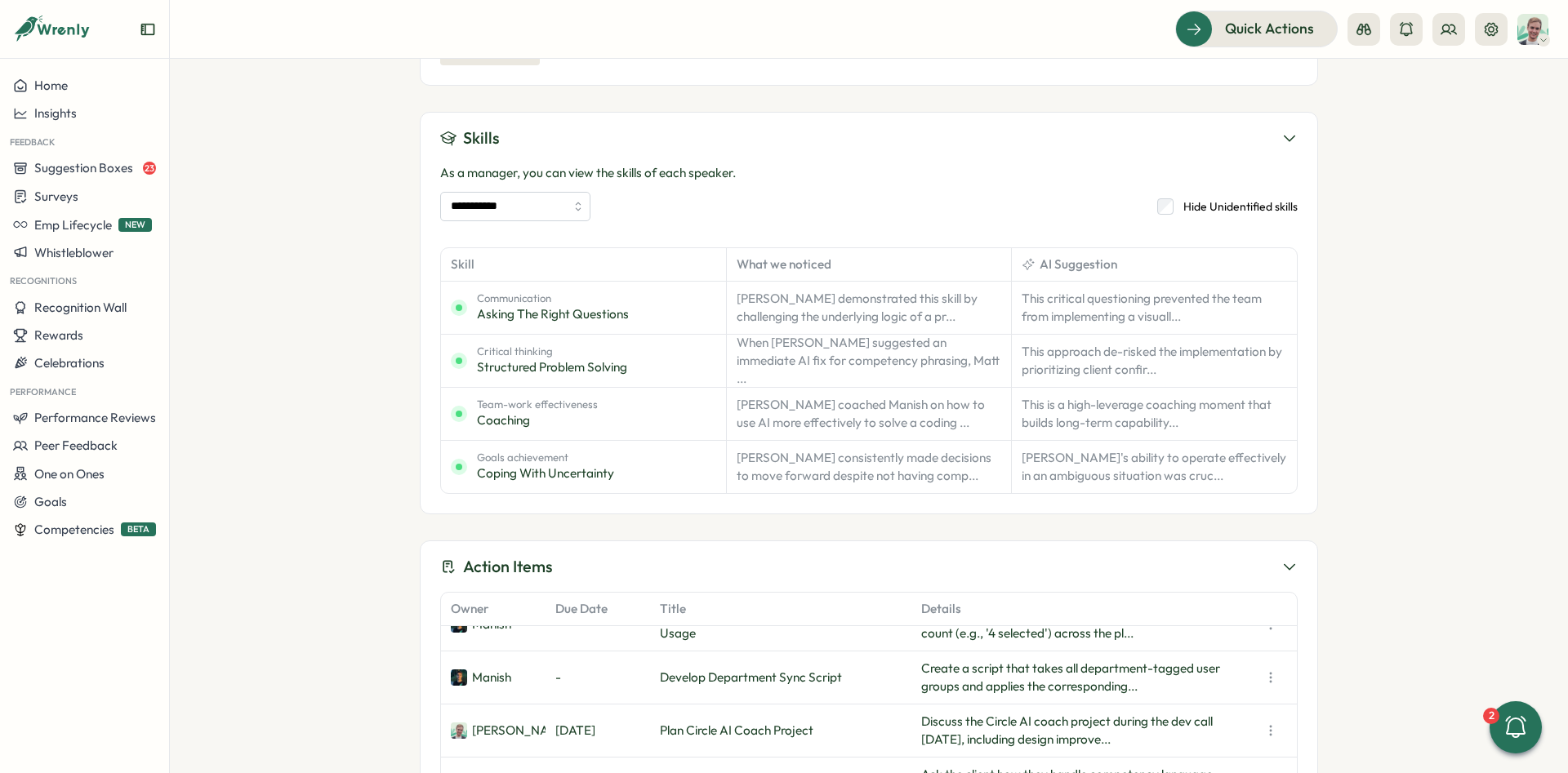
scroll to position [793, 0]
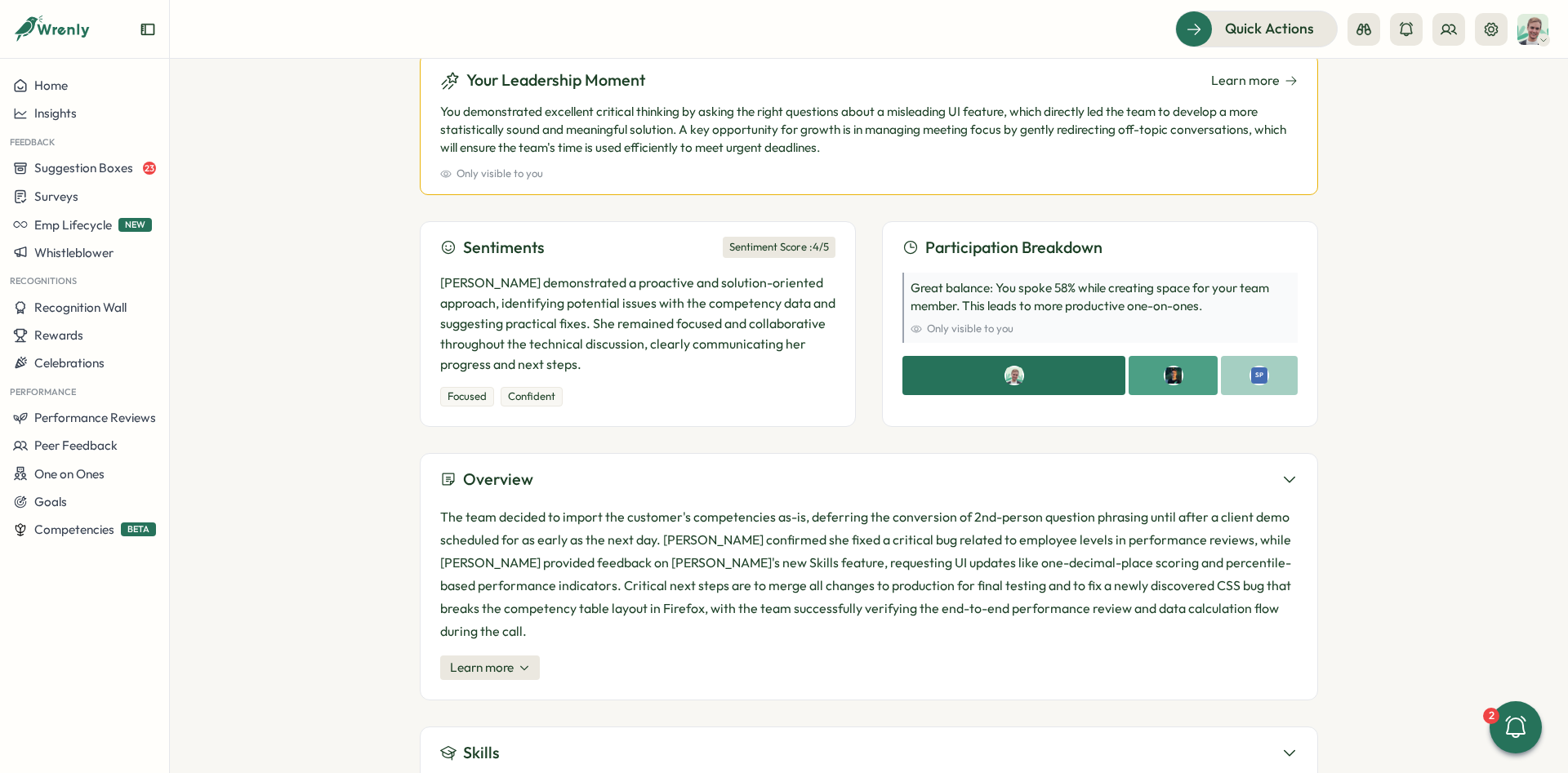
click at [387, 357] on div "Meetings Dev Catch-up Dev Catch-up [DATE] 3 Participants Google Meet Manage Pre…" at bounding box center [869, 416] width 1398 height 715
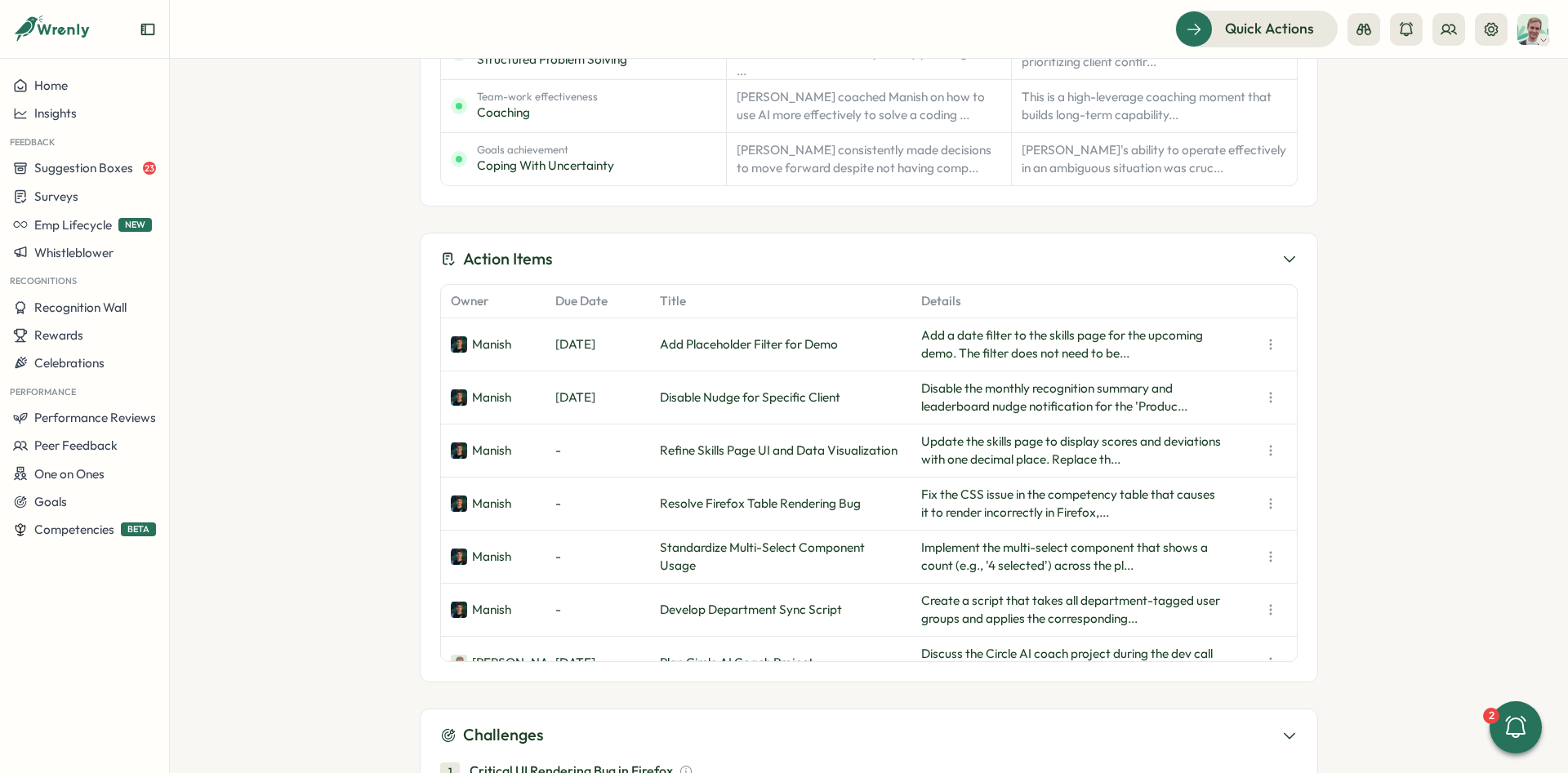
scroll to position [1102, 0]
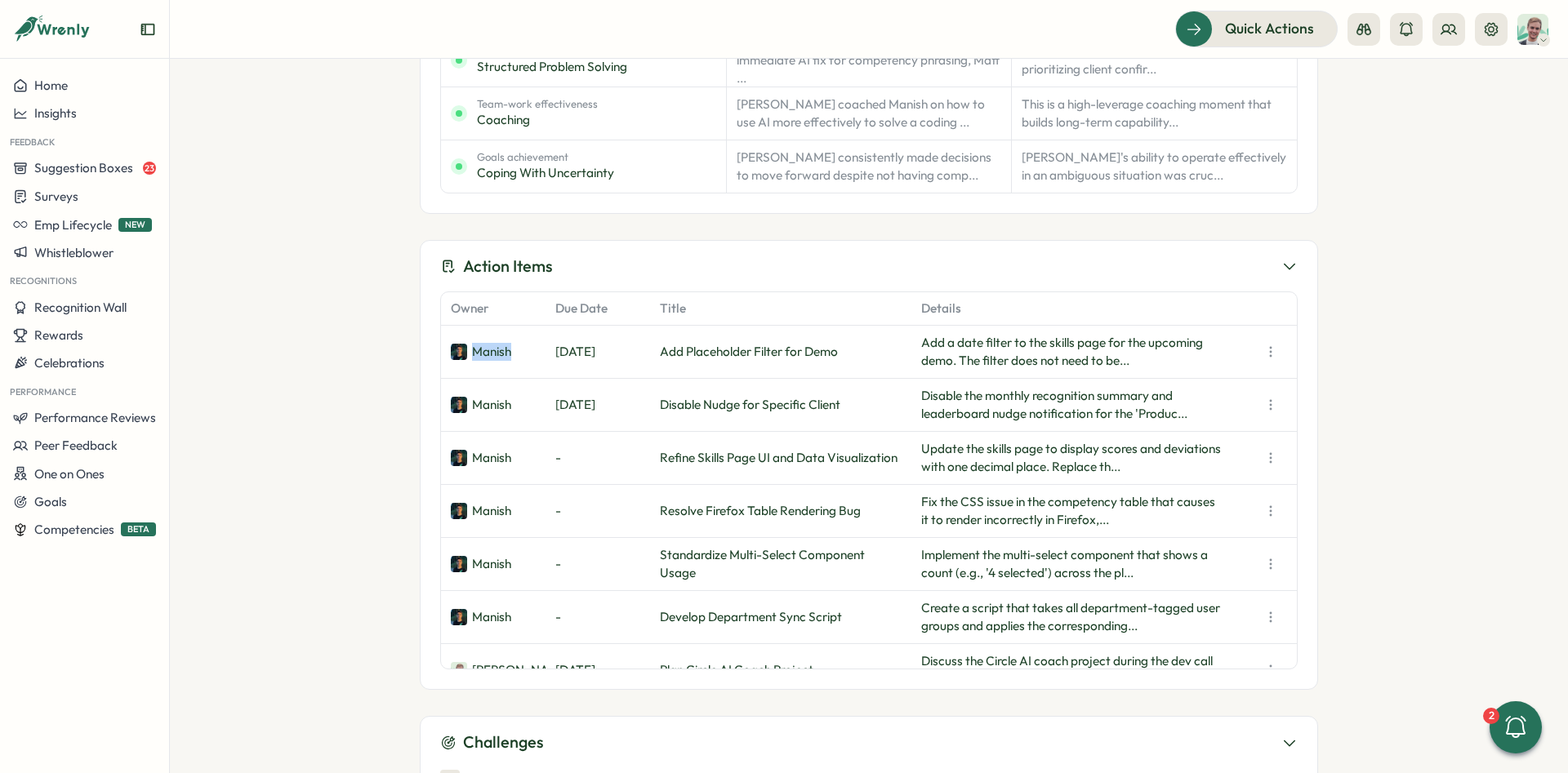
drag, startPoint x: 519, startPoint y: 323, endPoint x: 474, endPoint y: 325, distance: 45.0
click at [474, 326] on div "Manish" at bounding box center [493, 352] width 105 height 52
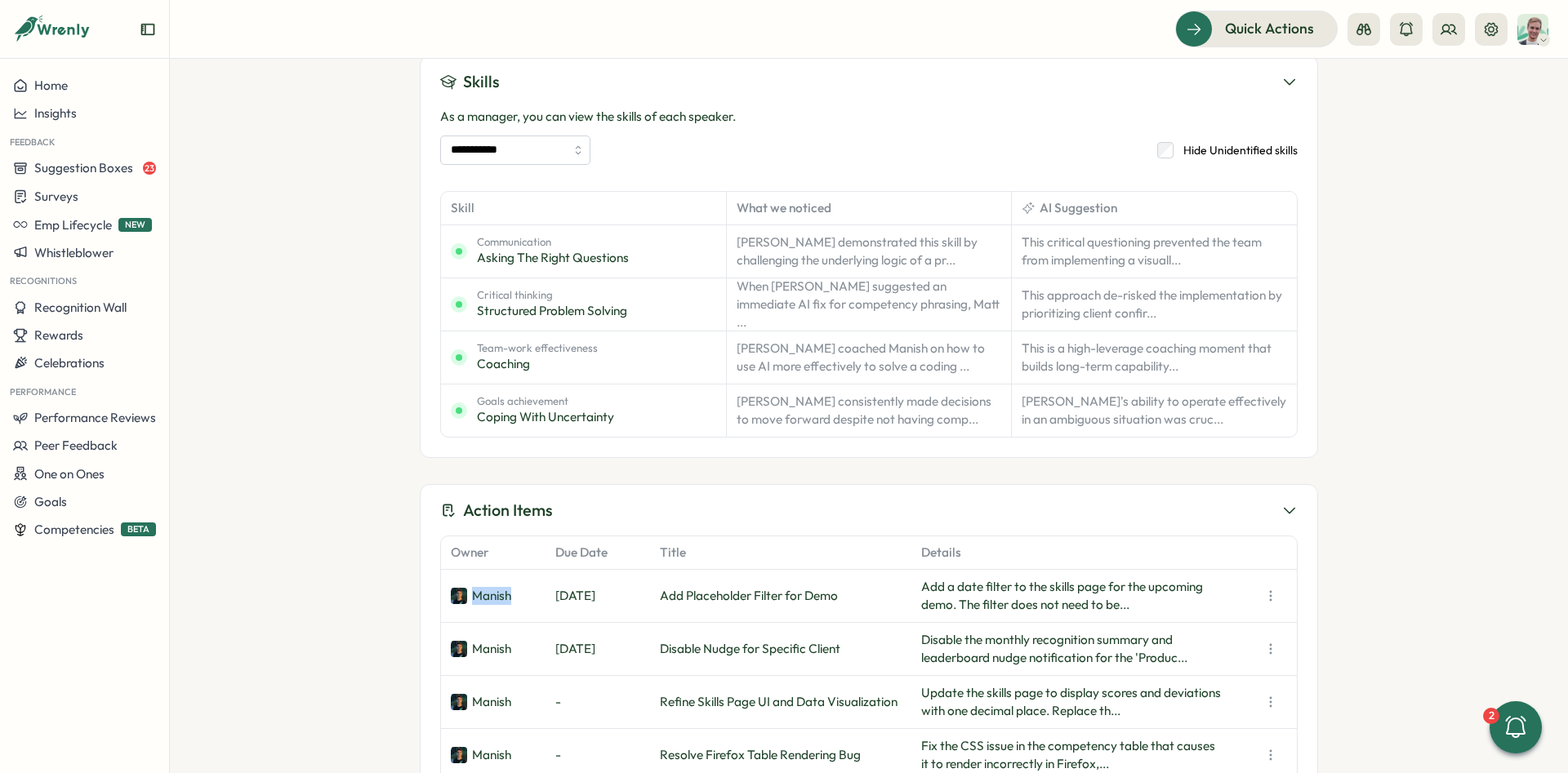
scroll to position [857, 0]
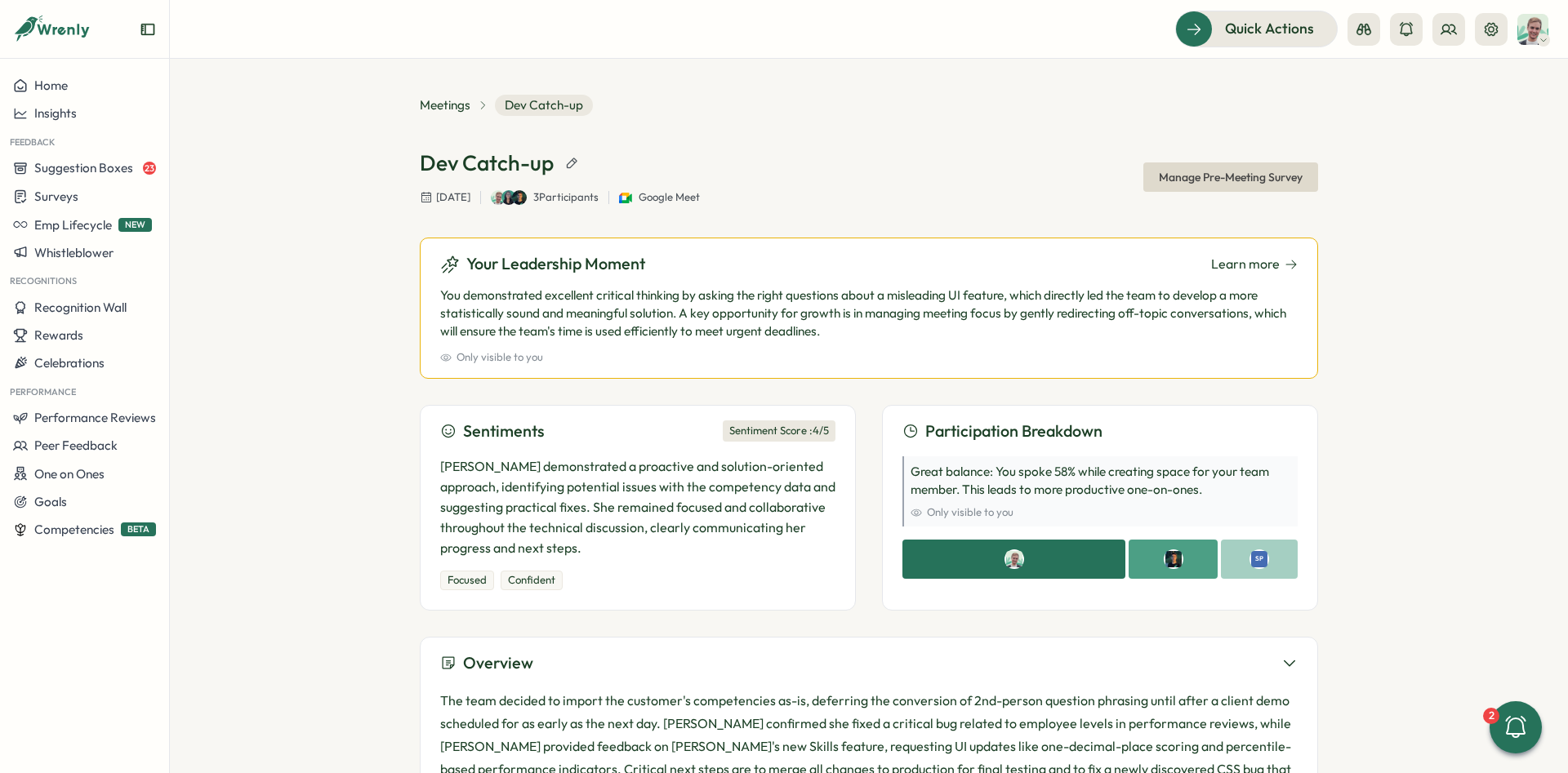
scroll to position [0, 0]
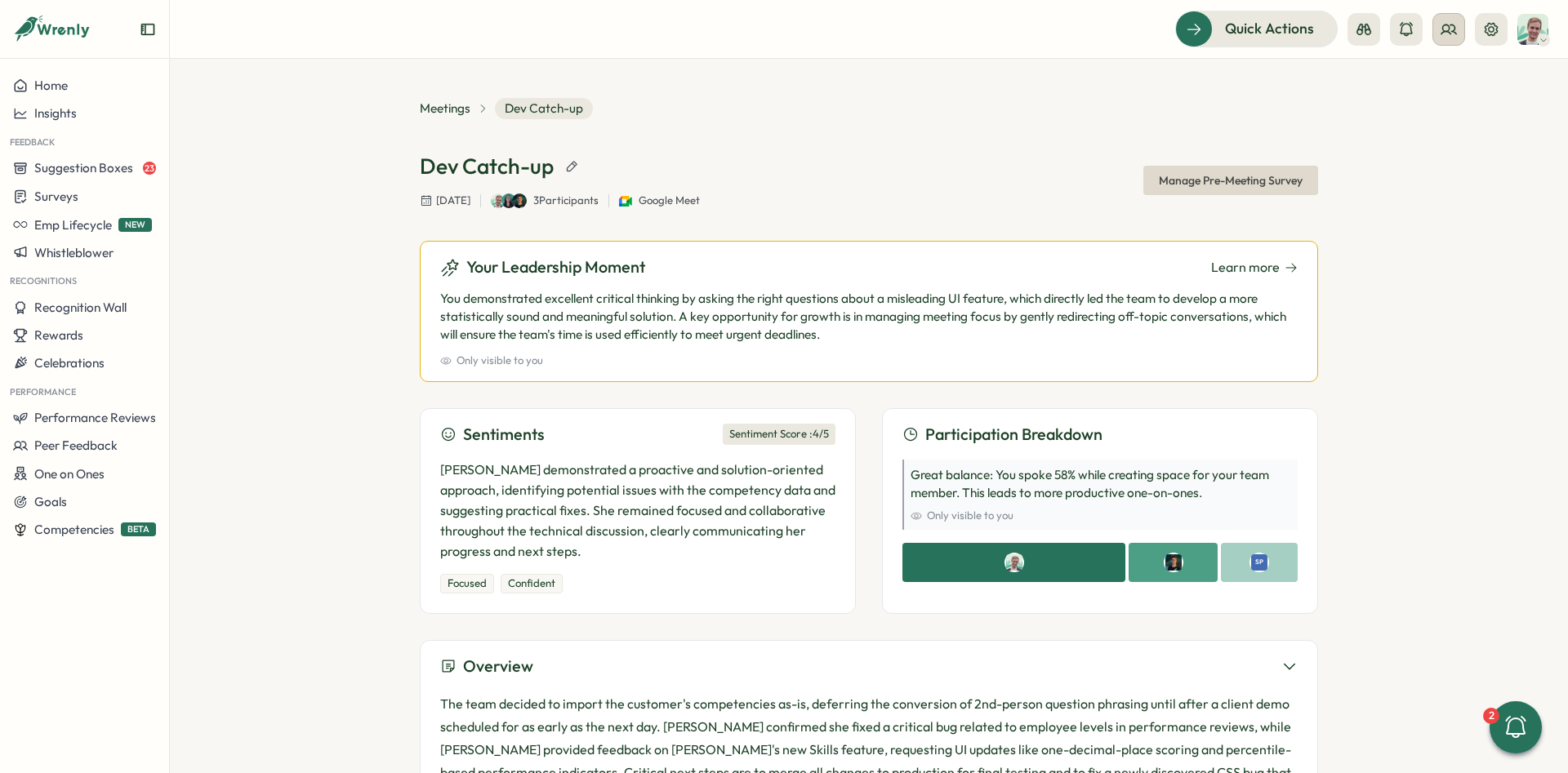
click at [1455, 30] on icon at bounding box center [1448, 29] width 14 height 9
click at [1452, 77] on div "Org Members" at bounding box center [1448, 81] width 103 height 18
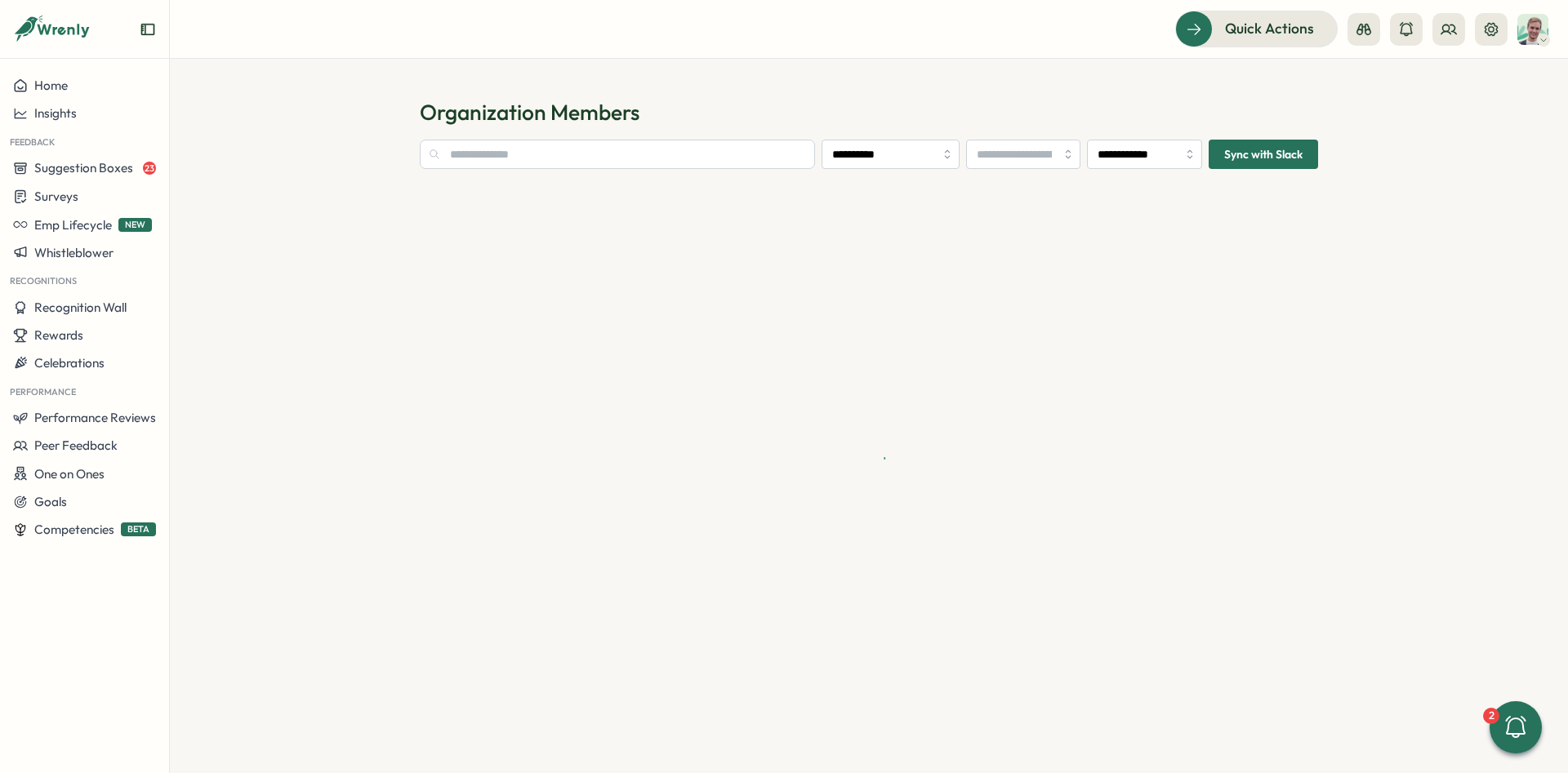
type input "**********"
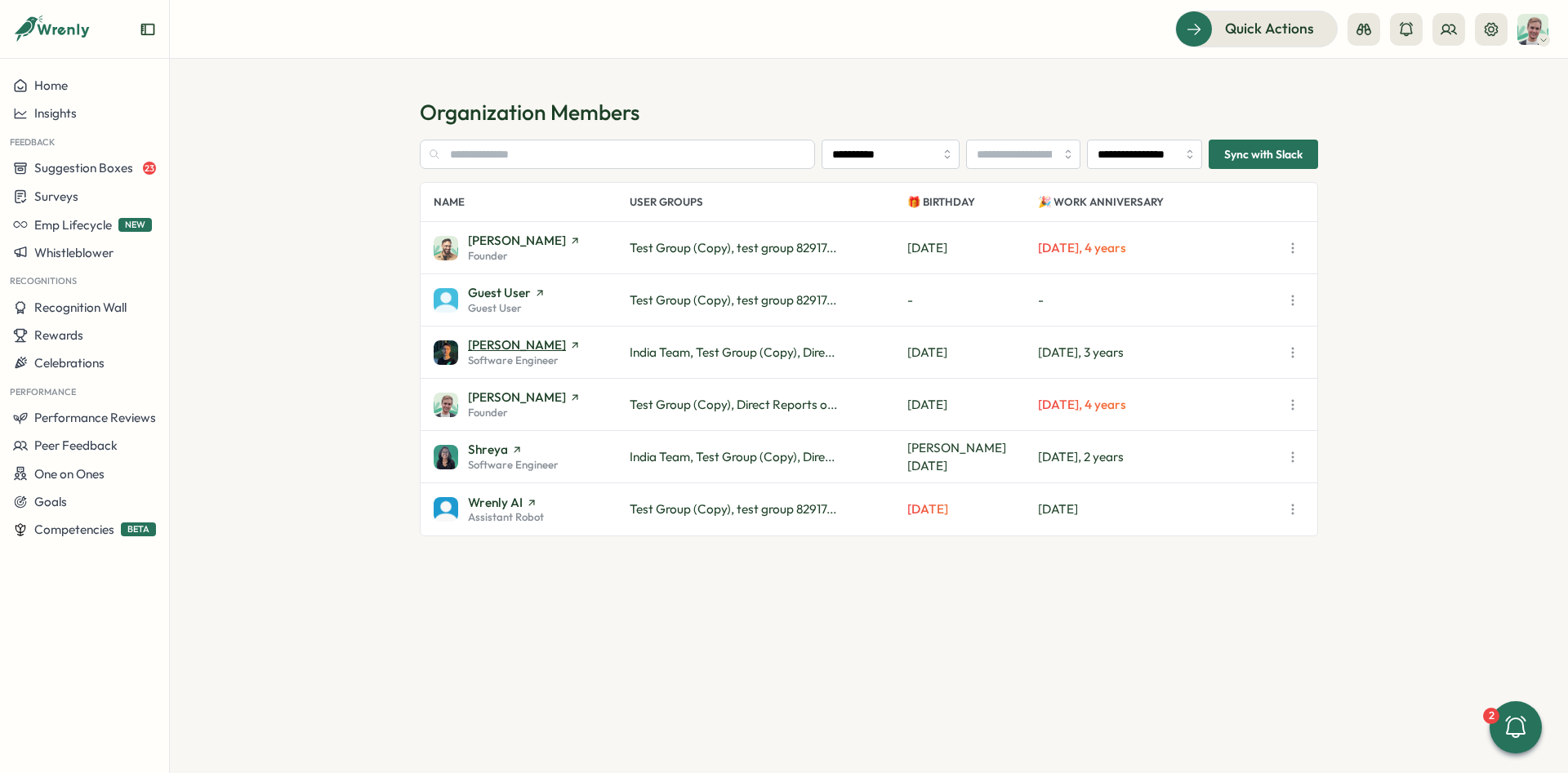
click at [498, 344] on span "[PERSON_NAME]" at bounding box center [517, 345] width 98 height 13
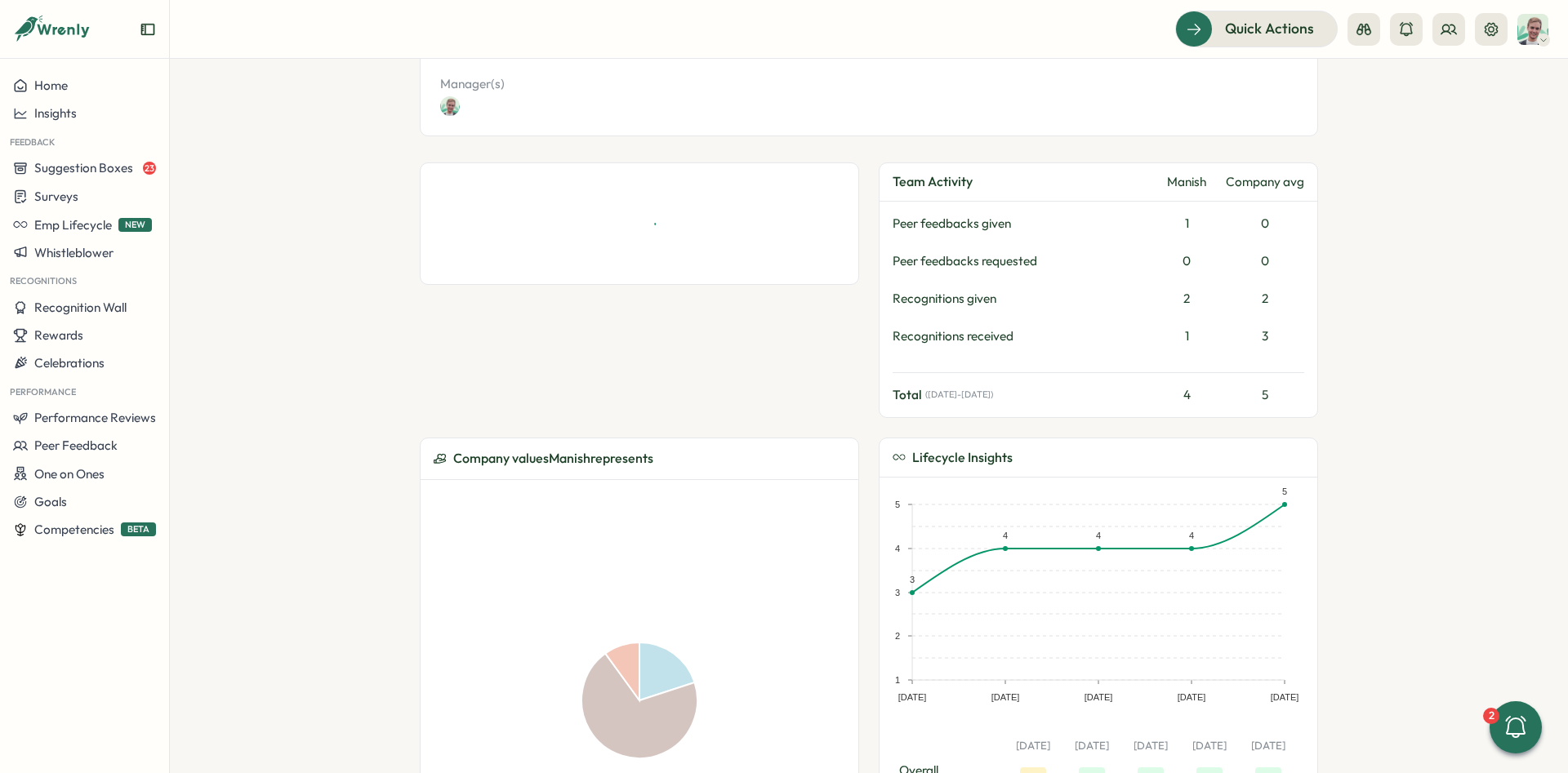
scroll to position [613, 0]
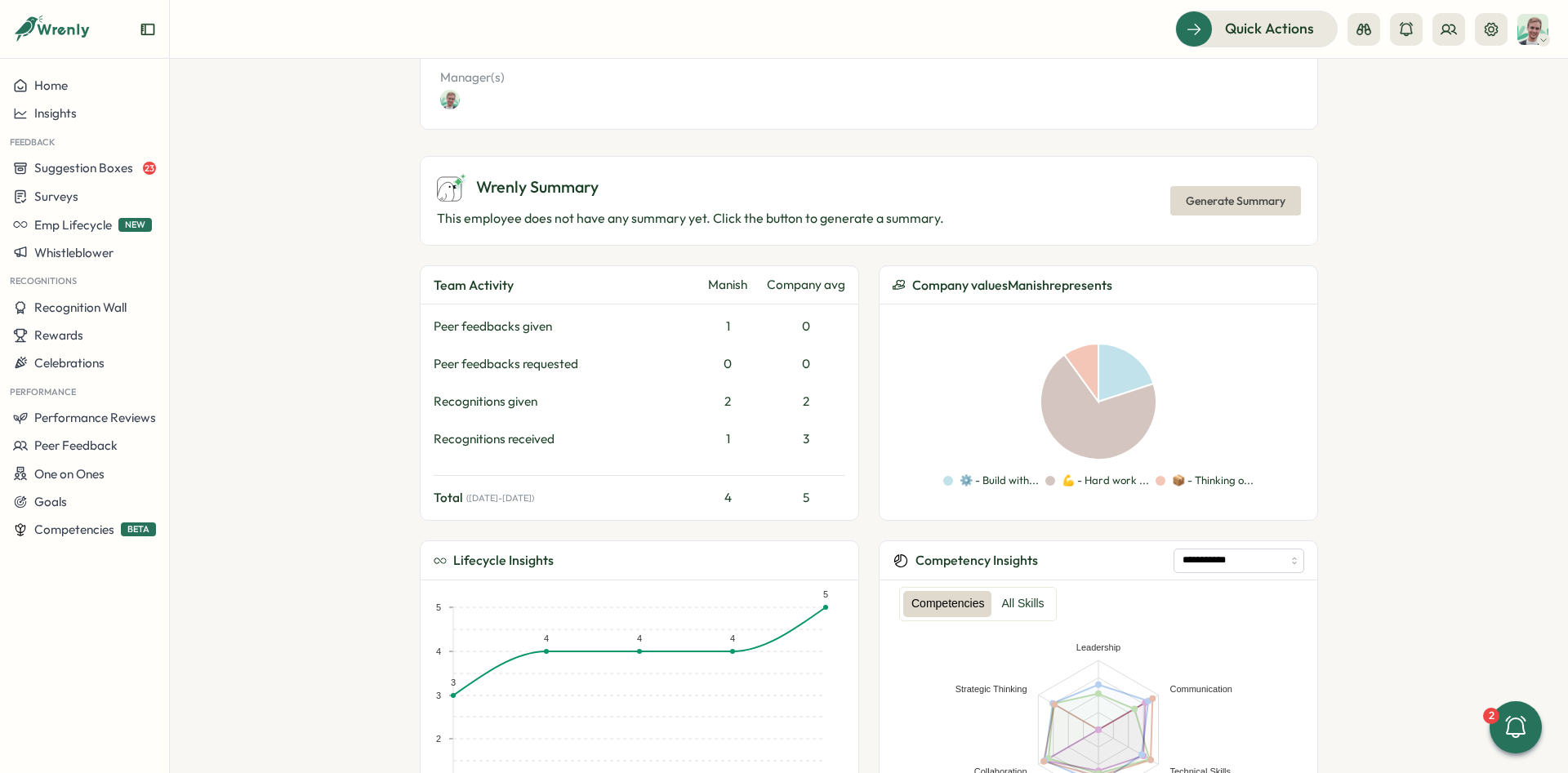
click at [1236, 201] on span "Generate Summary" at bounding box center [1234, 200] width 99 height 28
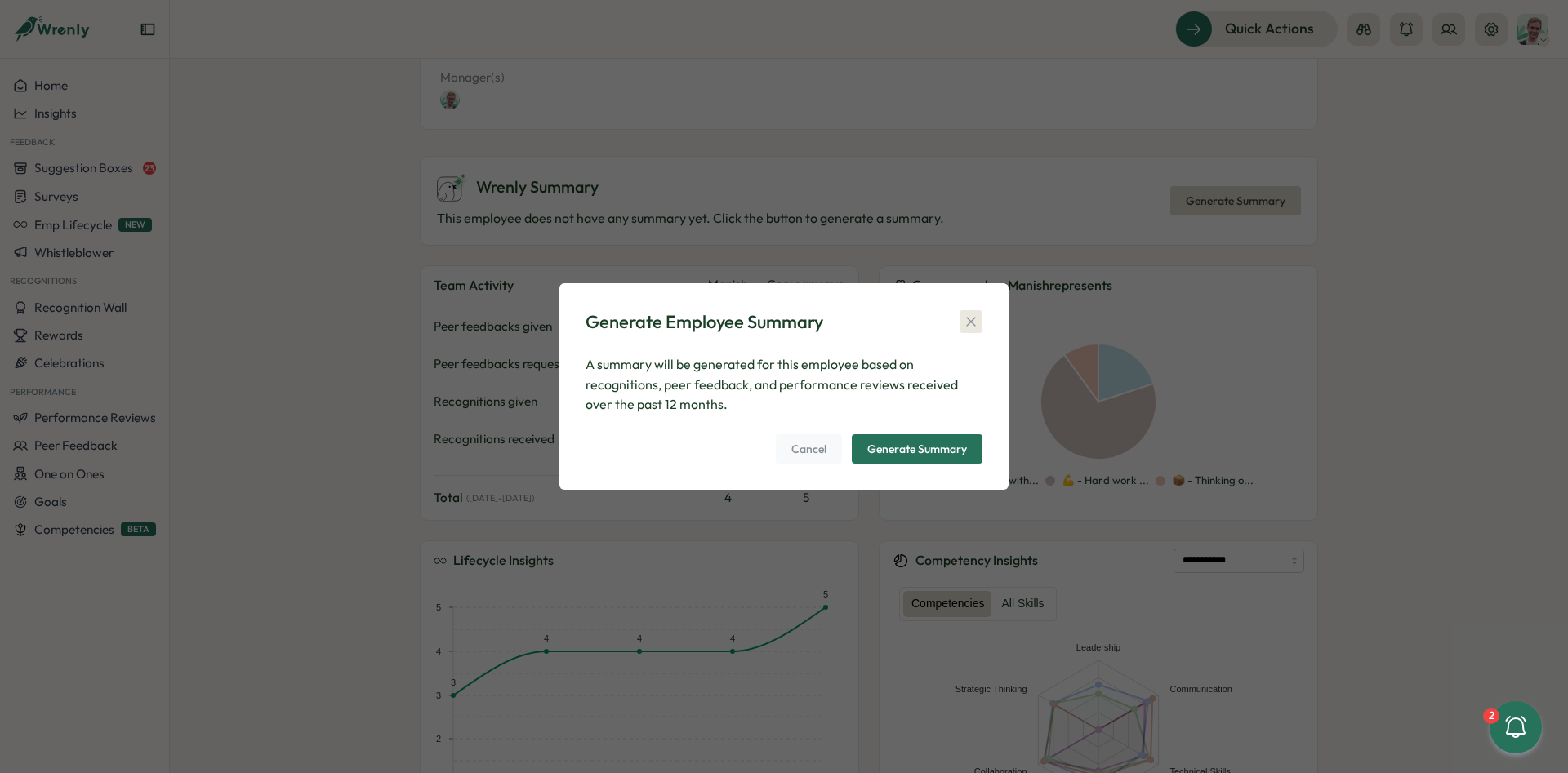
click at [969, 317] on icon "button" at bounding box center [970, 322] width 16 height 16
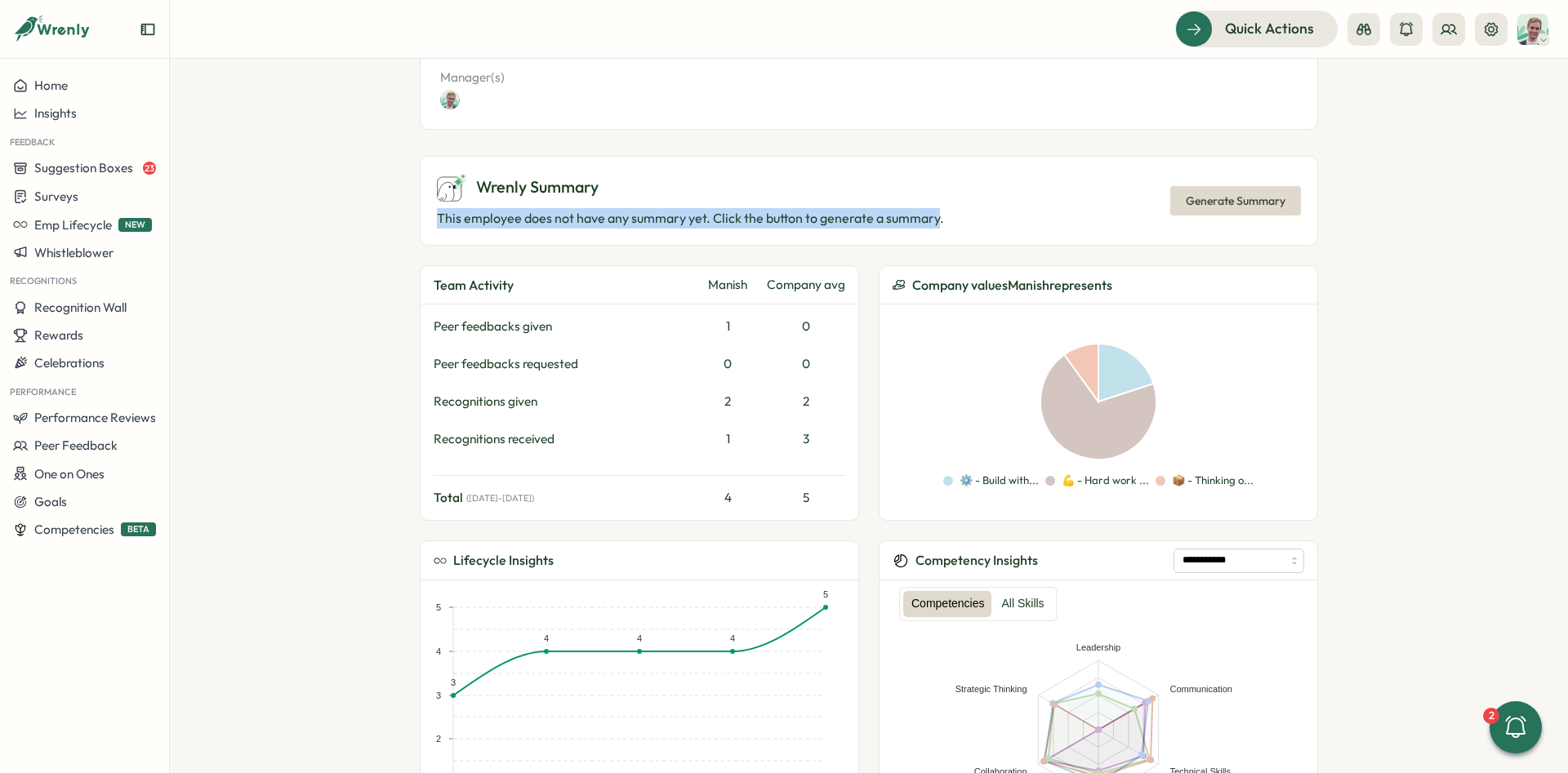
drag, startPoint x: 443, startPoint y: 220, endPoint x: 935, endPoint y: 227, distance: 492.0
click at [935, 227] on div "Wrenly Summary This employee does not have any summary yet. Click the button to…" at bounding box center [869, 200] width 898 height 89
click at [935, 227] on p "This employee does not have any summary yet. Click the button to generate a sum…" at bounding box center [690, 218] width 507 height 21
click at [626, 231] on div "Wrenly Summary This employee does not have any summary yet. Click the button to…" at bounding box center [869, 200] width 898 height 89
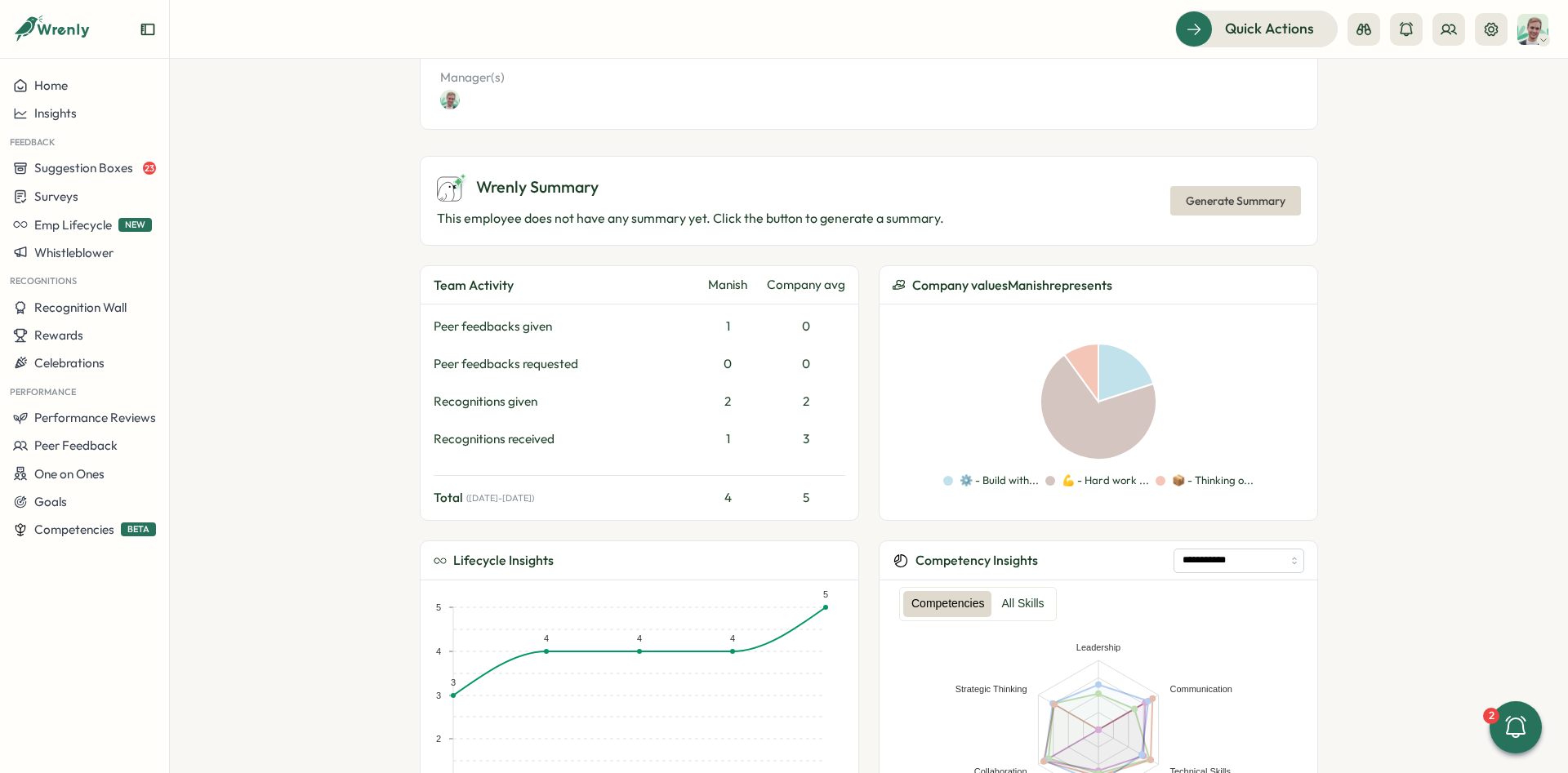
click at [626, 231] on div "Wrenly Summary This employee does not have any summary yet. Click the button to…" at bounding box center [869, 200] width 898 height 89
click at [623, 226] on p "This employee does not have any summary yet. Click the button to generate a sum…" at bounding box center [690, 218] width 507 height 21
click at [695, 221] on p "This employee does not have any summary yet. Click the button to generate a sum…" at bounding box center [690, 218] width 507 height 21
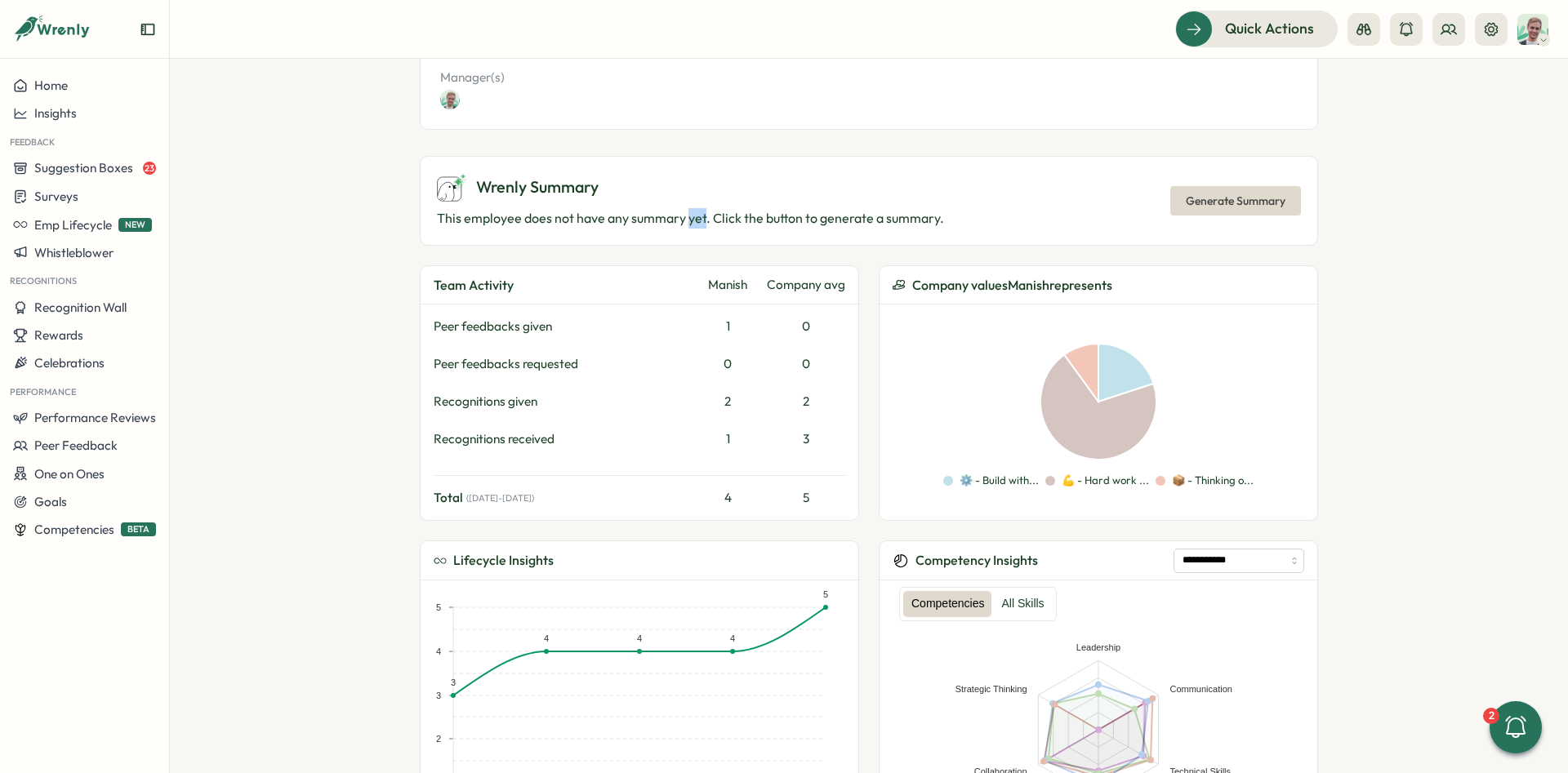
click at [695, 221] on p "This employee does not have any summary yet. Click the button to generate a sum…" at bounding box center [690, 218] width 507 height 21
click at [735, 211] on p "This employee does not have any summary yet. Click the button to generate a sum…" at bounding box center [690, 218] width 507 height 21
click at [660, 221] on p "This employee does not have any summary yet. Click the button to generate a sum…" at bounding box center [690, 218] width 507 height 21
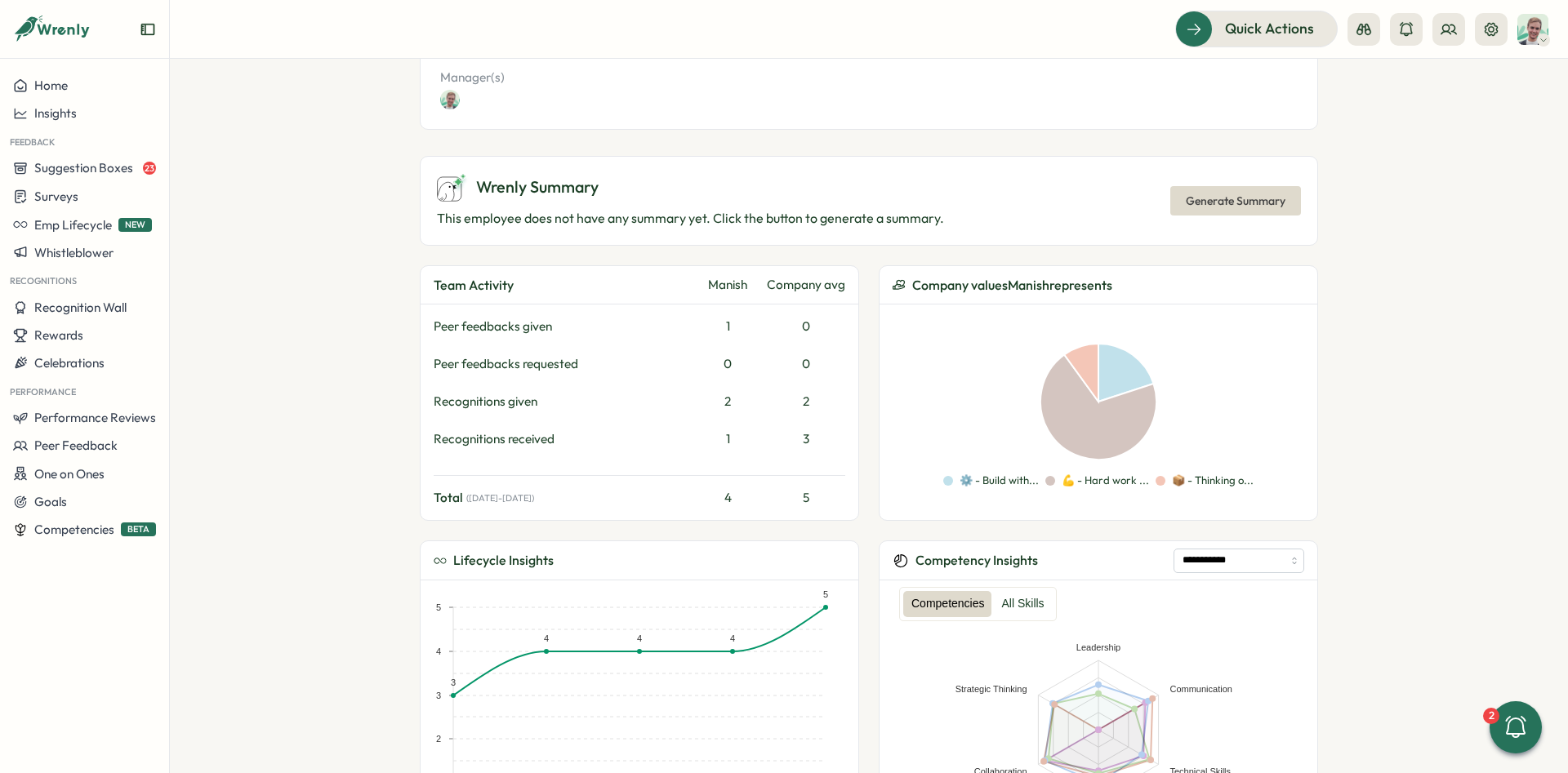
click at [661, 217] on p "This employee does not have any summary yet. Click the button to generate a sum…" at bounding box center [690, 218] width 507 height 21
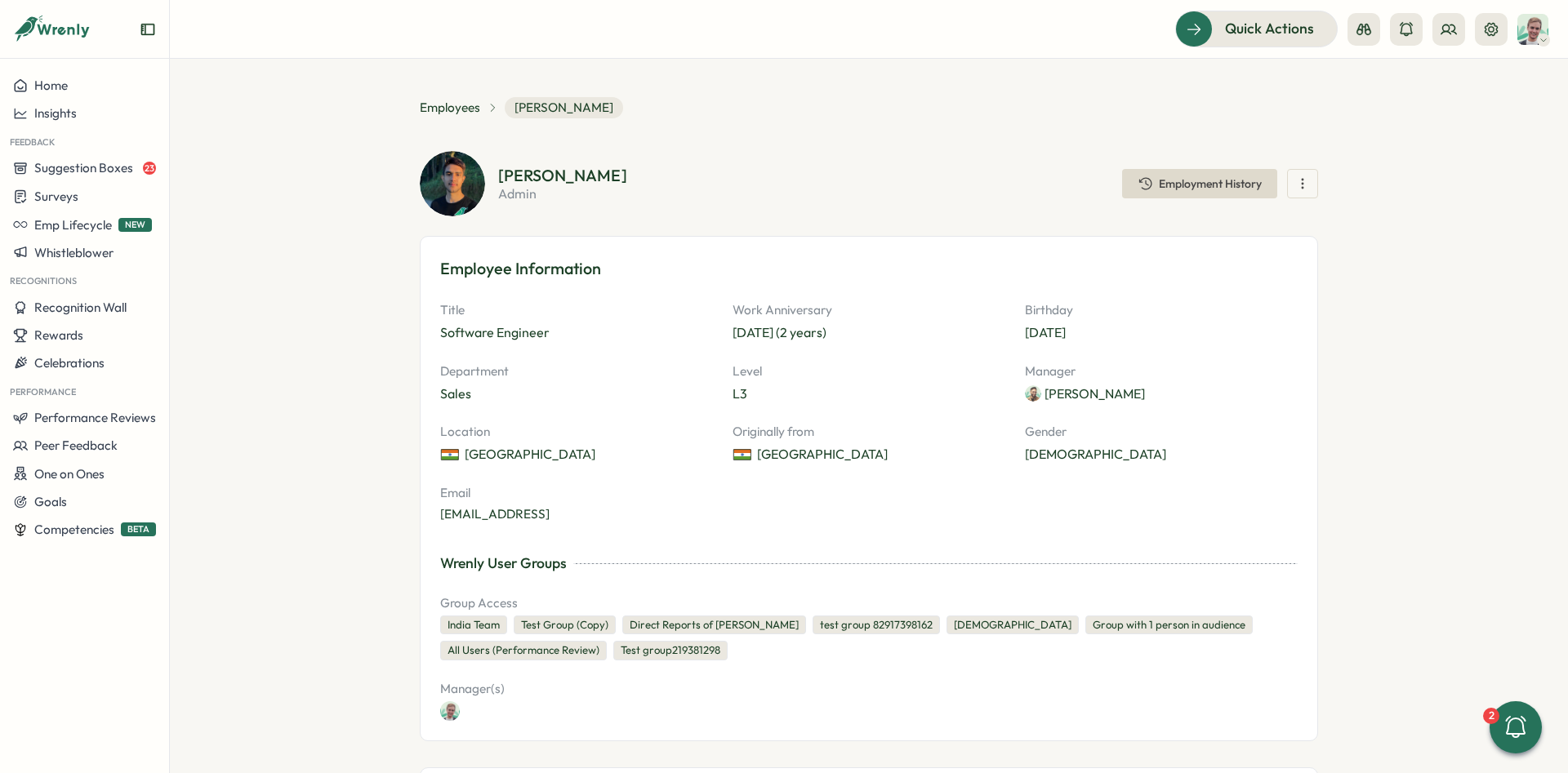
scroll to position [0, 0]
click at [126, 71] on aside "Home Insights Feedback Suggestion Boxes 23 Surveys Emp Lifecycle NEW Whistleblo…" at bounding box center [85, 386] width 170 height 773
click at [118, 81] on div "Home" at bounding box center [85, 86] width 143 height 14
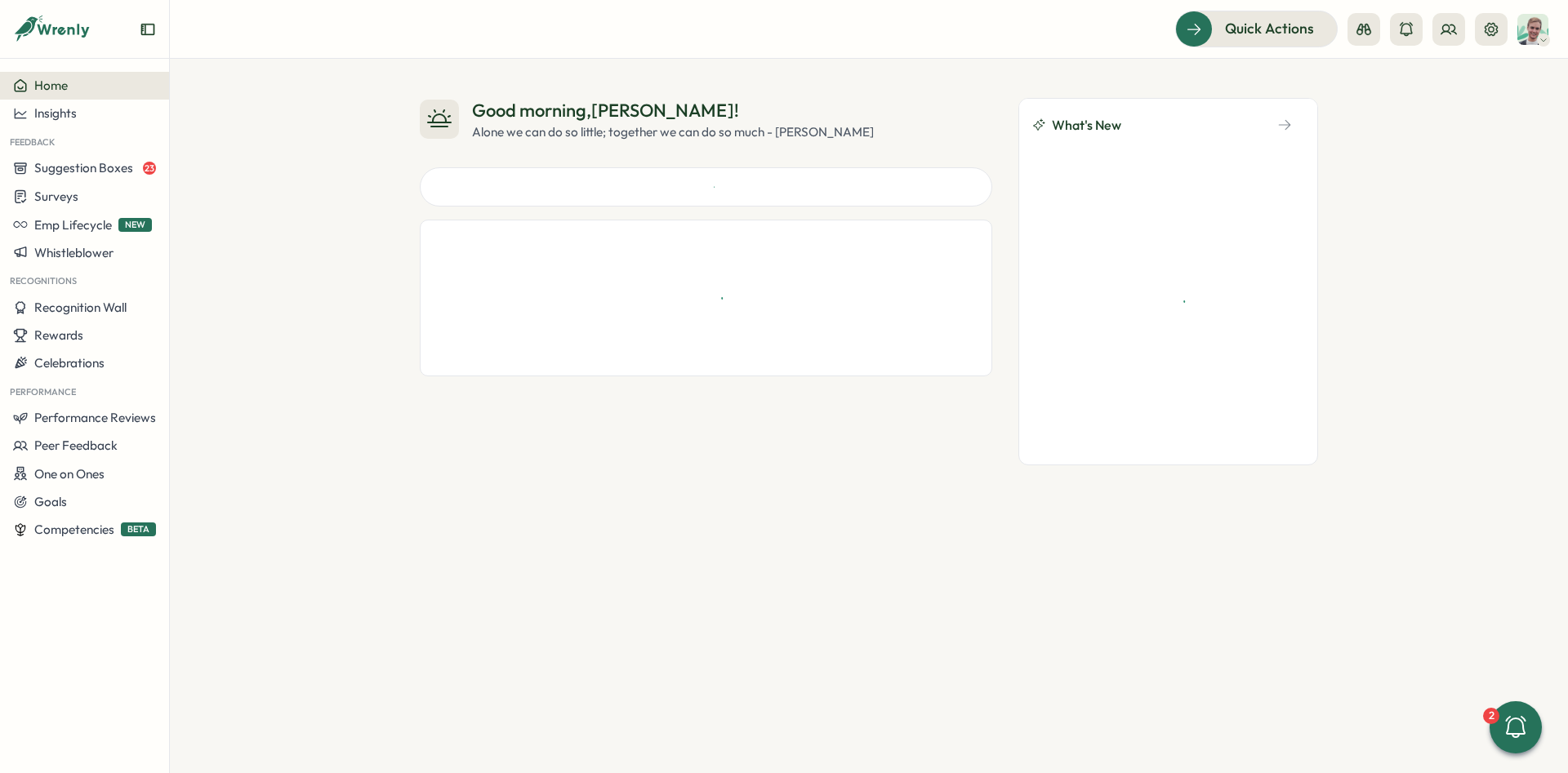
click at [1416, 139] on div "Good morning , [PERSON_NAME] ! Alone we can do so little; together we can do so…" at bounding box center [869, 416] width 1398 height 715
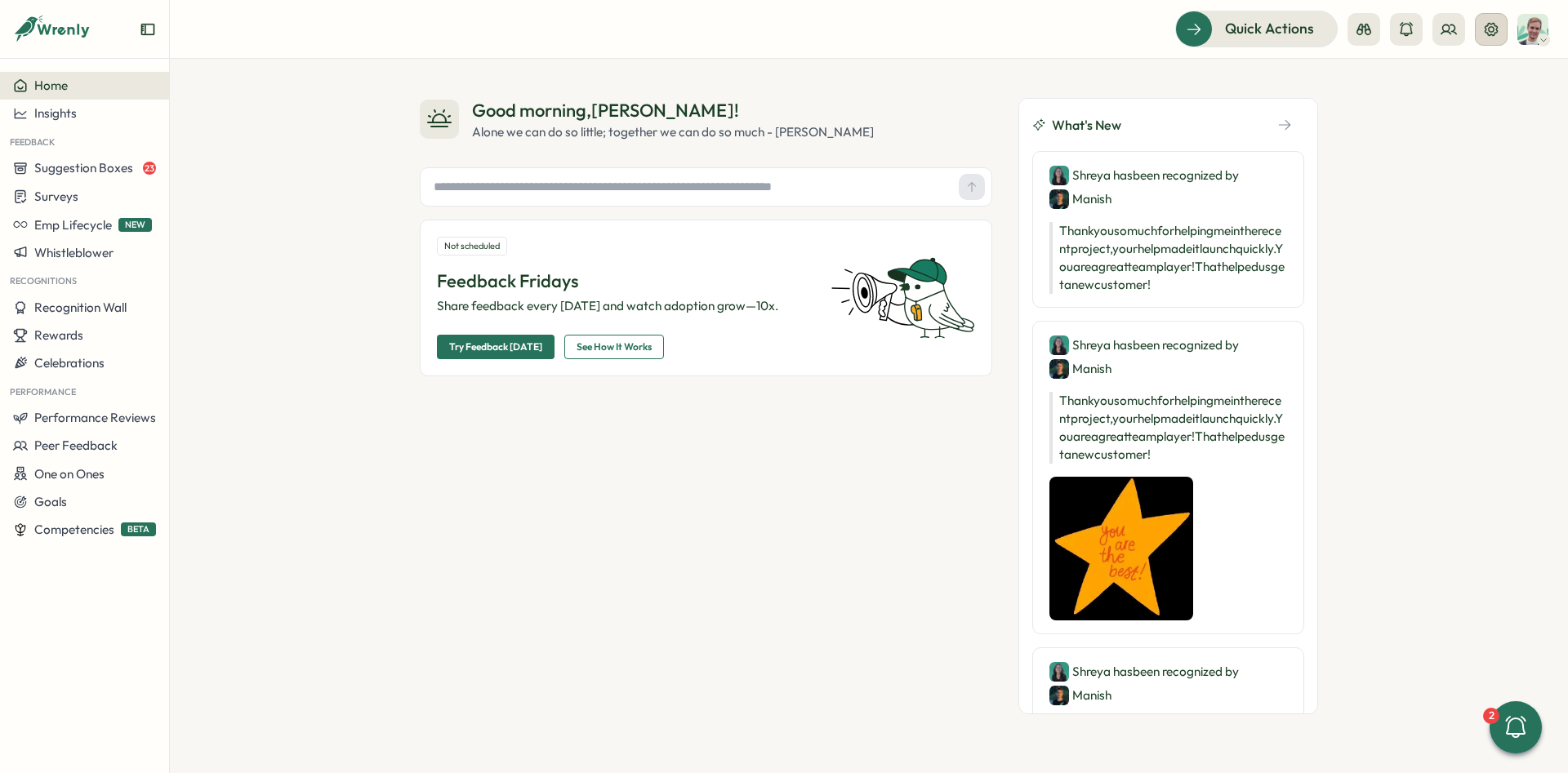
click at [1475, 29] on button at bounding box center [1491, 30] width 33 height 33
click at [1496, 42] on button at bounding box center [1491, 30] width 33 height 33
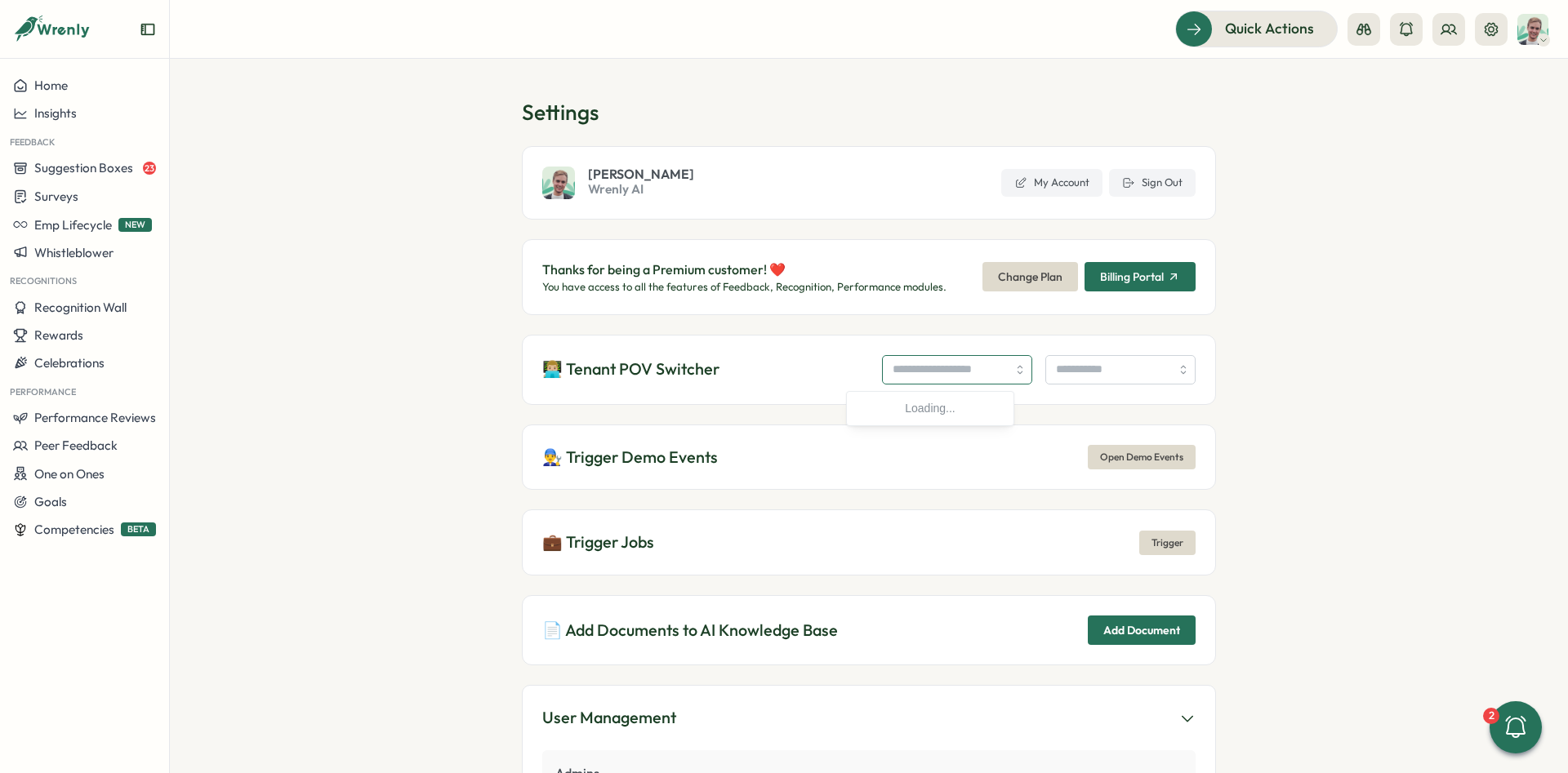
click at [939, 378] on input "search" at bounding box center [957, 370] width 150 height 30
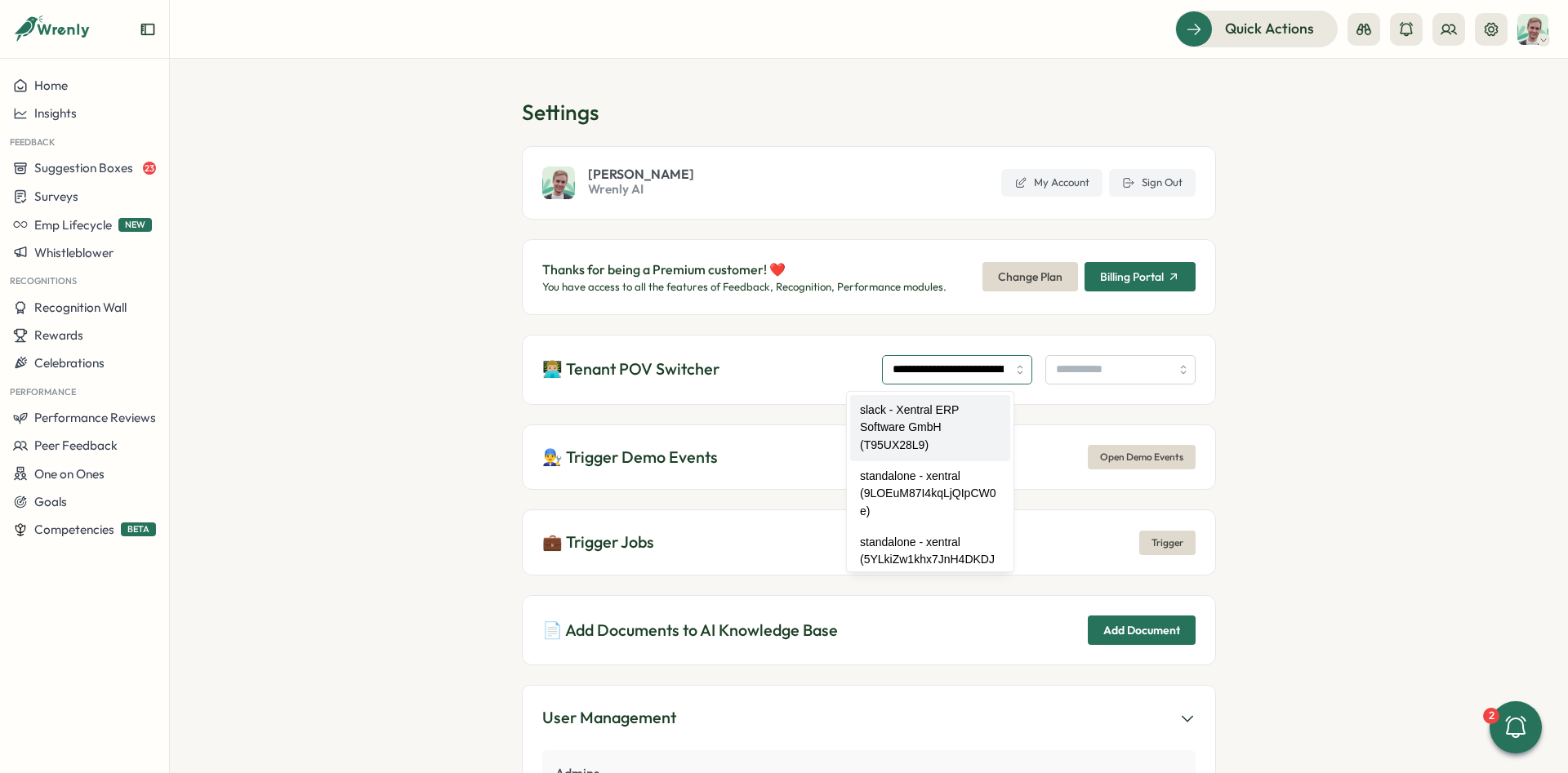
type input "**********"
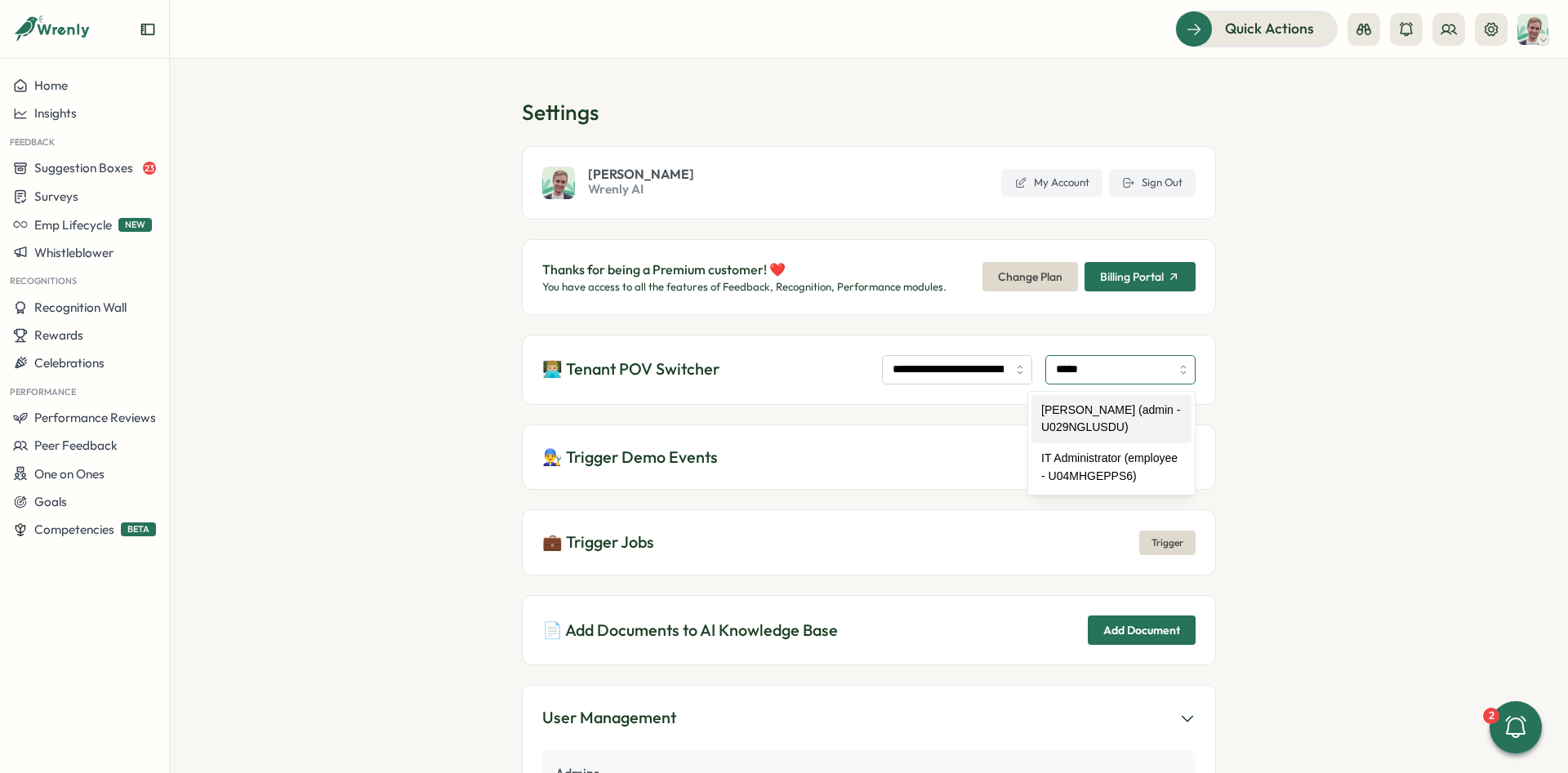
type input "**********"
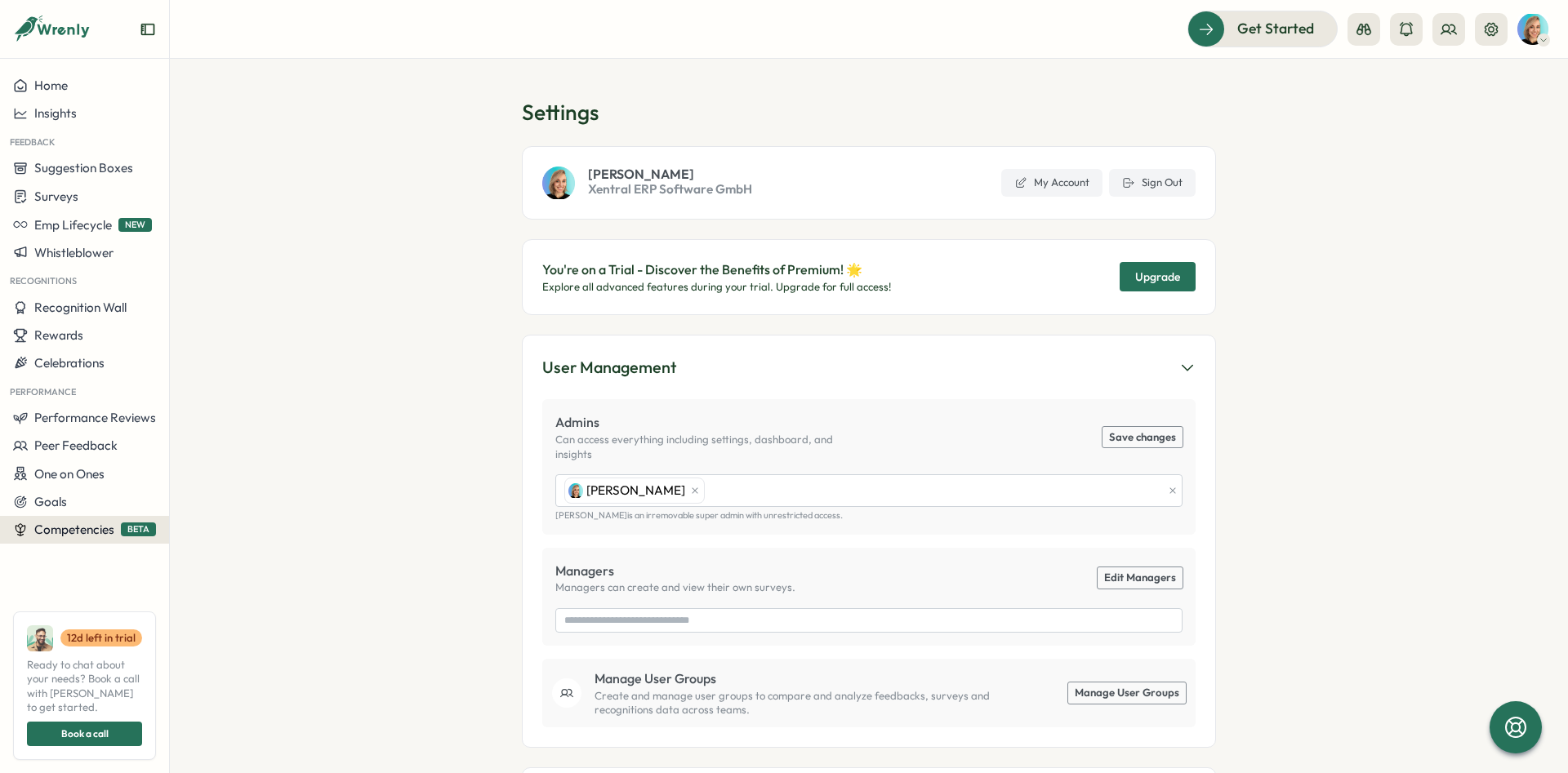
click at [88, 529] on span "Competencies" at bounding box center [73, 529] width 80 height 15
click at [93, 537] on span "Competencies" at bounding box center [73, 529] width 80 height 15
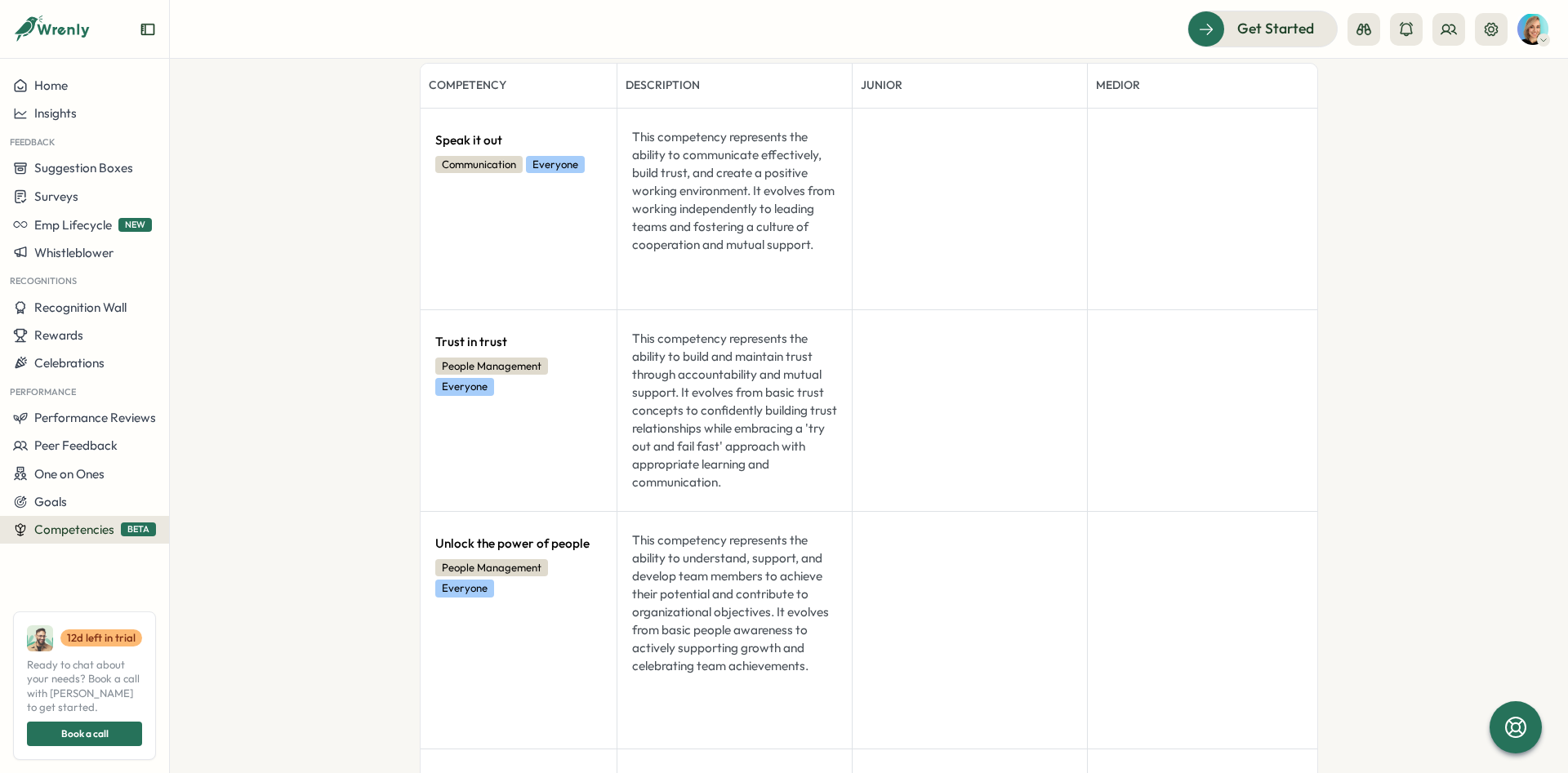
scroll to position [123, 0]
click at [1487, 33] on icon at bounding box center [1491, 30] width 16 height 16
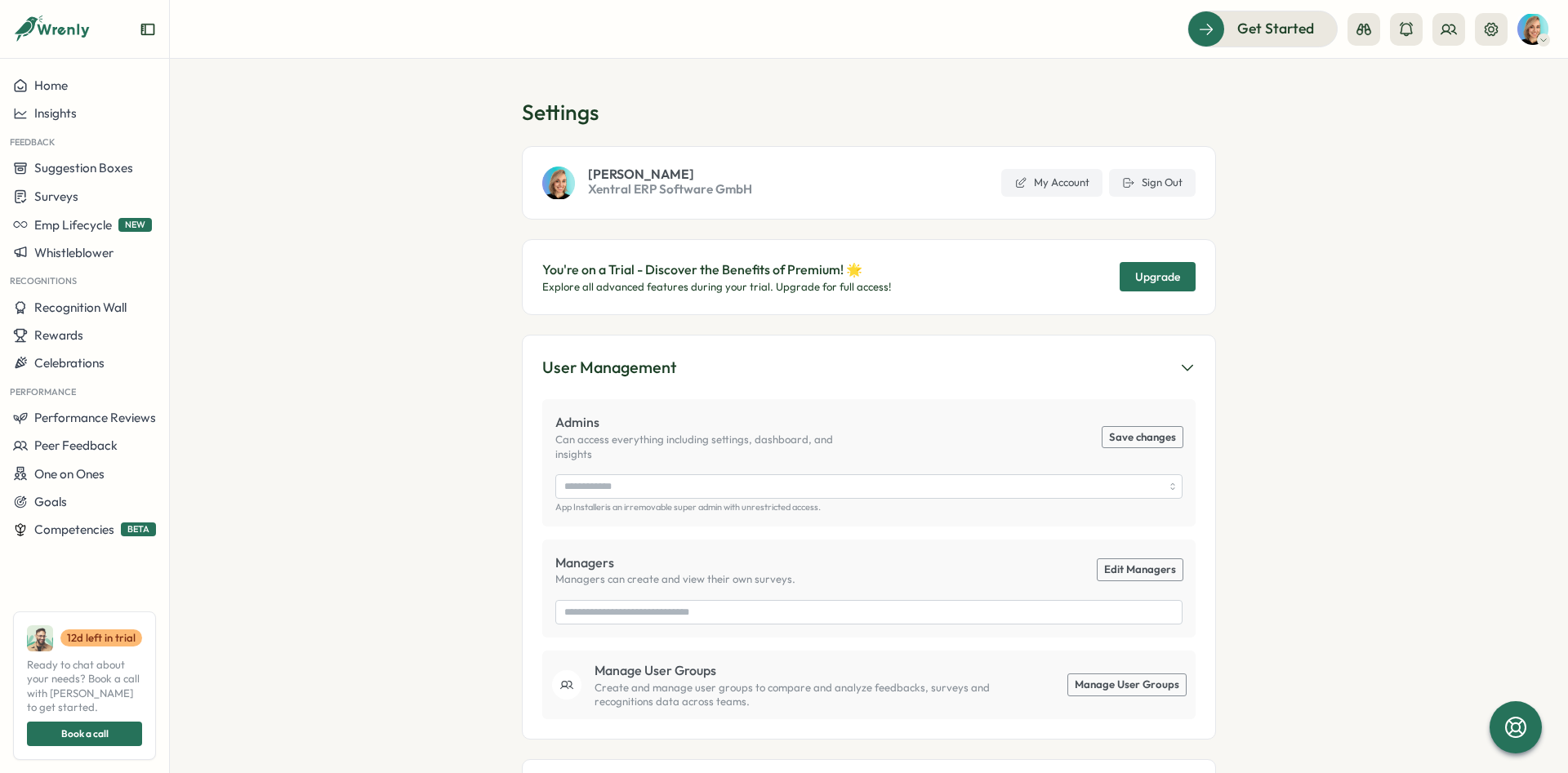
click at [656, 191] on span "Xentral ERP Software GmbH" at bounding box center [669, 190] width 164 height 18
